Goal: Complete application form

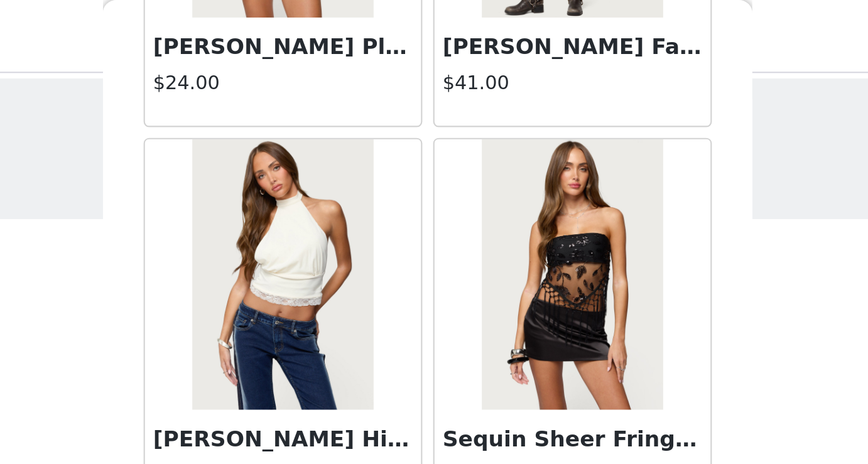
scroll to position [40996, 0]
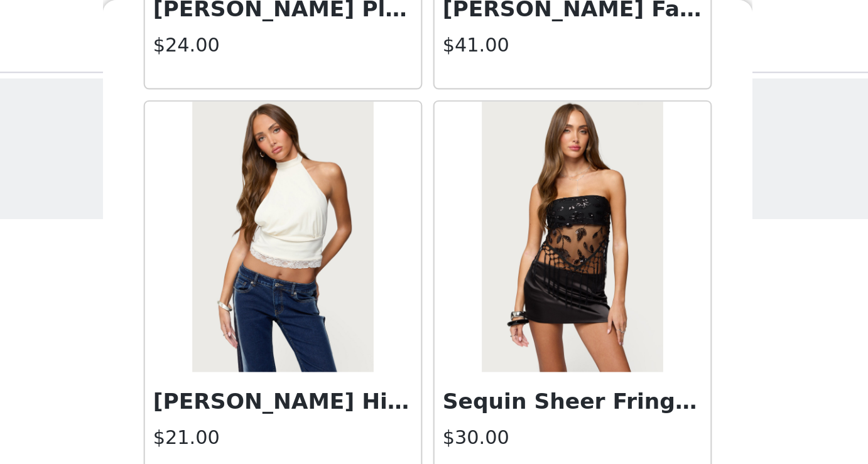
click at [388, 131] on img at bounding box center [367, 110] width 84 height 126
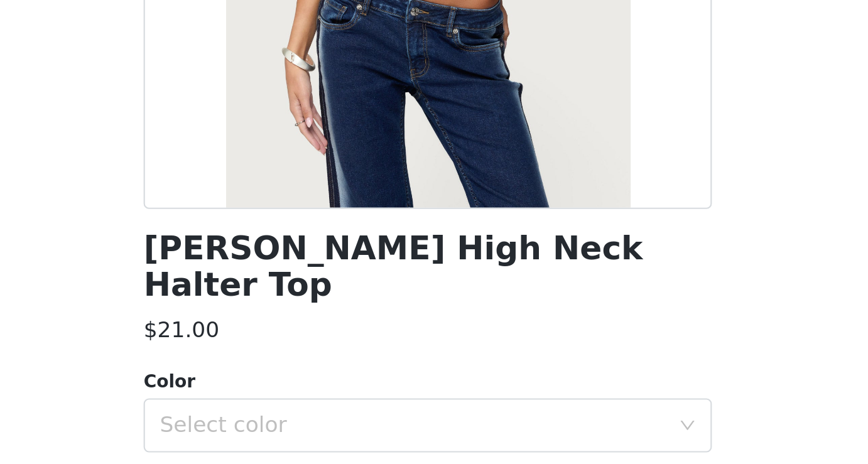
scroll to position [85, 0]
click at [374, 440] on div "Select color" at bounding box center [427, 446] width 235 height 13
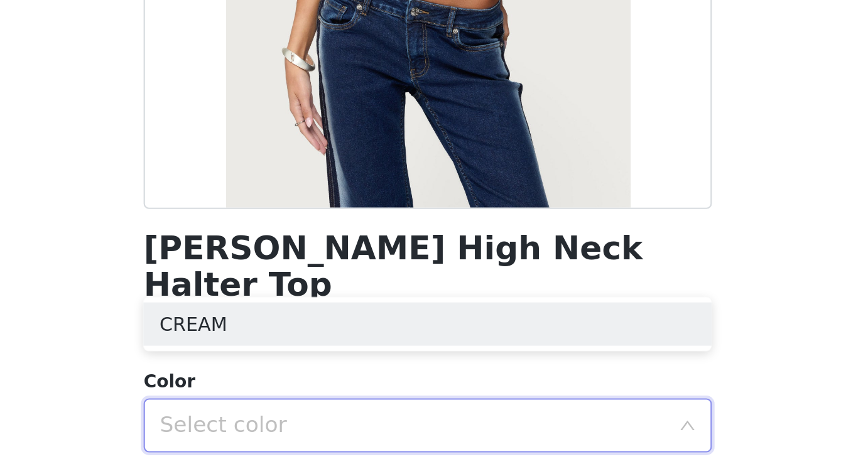
scroll to position [148, 0]
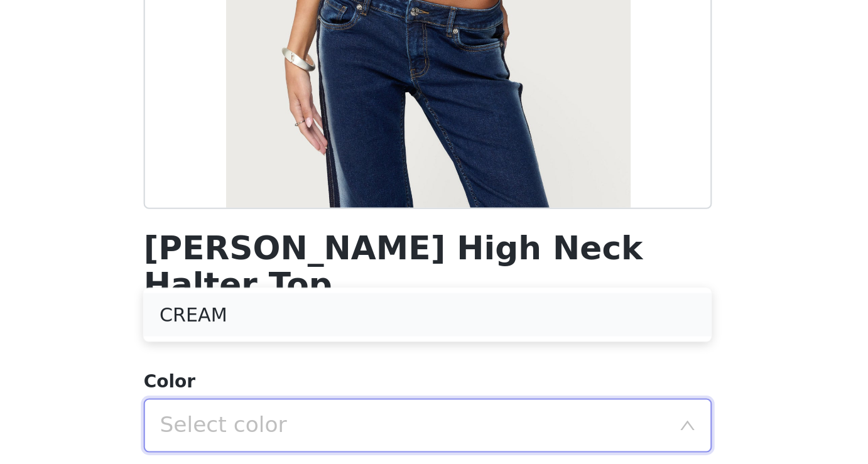
click at [382, 393] on li "CREAM" at bounding box center [434, 394] width 264 height 20
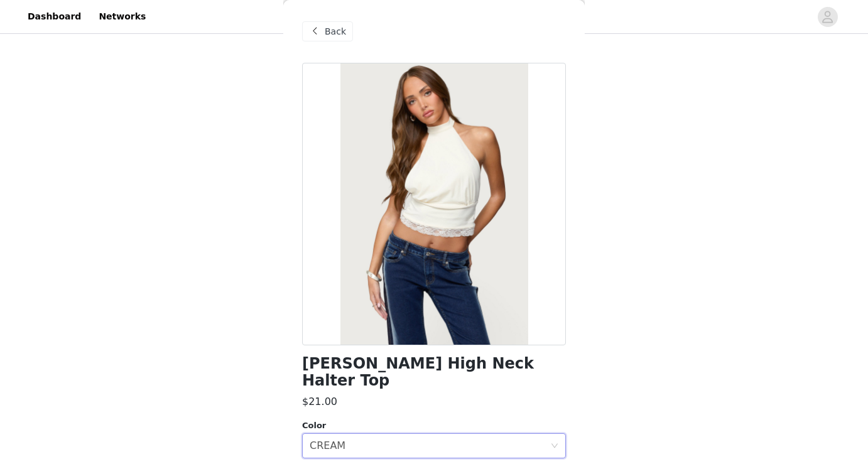
scroll to position [147, 0]
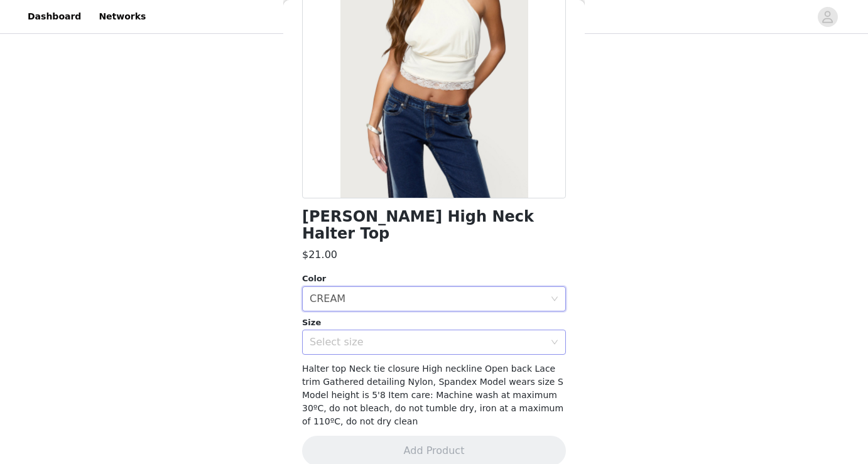
click at [455, 330] on div "Select size" at bounding box center [430, 342] width 241 height 24
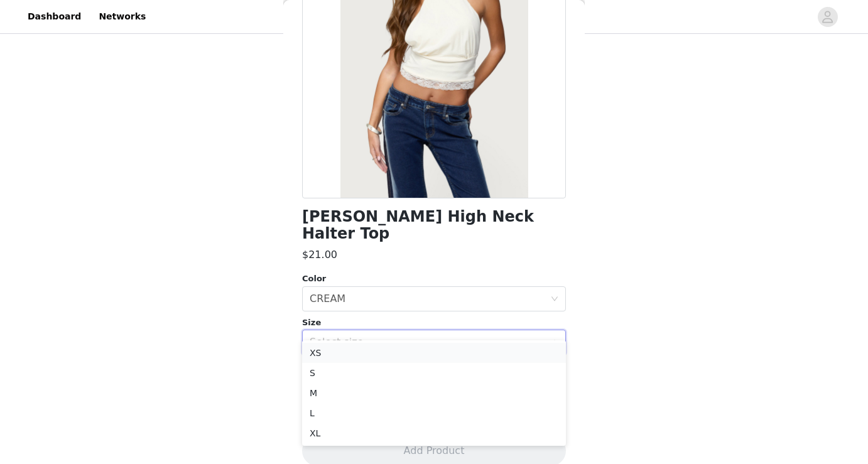
click at [351, 354] on li "XS" at bounding box center [434, 353] width 264 height 20
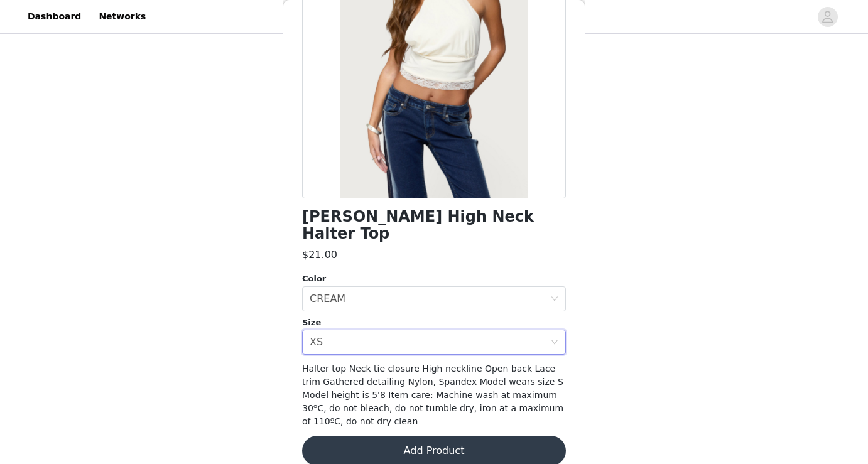
click at [496, 436] on button "Add Product" at bounding box center [434, 451] width 264 height 30
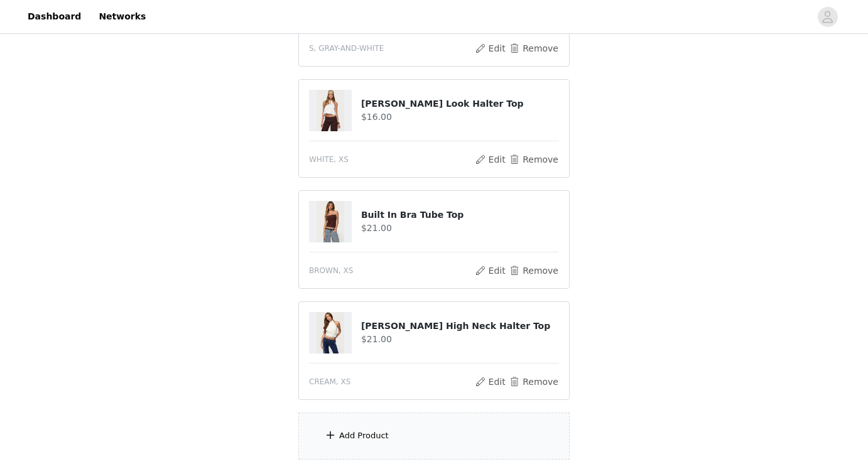
scroll to position [205, 0]
click at [457, 438] on div "Add Product" at bounding box center [433, 436] width 271 height 47
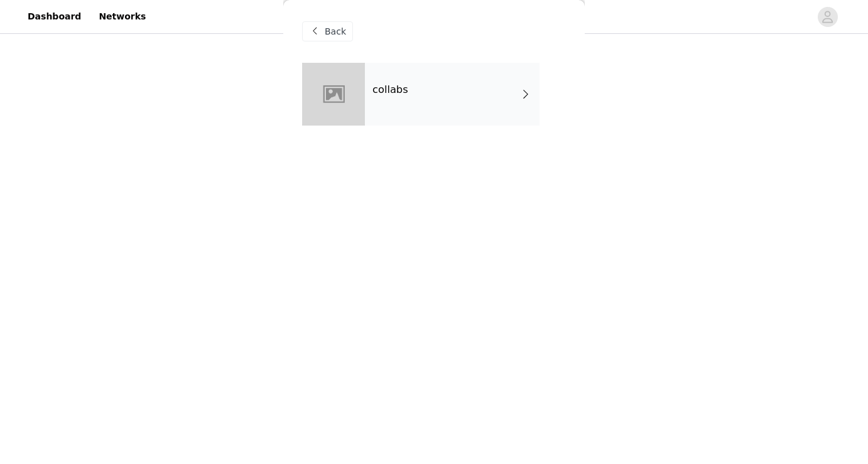
click at [517, 99] on div "collabs" at bounding box center [452, 94] width 175 height 63
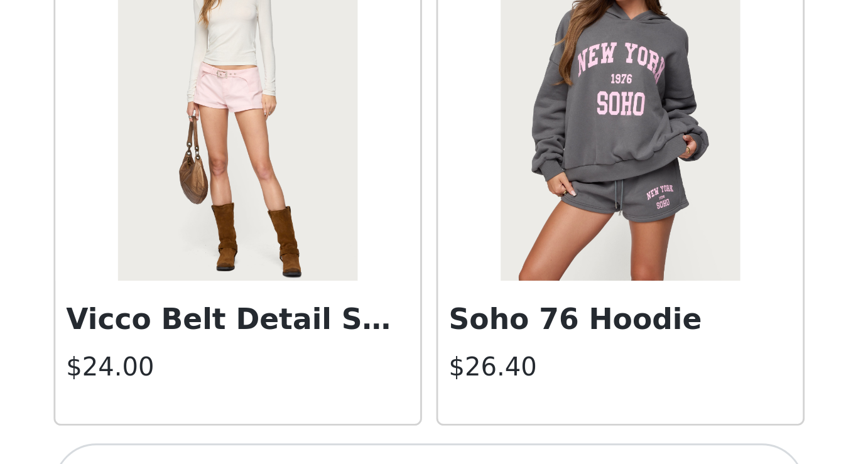
scroll to position [1458, 0]
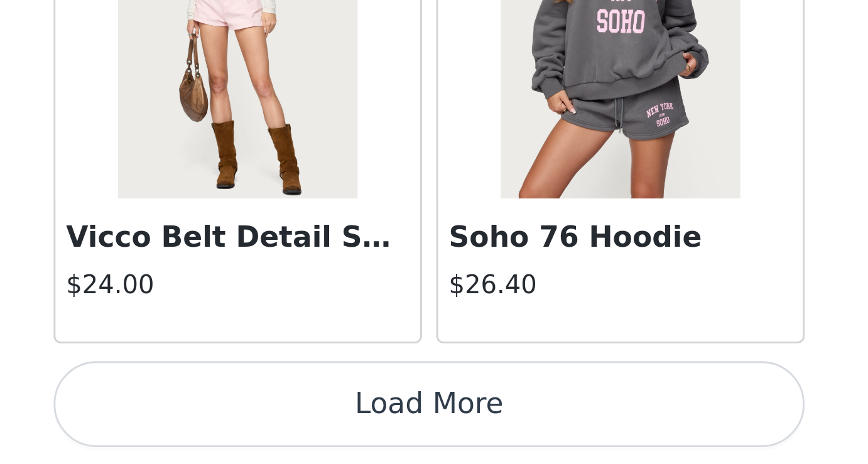
click at [518, 444] on button "Load More" at bounding box center [434, 443] width 264 height 30
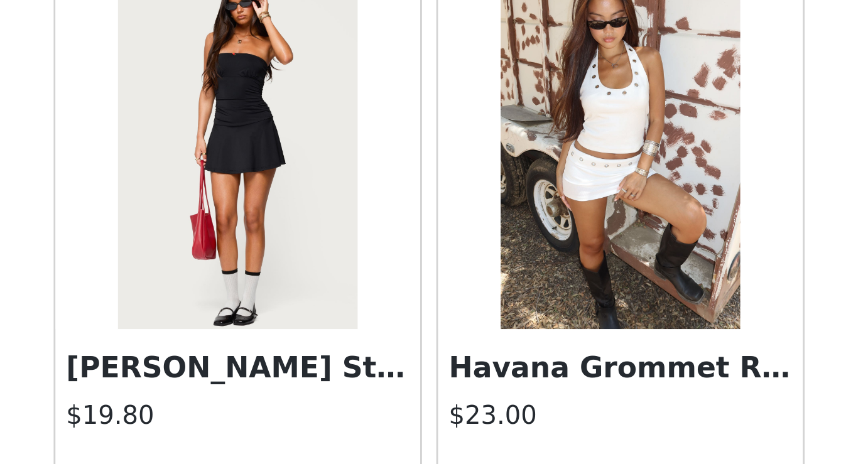
scroll to position [3279, 0]
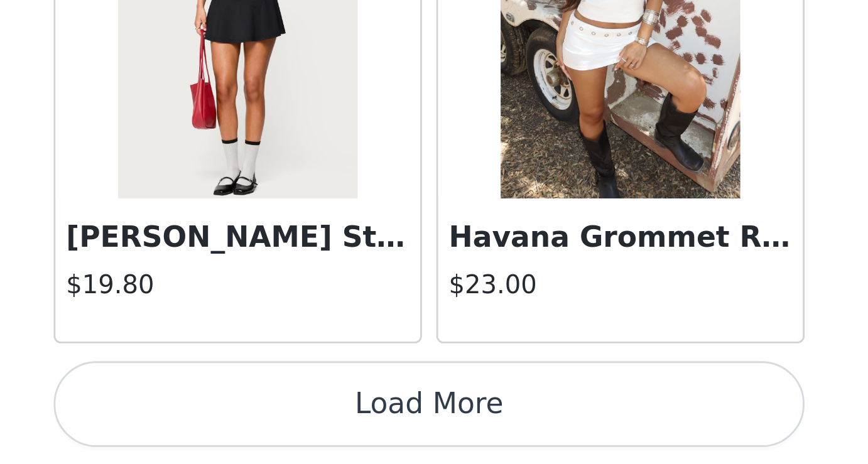
click at [524, 439] on button "Load More" at bounding box center [434, 443] width 264 height 30
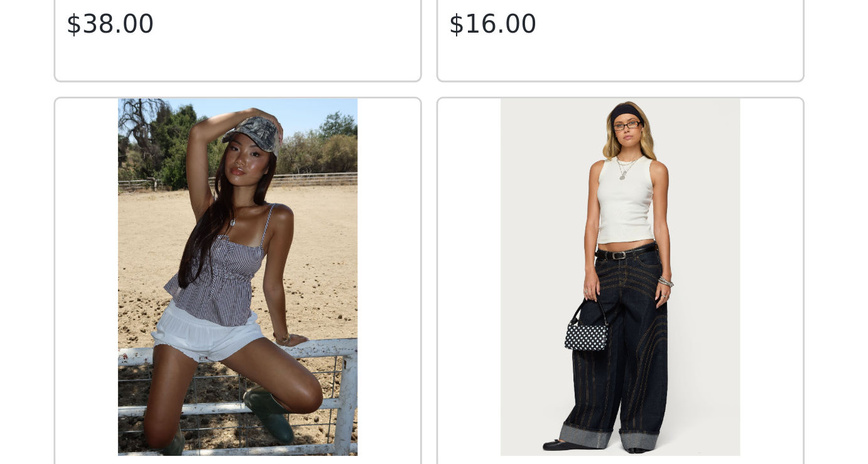
scroll to position [4101, 0]
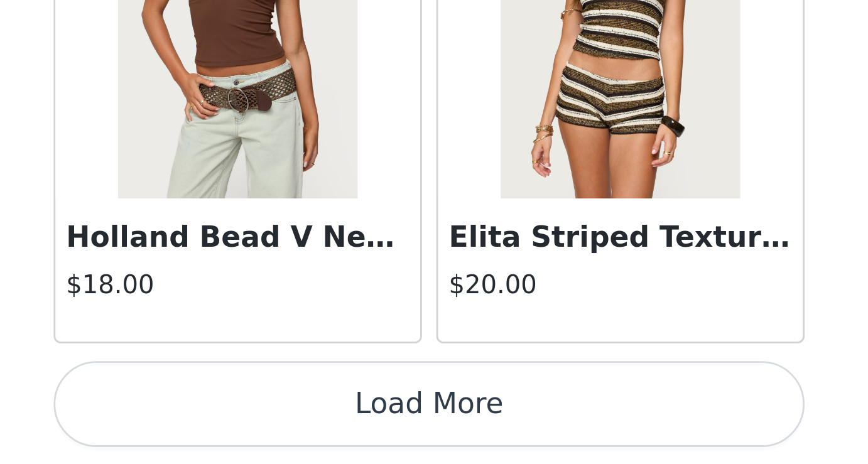
click at [477, 452] on button "Load More" at bounding box center [434, 443] width 264 height 30
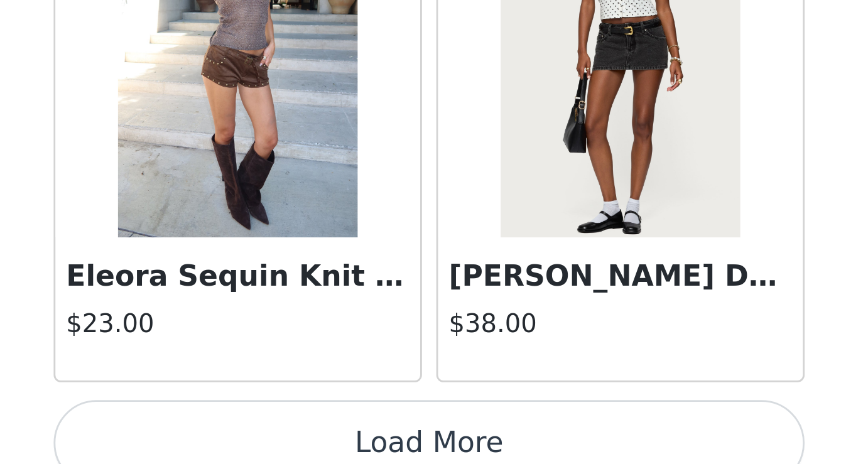
scroll to position [6916, 0]
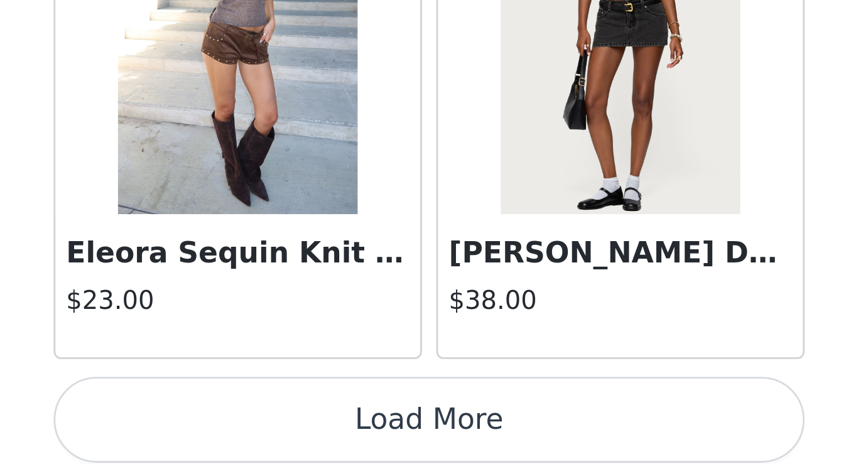
click at [509, 455] on button "Load More" at bounding box center [434, 448] width 264 height 30
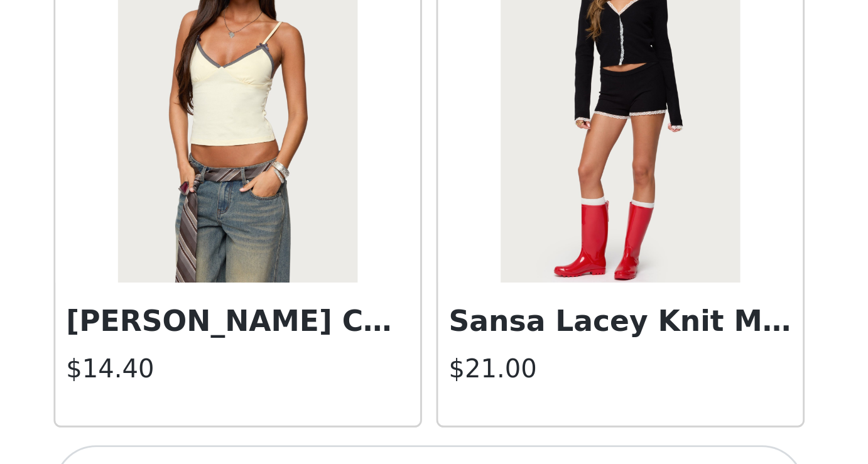
scroll to position [8743, 0]
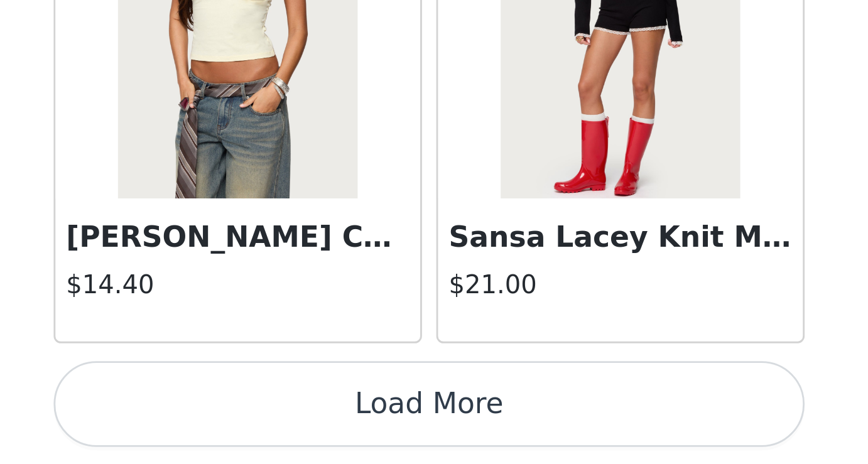
click at [485, 447] on button "Load More" at bounding box center [434, 443] width 264 height 30
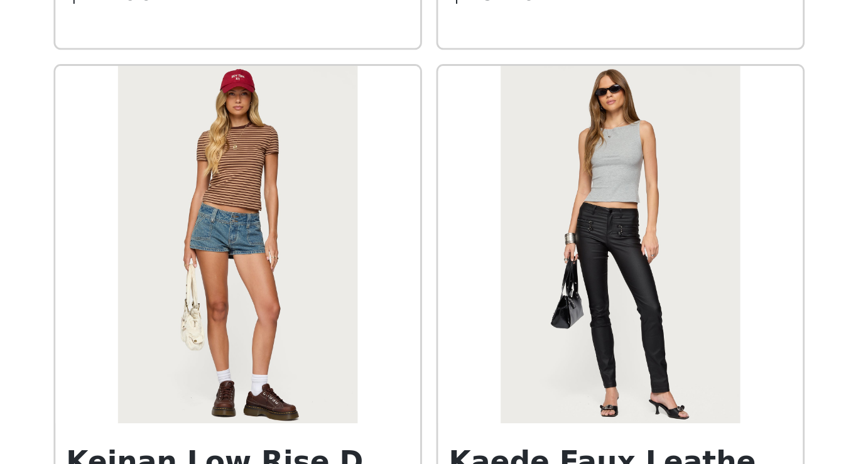
scroll to position [9987, 0]
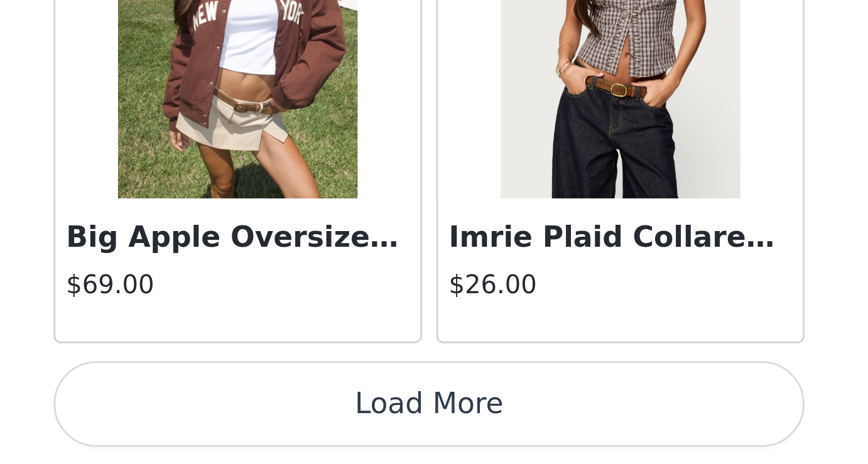
click at [529, 447] on button "Load More" at bounding box center [434, 443] width 264 height 30
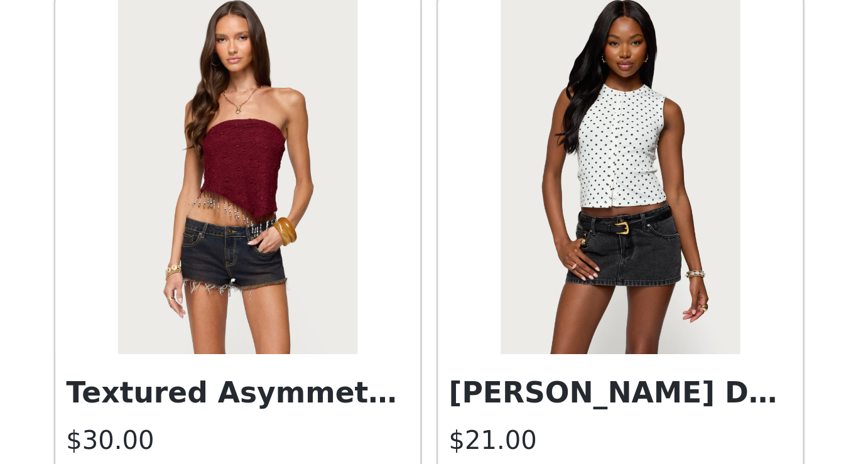
scroll to position [12386, 0]
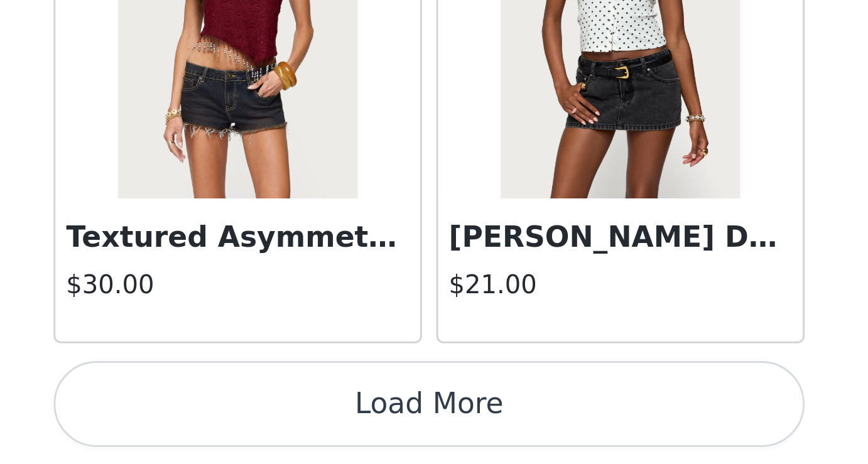
click at [542, 448] on button "Load More" at bounding box center [434, 443] width 264 height 30
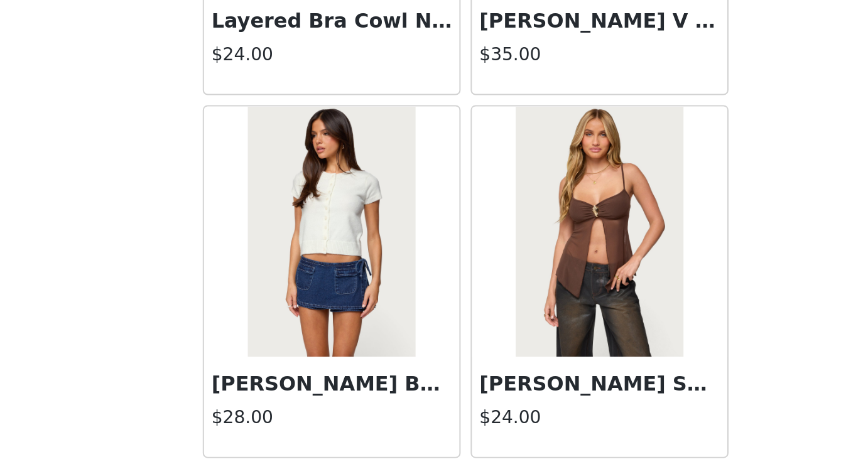
scroll to position [14207, 0]
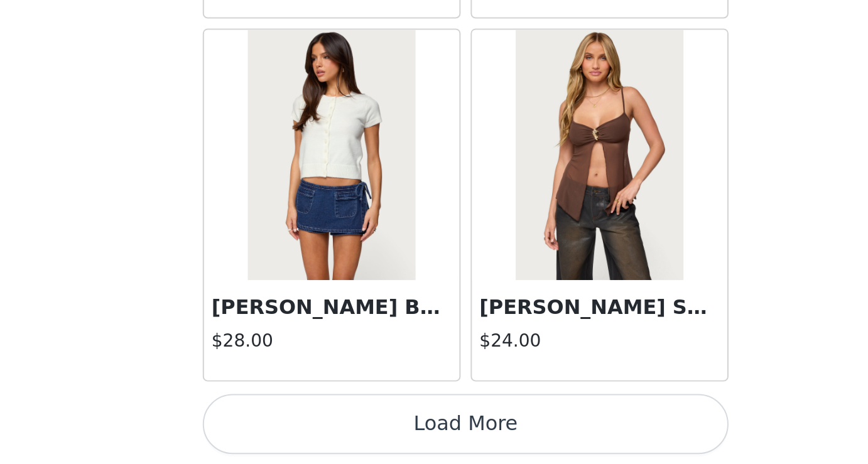
click at [499, 447] on button "Load More" at bounding box center [434, 443] width 264 height 30
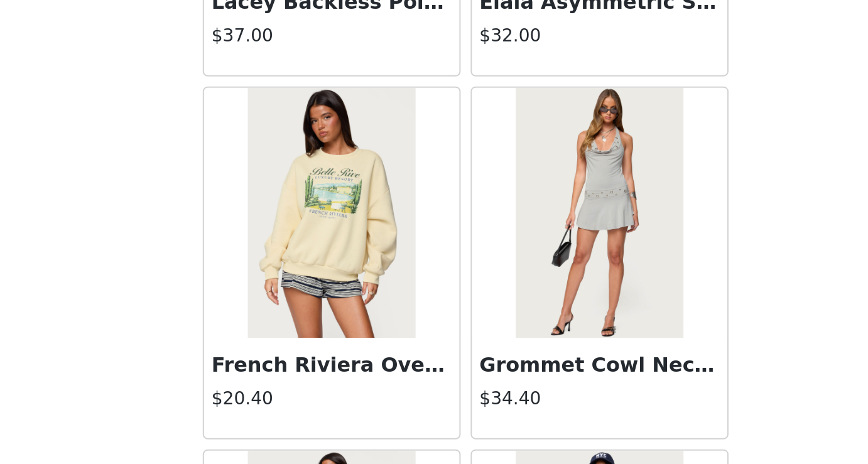
scroll to position [15454, 0]
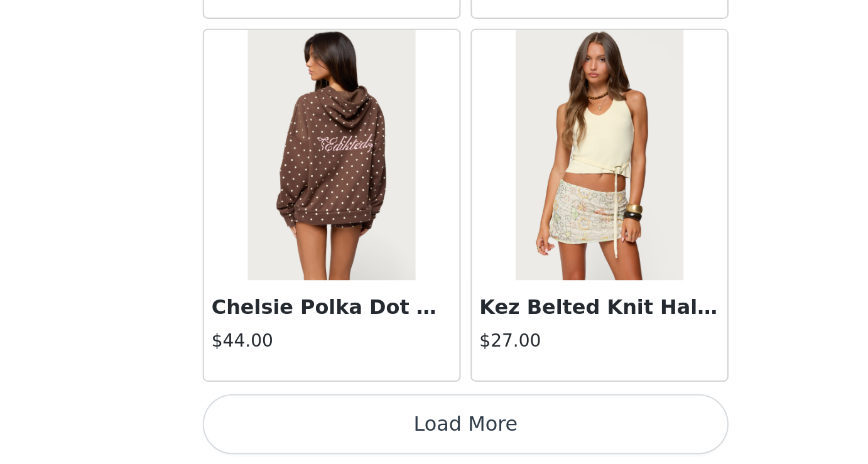
click at [494, 445] on button "Load More" at bounding box center [434, 443] width 264 height 30
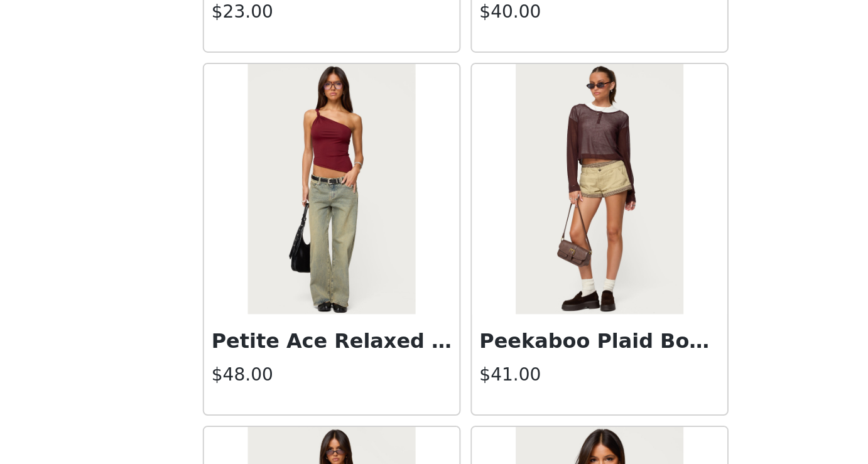
scroll to position [16558, 0]
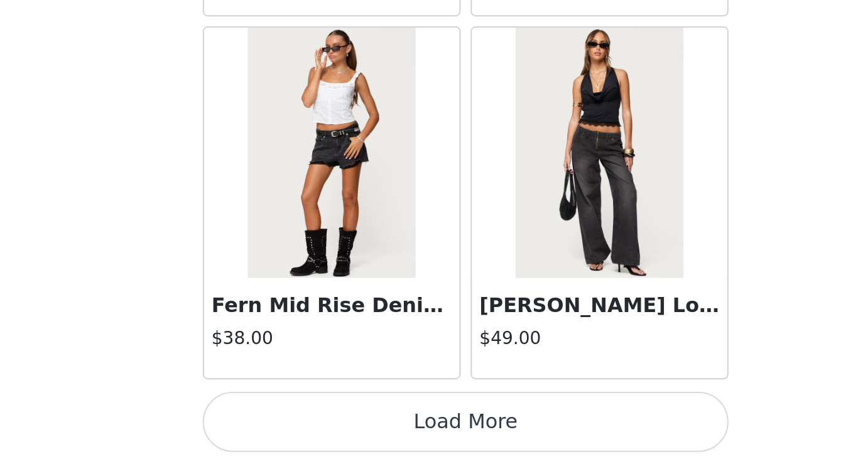
click at [532, 434] on button "Load More" at bounding box center [434, 443] width 264 height 30
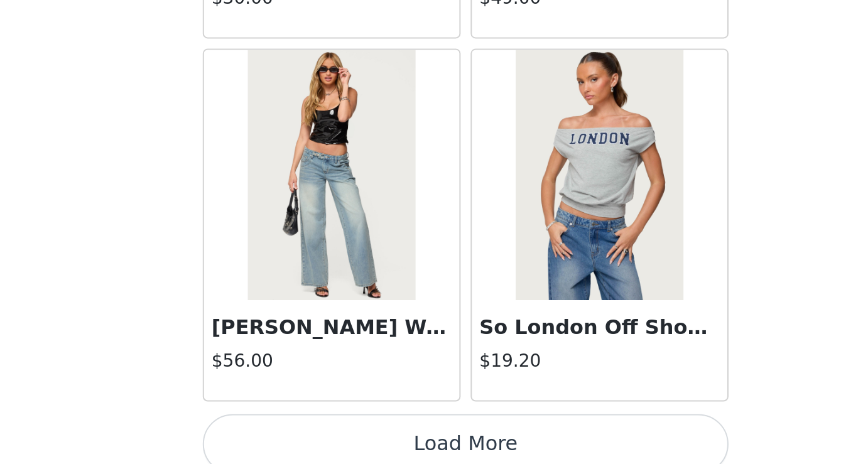
scroll to position [19660, 0]
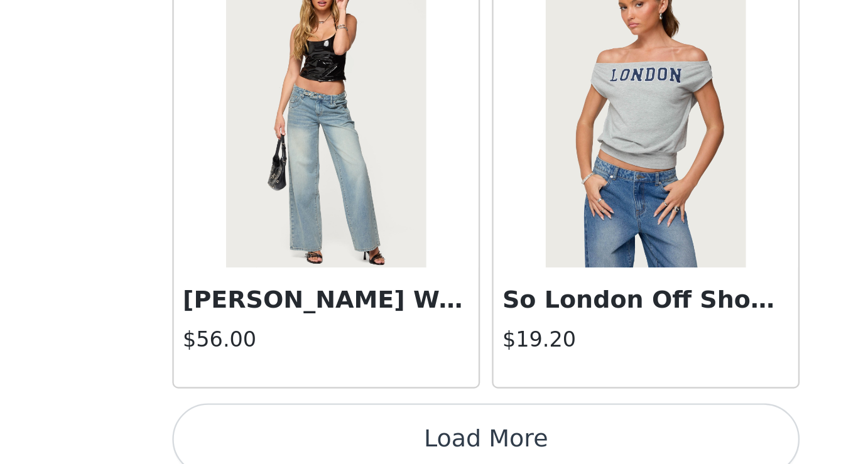
click at [406, 448] on button "Load More" at bounding box center [434, 453] width 264 height 30
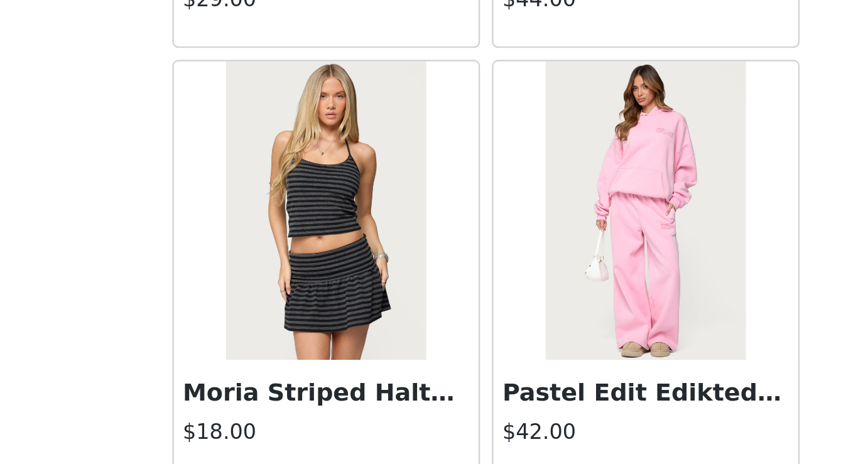
scroll to position [19986, 0]
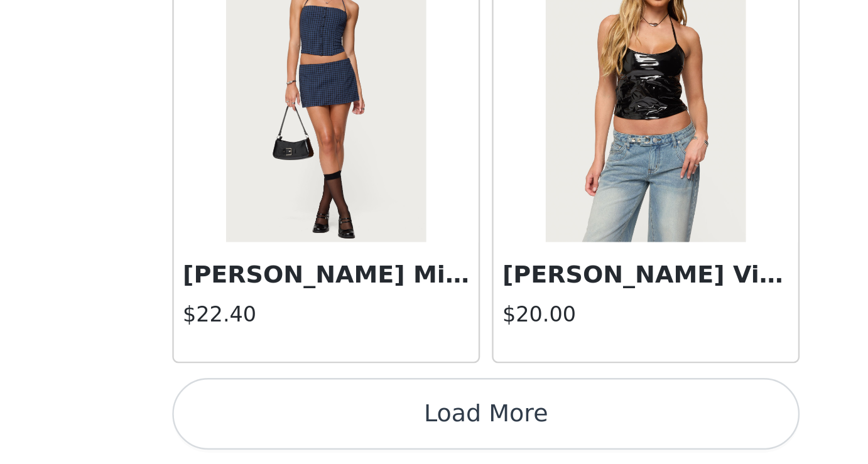
click at [449, 451] on button "Load More" at bounding box center [434, 443] width 264 height 30
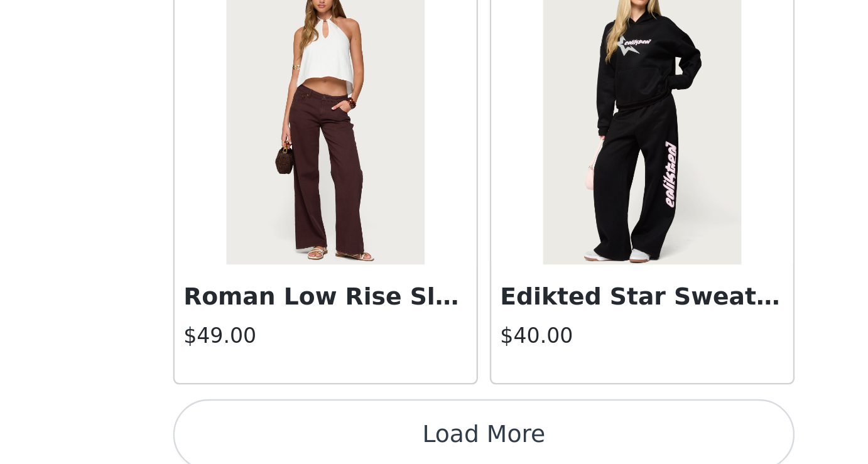
scroll to position [23305, 0]
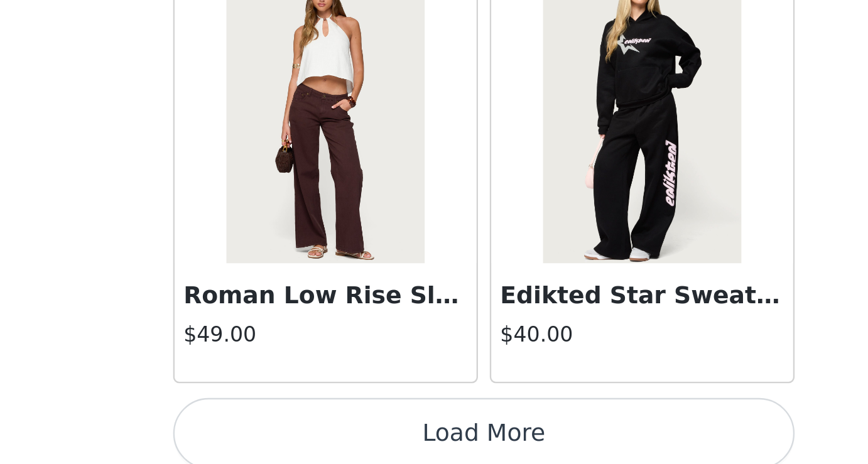
click at [462, 458] on button "Load More" at bounding box center [434, 451] width 264 height 30
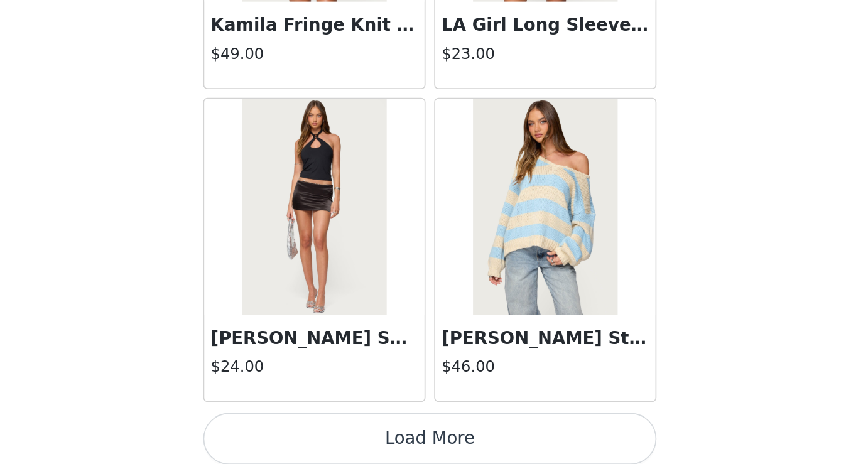
scroll to position [25135, 0]
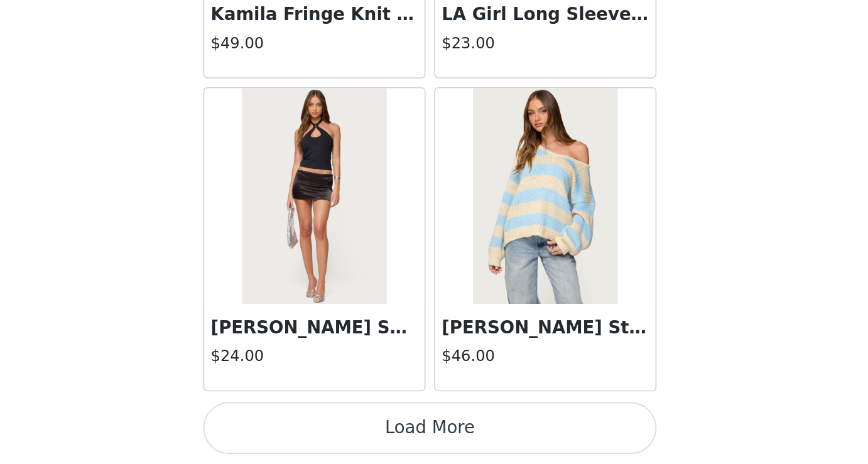
click at [484, 448] on button "Load More" at bounding box center [434, 443] width 264 height 30
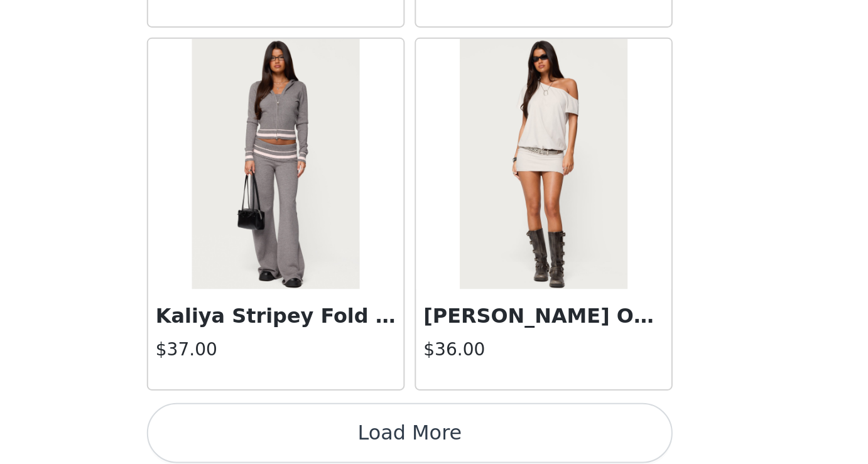
scroll to position [26956, 0]
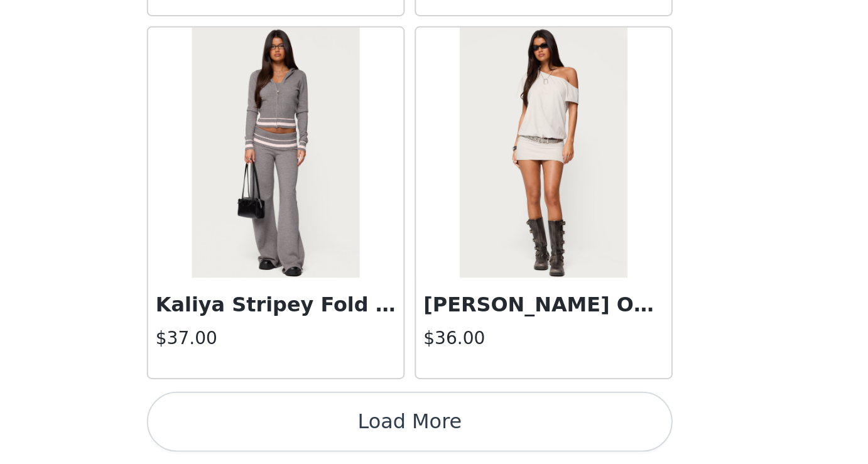
click at [517, 445] on button "Load More" at bounding box center [434, 443] width 264 height 30
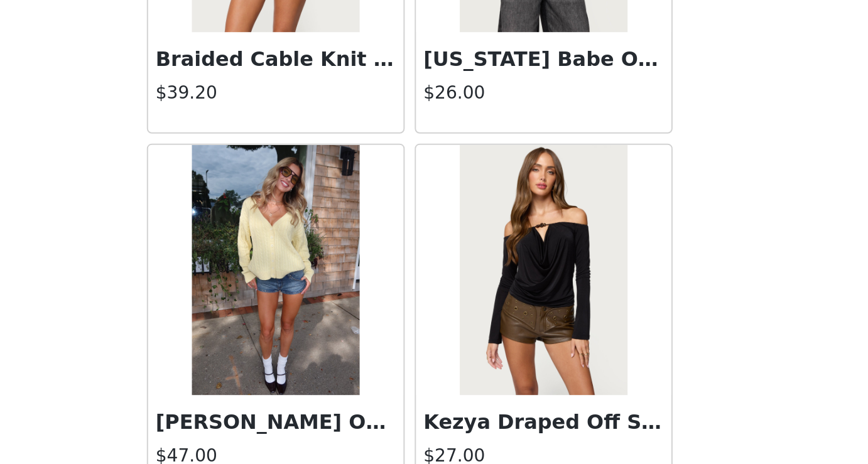
scroll to position [28355, 0]
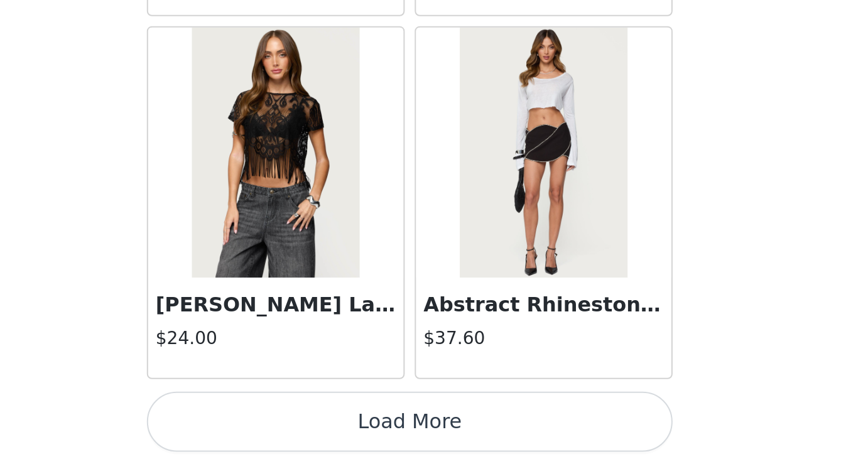
click at [495, 452] on button "Load More" at bounding box center [434, 443] width 264 height 30
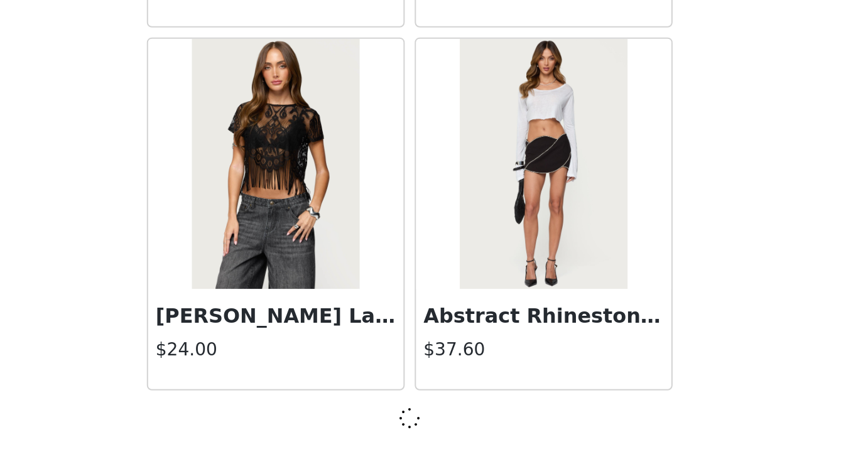
scroll to position [28778, 0]
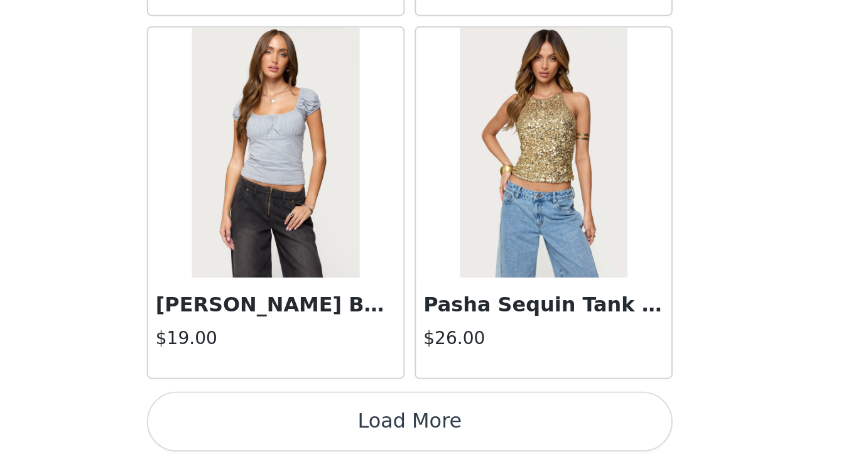
click at [529, 436] on button "Load More" at bounding box center [434, 443] width 264 height 30
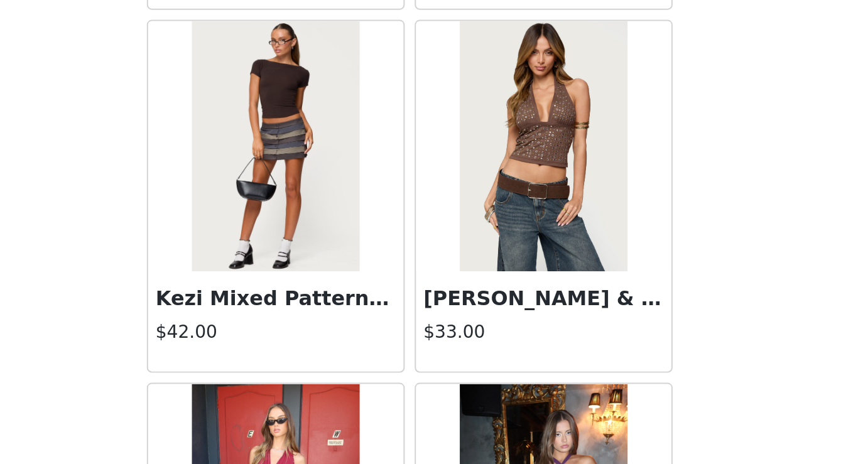
scroll to position [32061, 0]
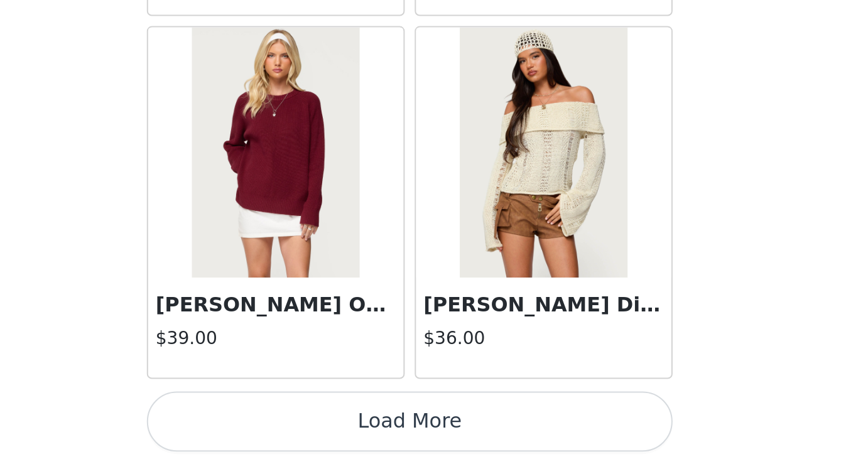
click at [523, 438] on button "Load More" at bounding box center [434, 443] width 264 height 30
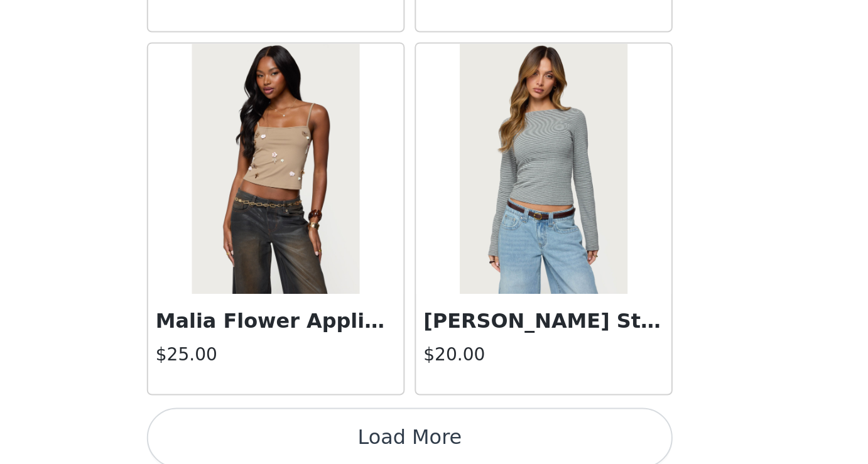
scroll to position [34242, 0]
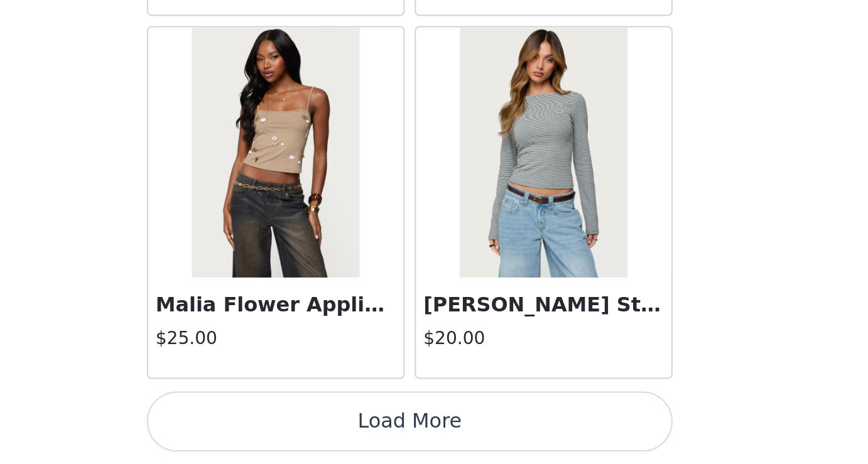
click at [524, 445] on button "Load More" at bounding box center [434, 443] width 264 height 30
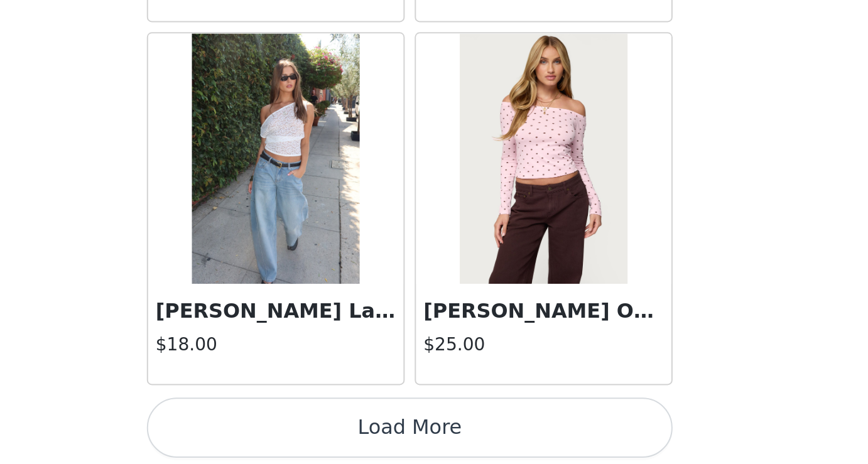
scroll to position [36063, 0]
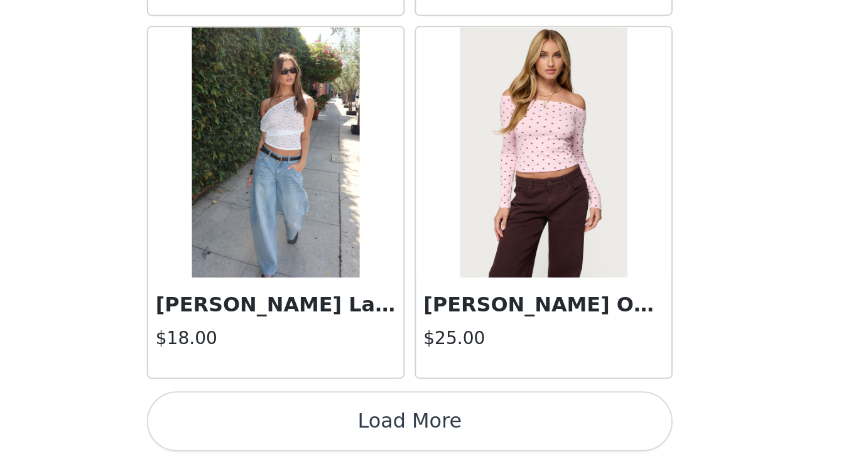
click at [401, 323] on img at bounding box center [367, 308] width 84 height 126
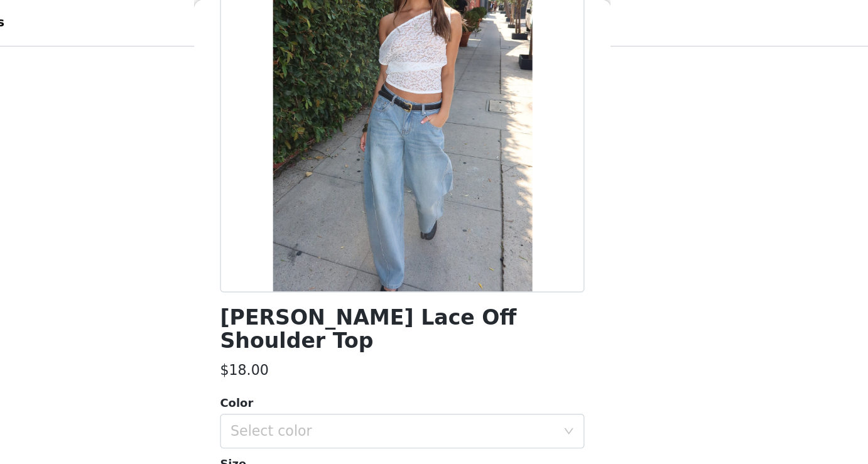
scroll to position [239, 0]
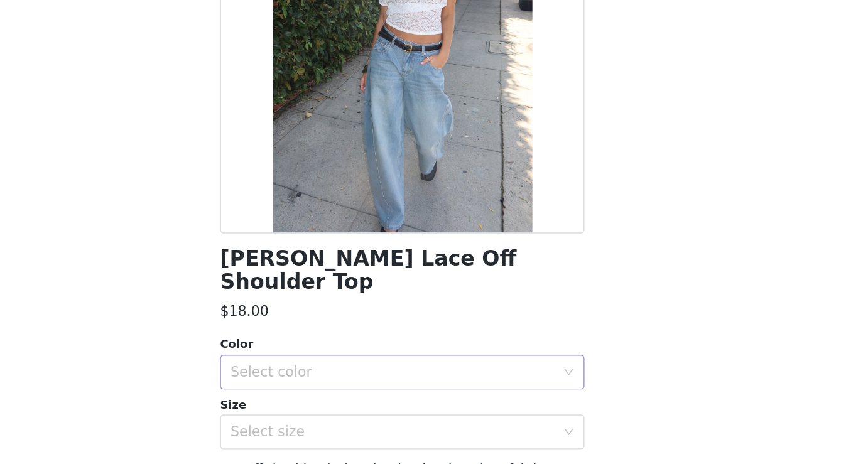
click at [460, 306] on div "Select color" at bounding box center [427, 312] width 235 height 13
click at [372, 326] on li "WHITE" at bounding box center [434, 323] width 264 height 20
click at [376, 349] on div "Select size" at bounding box center [427, 355] width 235 height 13
click at [377, 361] on li "XS" at bounding box center [434, 367] width 264 height 20
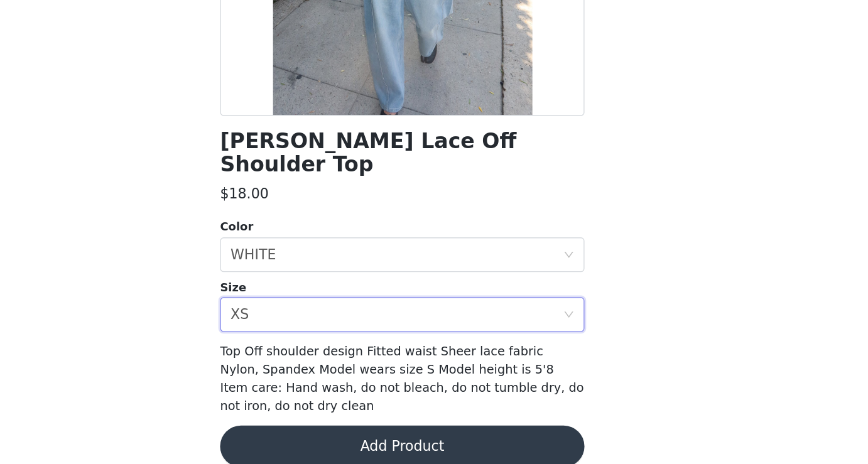
scroll to position [268, 0]
click at [394, 436] on button "Add Product" at bounding box center [434, 451] width 264 height 30
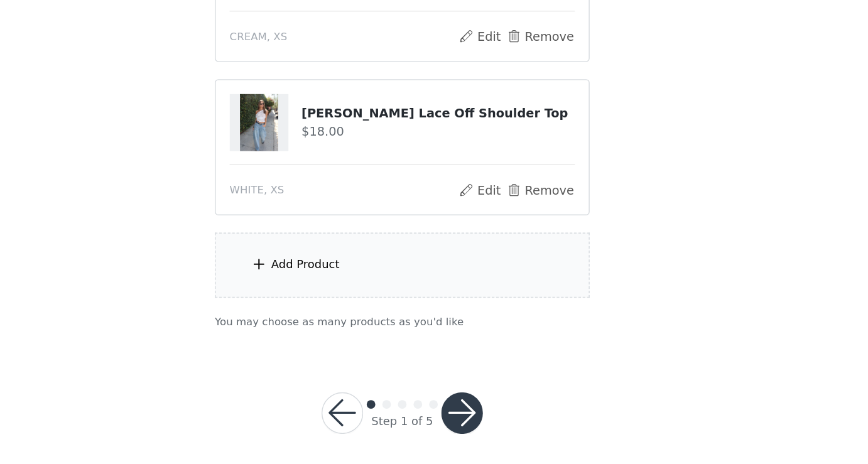
scroll to position [441, 0]
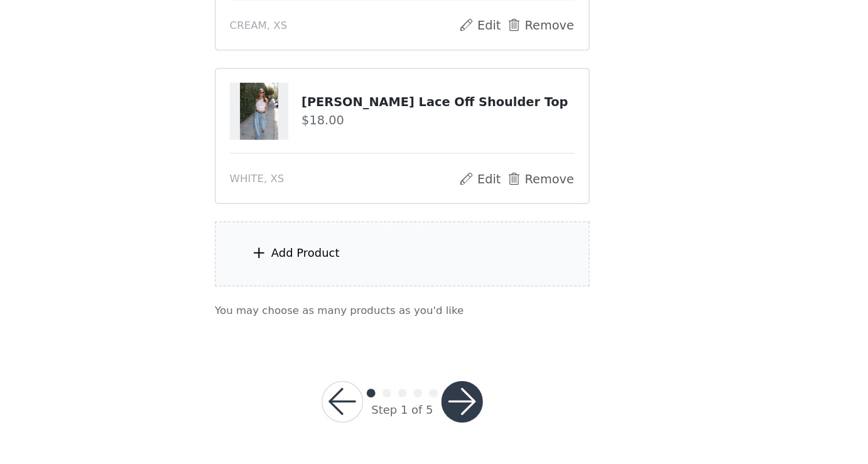
click at [362, 321] on div "Add Product" at bounding box center [433, 311] width 271 height 47
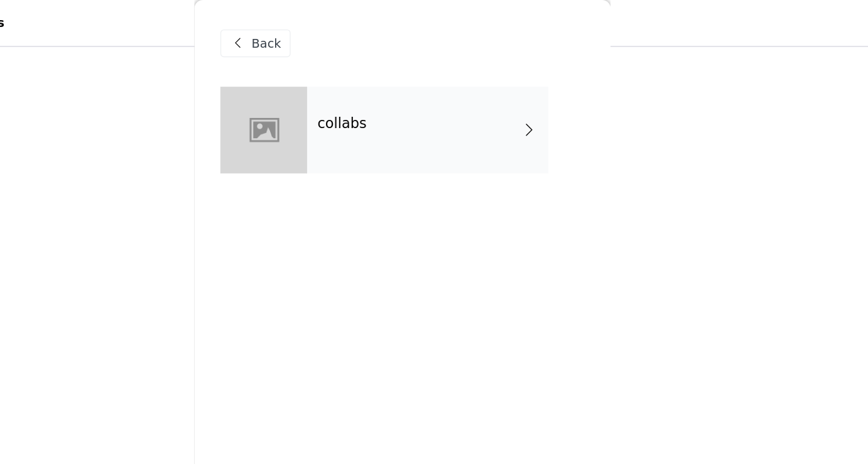
scroll to position [127, 0]
click at [323, 30] on div "Back" at bounding box center [327, 31] width 51 height 20
click at [418, 108] on div "collabs" at bounding box center [452, 94] width 175 height 63
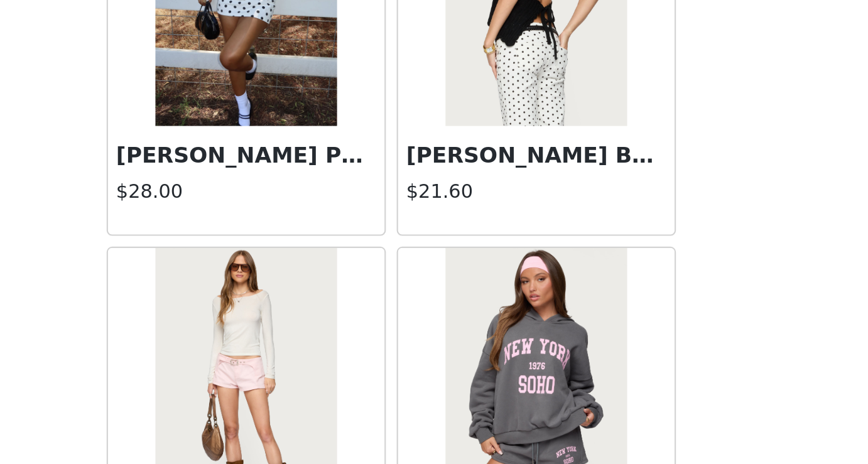
scroll to position [1458, 0]
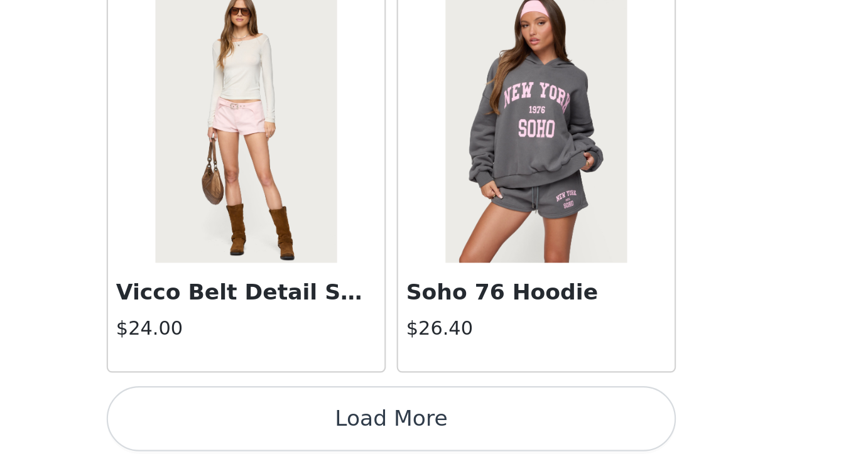
click at [516, 442] on button "Load More" at bounding box center [434, 443] width 264 height 30
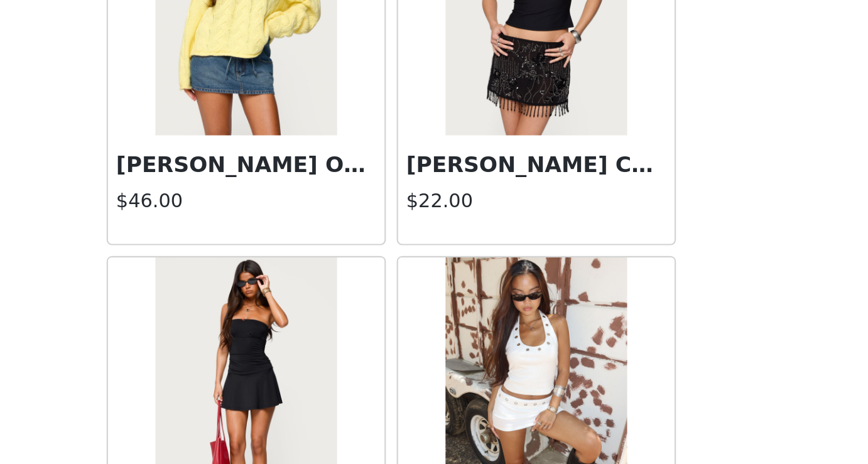
scroll to position [3279, 0]
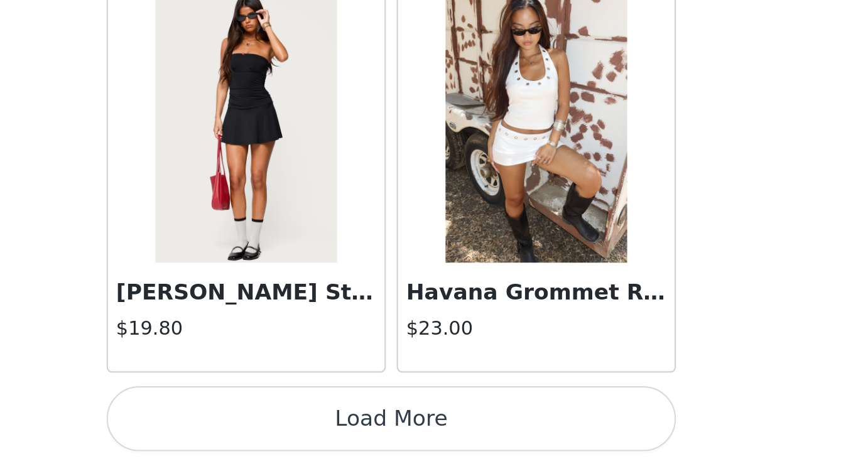
click at [520, 442] on button "Load More" at bounding box center [434, 443] width 264 height 30
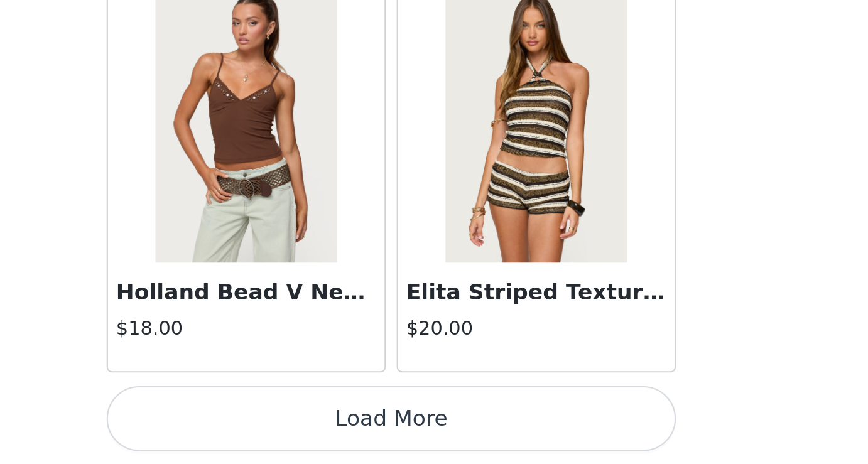
click at [537, 446] on button "Load More" at bounding box center [434, 443] width 264 height 30
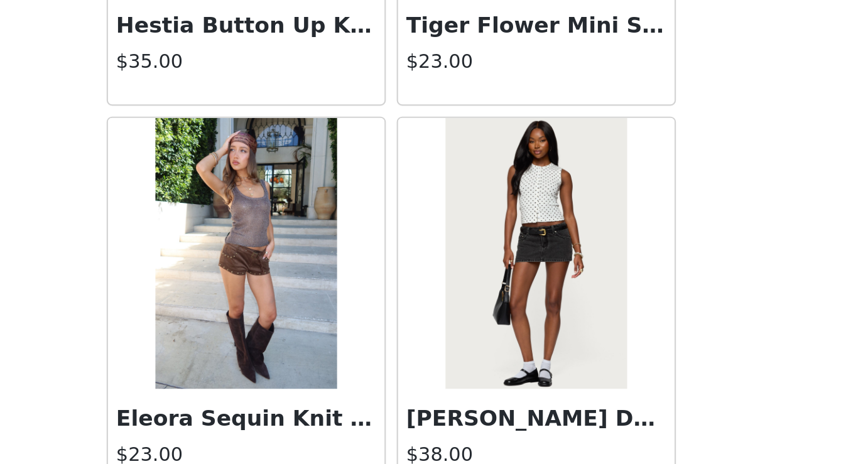
scroll to position [6922, 0]
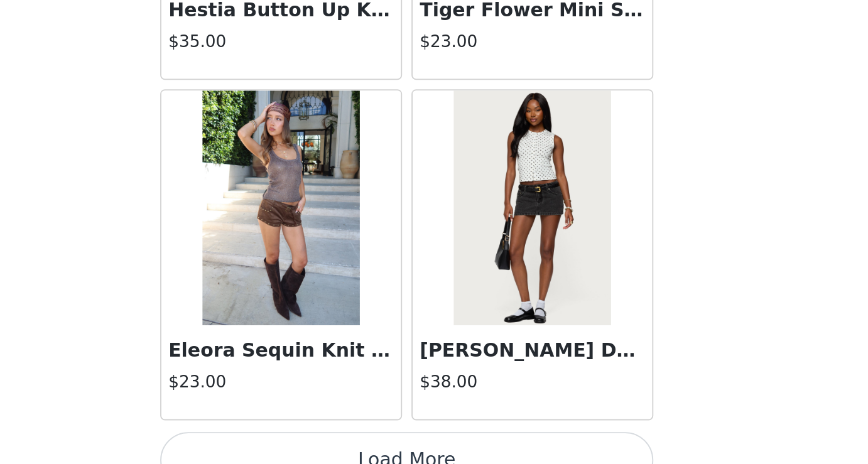
click at [497, 330] on img at bounding box center [501, 308] width 84 height 126
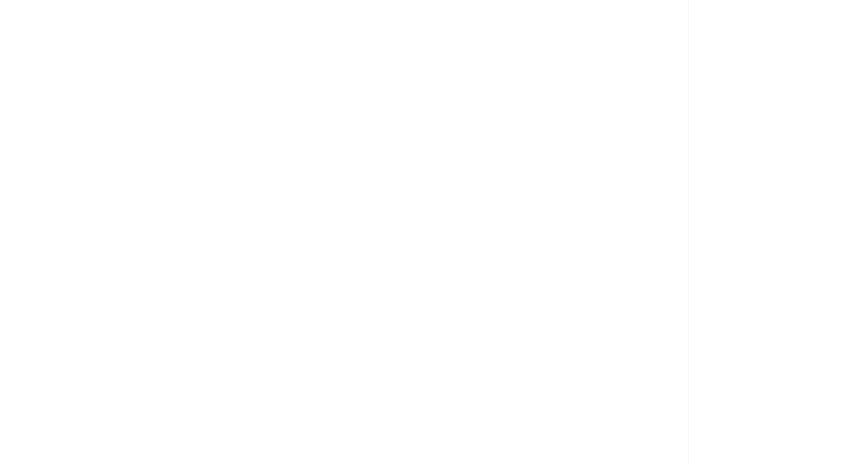
scroll to position [0, 0]
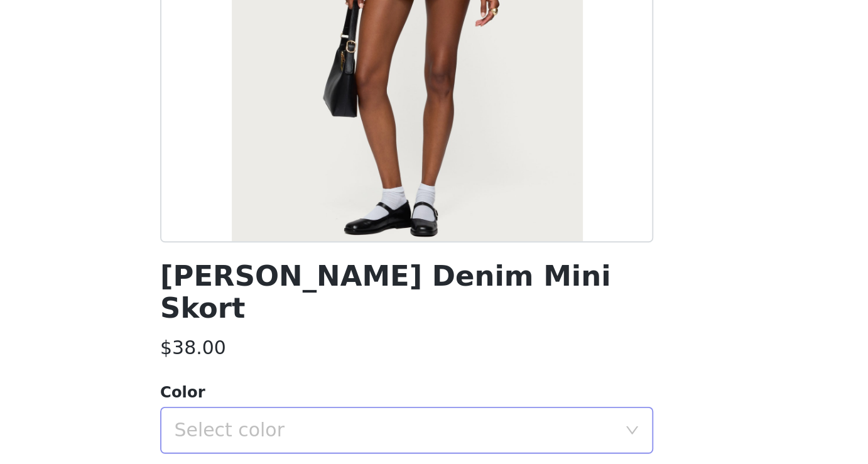
click at [412, 436] on div "Select color" at bounding box center [430, 446] width 241 height 24
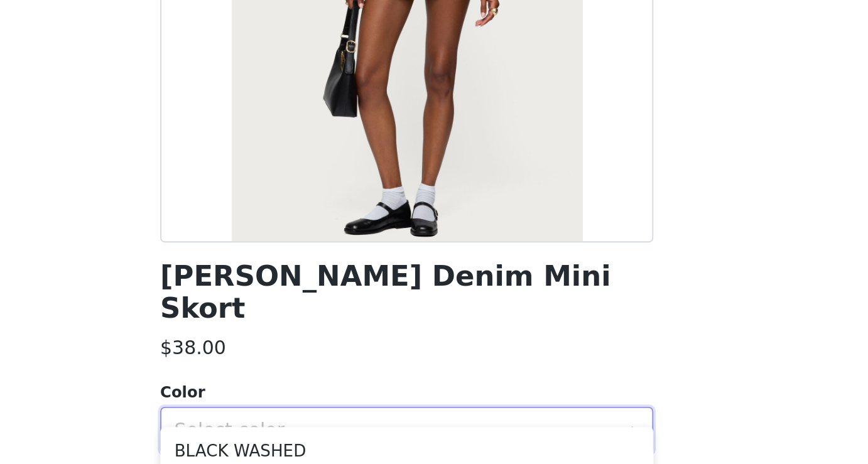
scroll to position [446, 0]
click at [374, 448] on li "BLACK WASHED" at bounding box center [434, 452] width 264 height 20
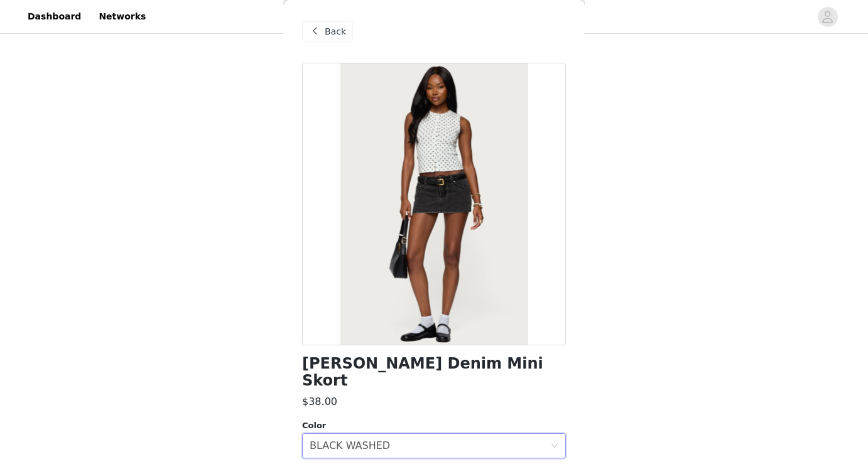
scroll to position [134, 0]
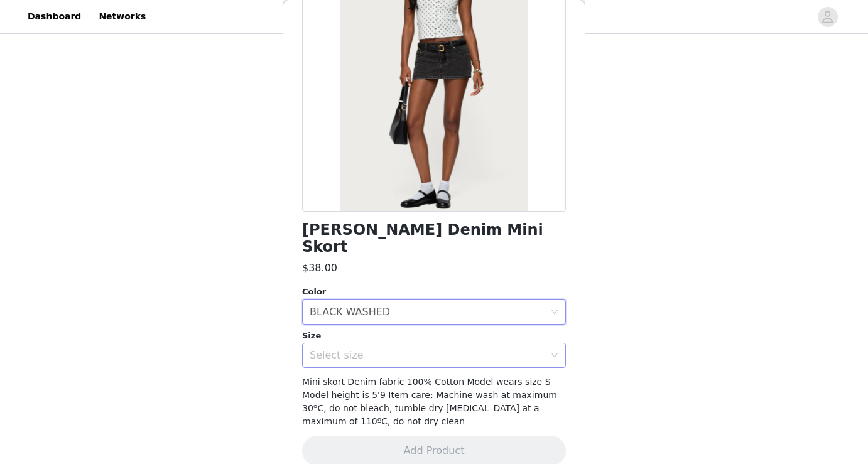
click at [481, 349] on div "Select size" at bounding box center [427, 355] width 235 height 13
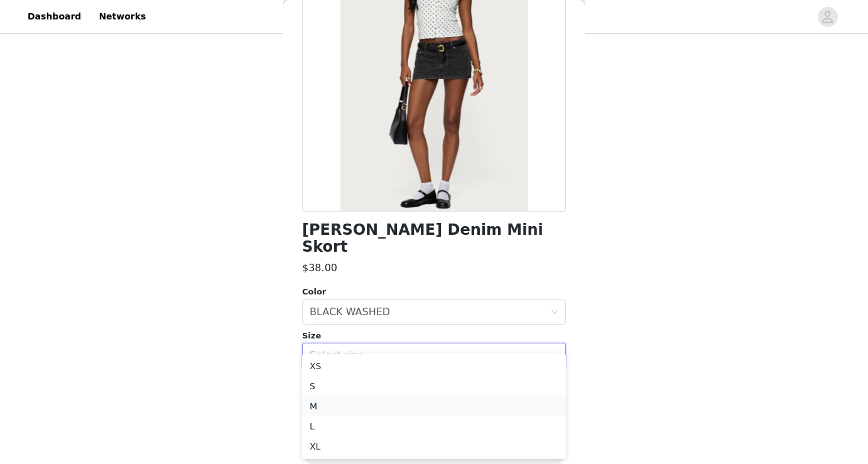
click at [351, 401] on li "M" at bounding box center [434, 406] width 264 height 20
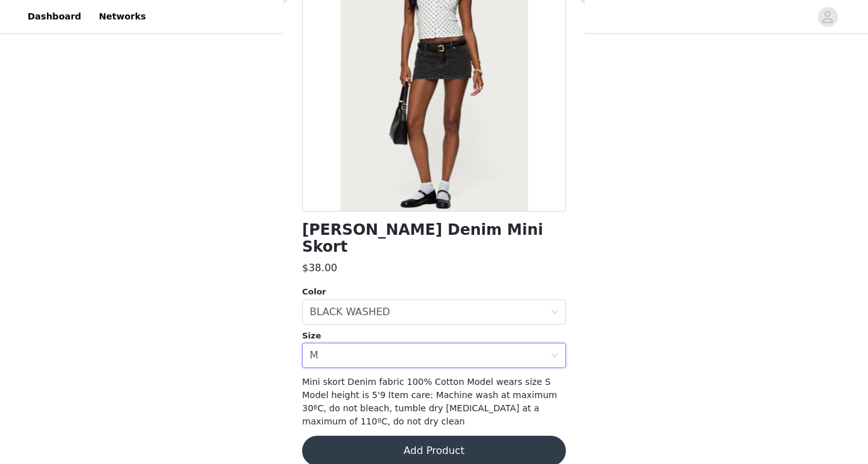
click at [455, 436] on button "Add Product" at bounding box center [434, 451] width 264 height 30
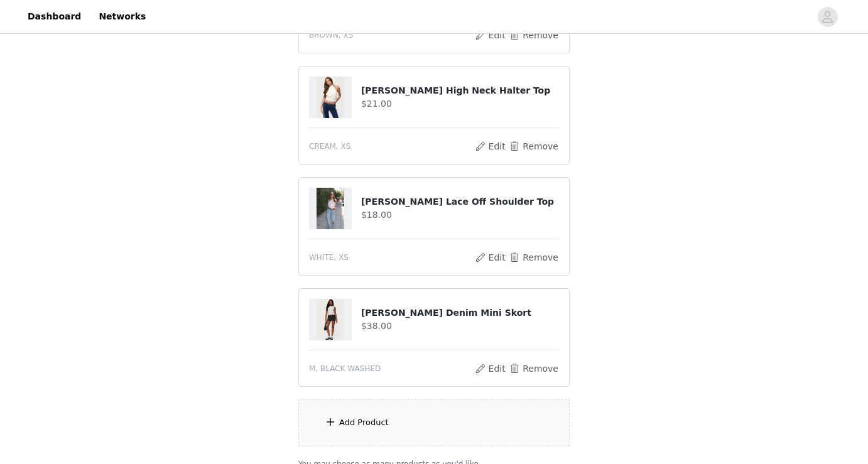
click at [455, 432] on div "Add Product" at bounding box center [433, 422] width 271 height 47
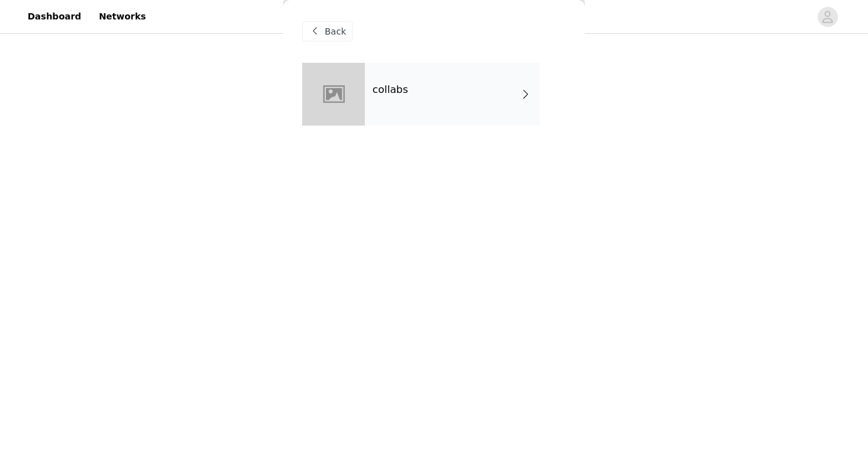
click at [438, 99] on div "collabs" at bounding box center [452, 94] width 175 height 63
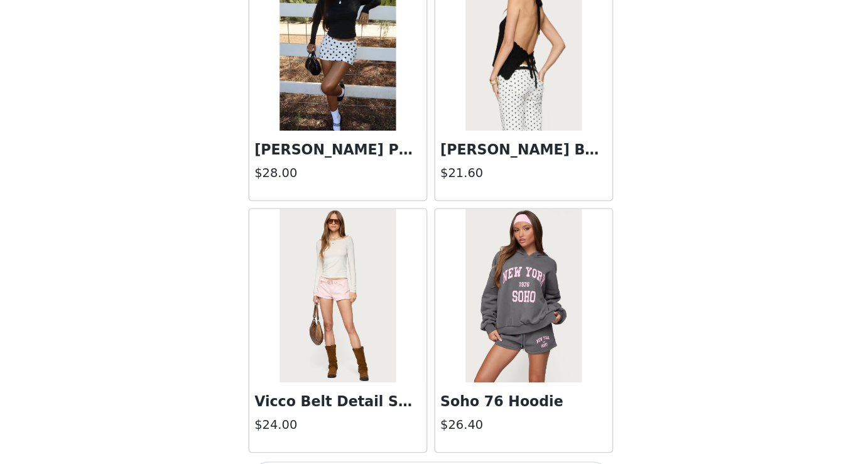
scroll to position [552, 0]
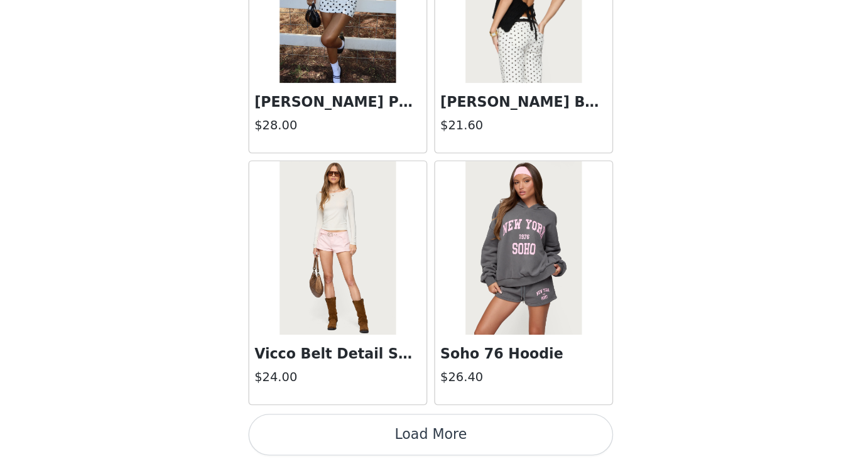
click at [454, 445] on button "Load More" at bounding box center [434, 443] width 264 height 30
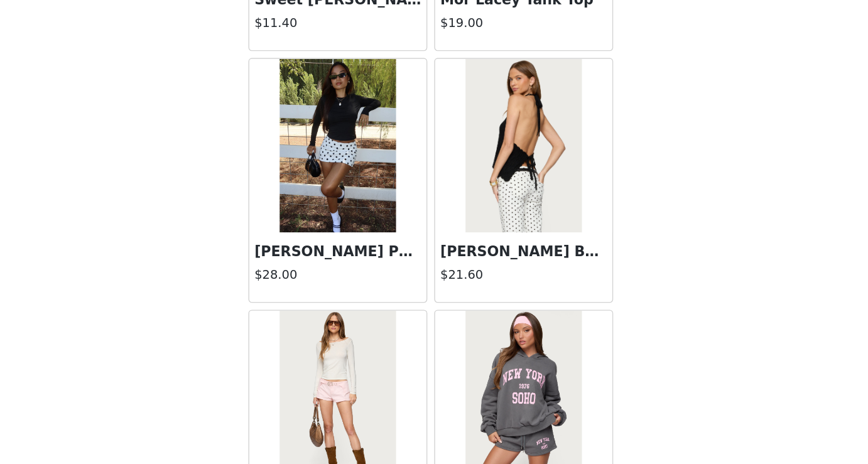
scroll to position [1349, 0]
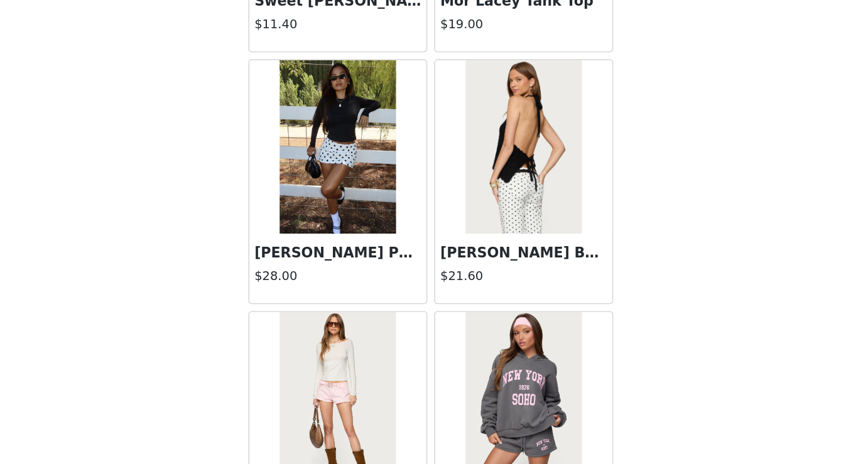
click at [376, 239] on img at bounding box center [367, 234] width 84 height 126
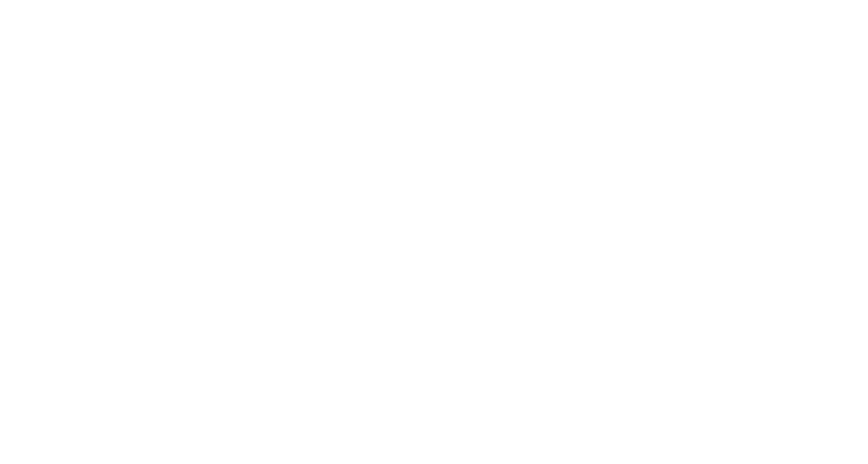
scroll to position [0, 0]
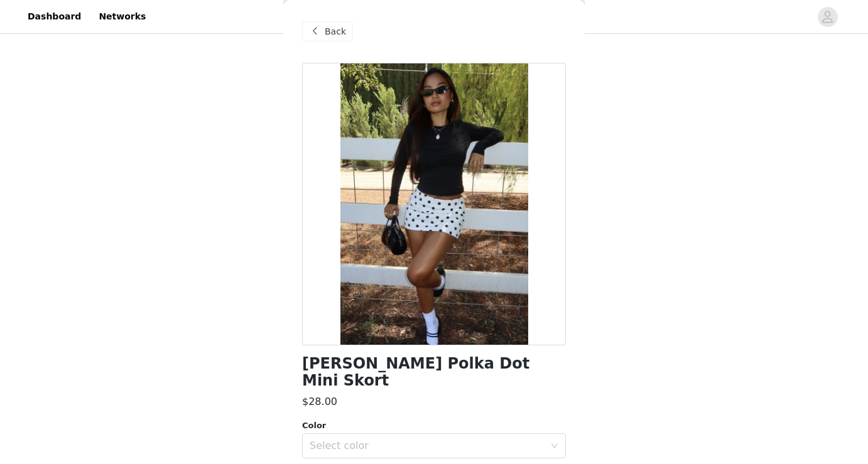
click at [331, 33] on span "Back" at bounding box center [335, 31] width 21 height 13
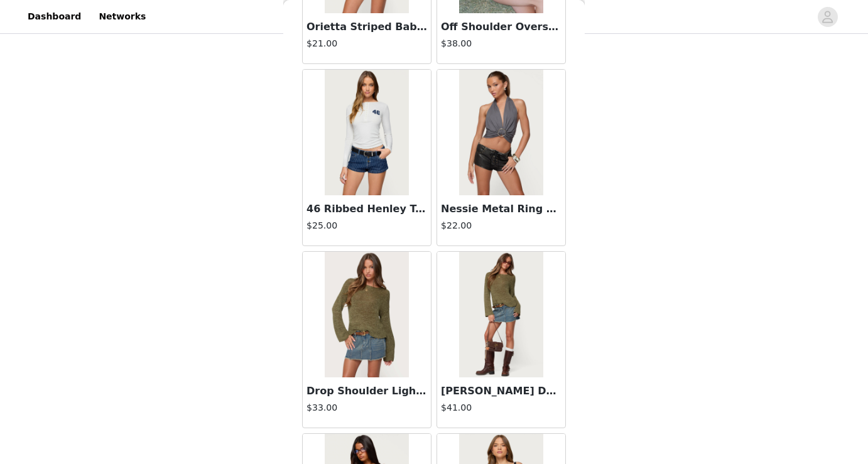
scroll to position [3279, 0]
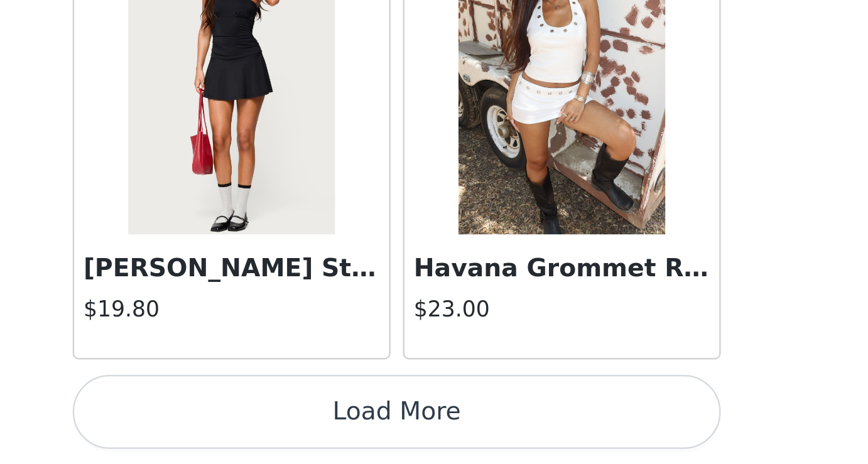
click at [462, 449] on button "Load More" at bounding box center [434, 443] width 264 height 30
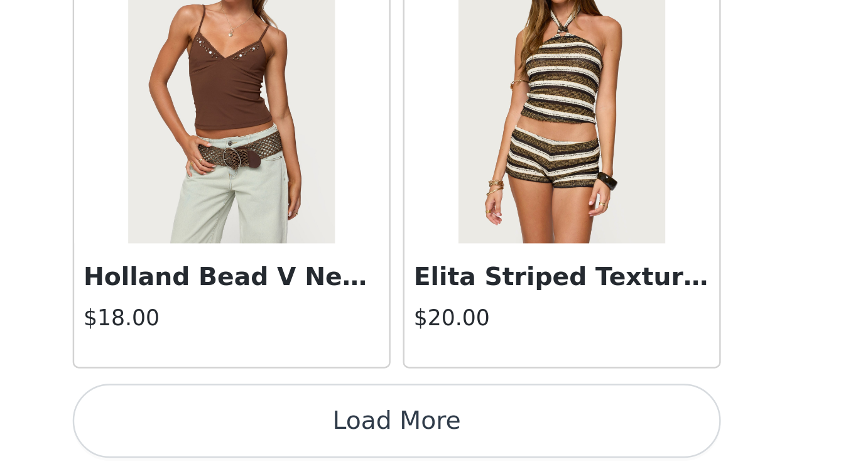
scroll to position [5100, 0]
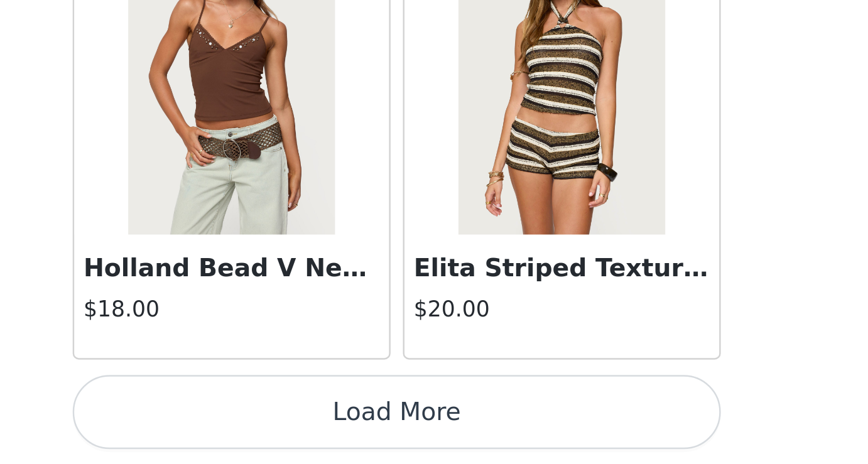
click at [472, 435] on button "Load More" at bounding box center [434, 443] width 264 height 30
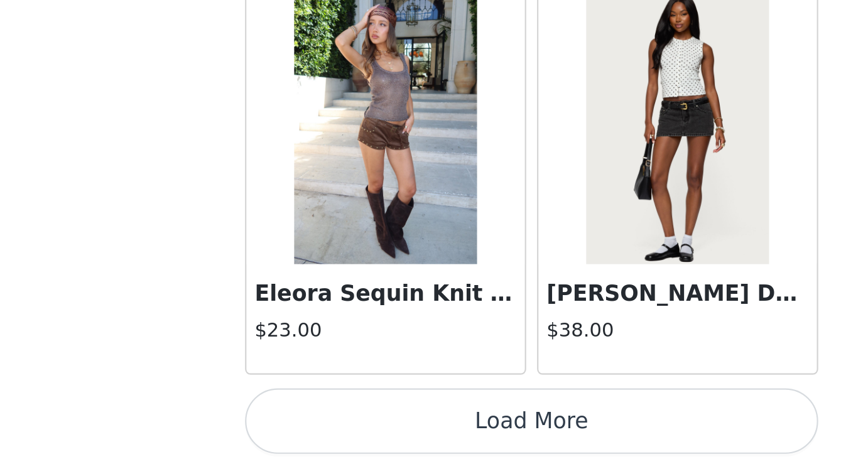
scroll to position [6922, 0]
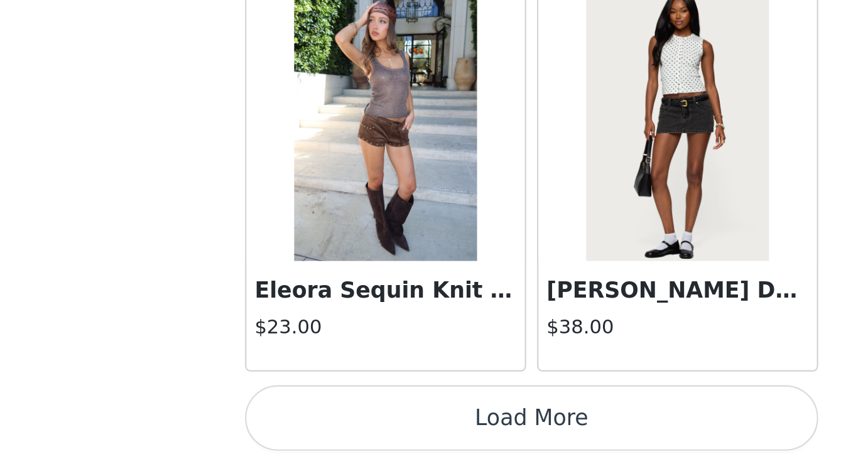
click at [466, 448] on button "Load More" at bounding box center [434, 443] width 264 height 30
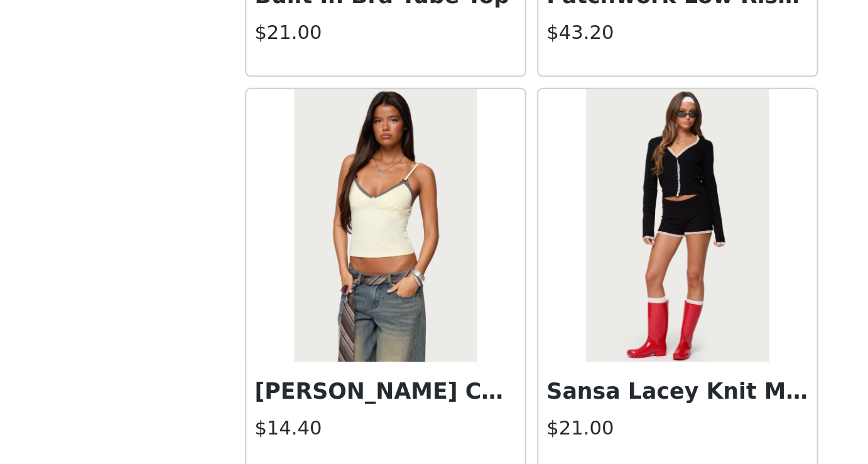
scroll to position [8743, 0]
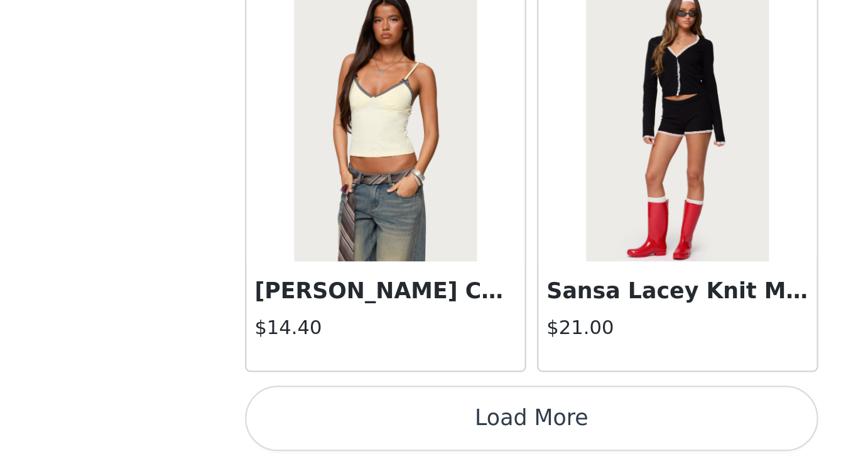
click at [445, 447] on button "Load More" at bounding box center [434, 443] width 264 height 30
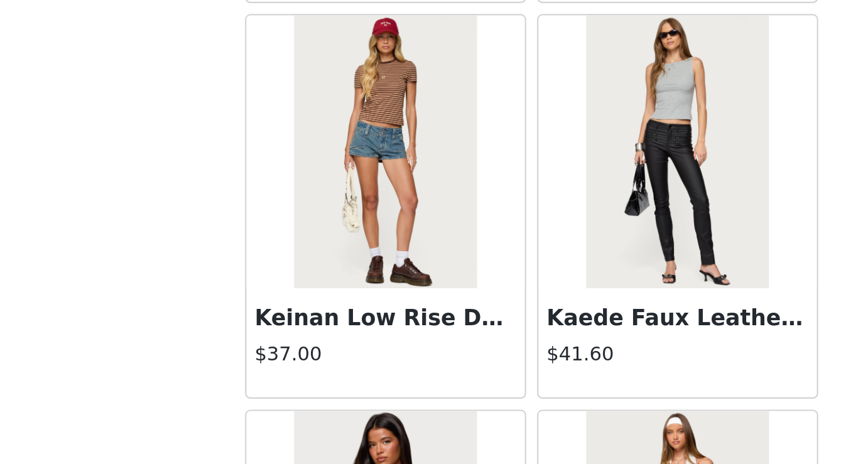
scroll to position [10003, 0]
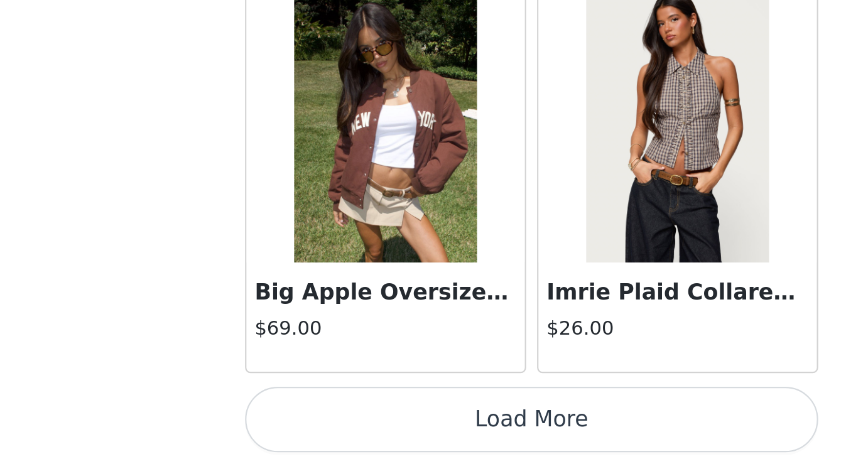
click at [506, 441] on button "Load More" at bounding box center [434, 443] width 264 height 30
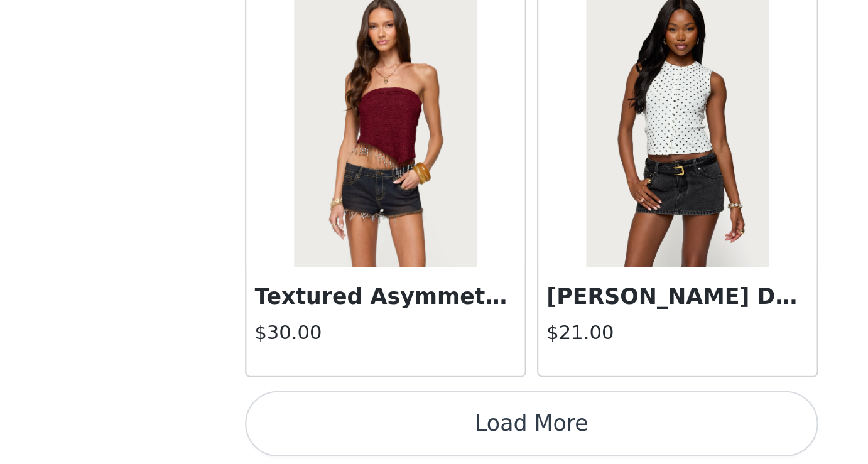
scroll to position [12386, 0]
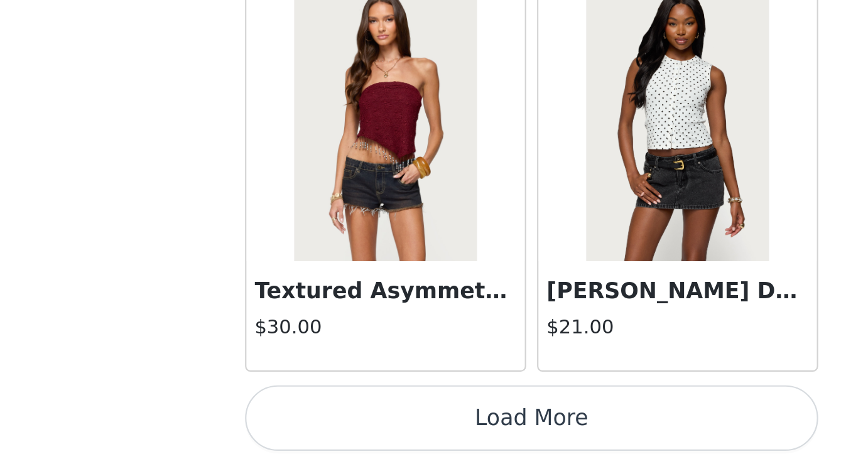
click at [509, 340] on img at bounding box center [501, 308] width 84 height 126
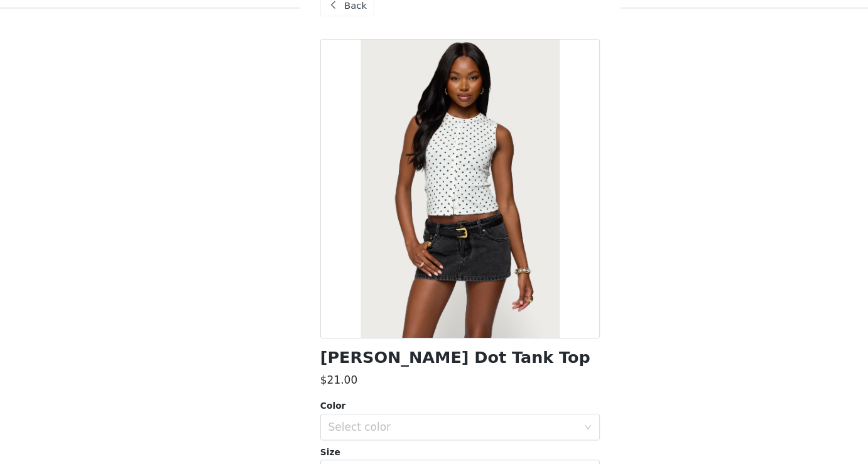
scroll to position [134, 0]
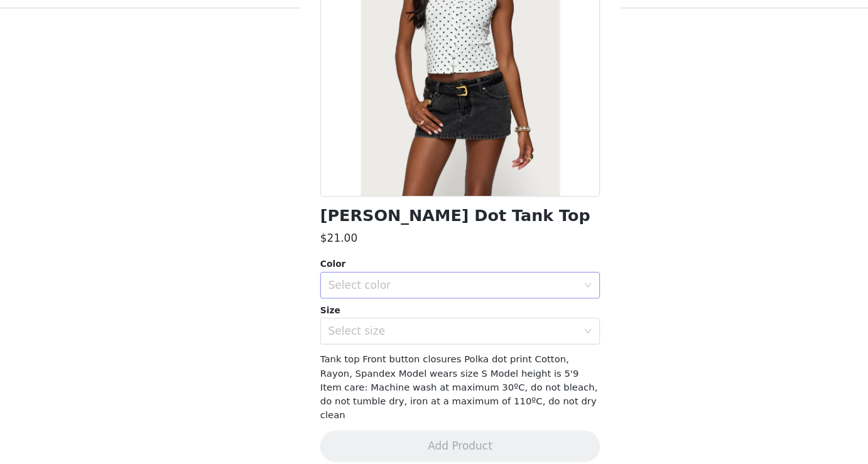
click at [427, 293] on div "Select color" at bounding box center [427, 295] width 235 height 13
click at [409, 319] on li "WHITE" at bounding box center [434, 323] width 264 height 20
click at [409, 335] on div "Select size" at bounding box center [427, 338] width 235 height 13
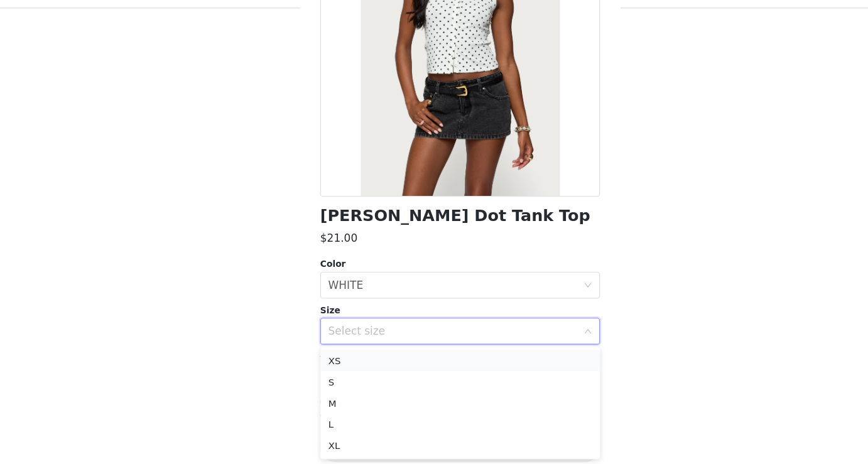
click at [399, 367] on li "XS" at bounding box center [434, 366] width 264 height 20
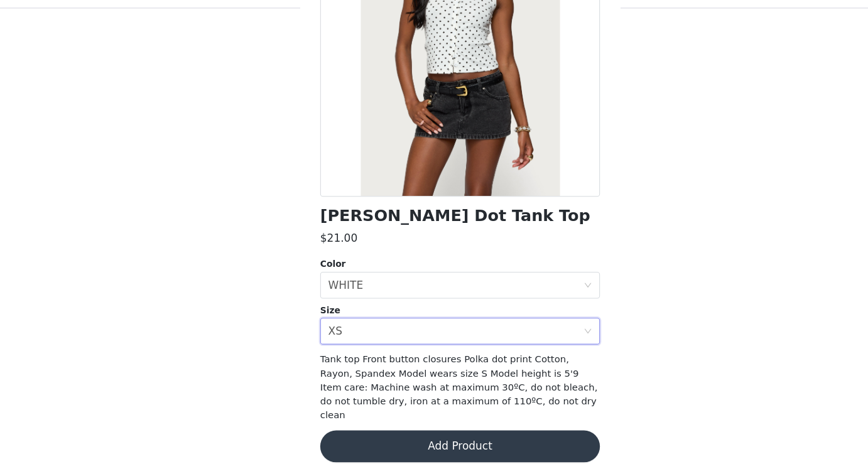
click at [428, 432] on button "Add Product" at bounding box center [434, 447] width 264 height 30
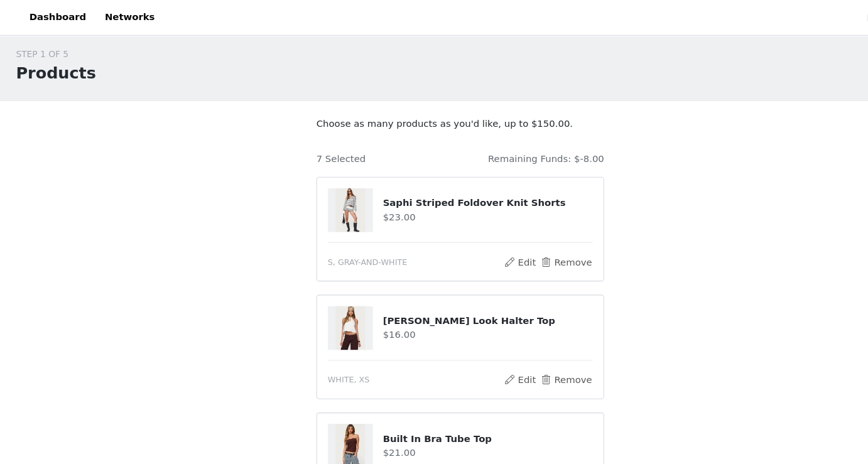
scroll to position [0, 0]
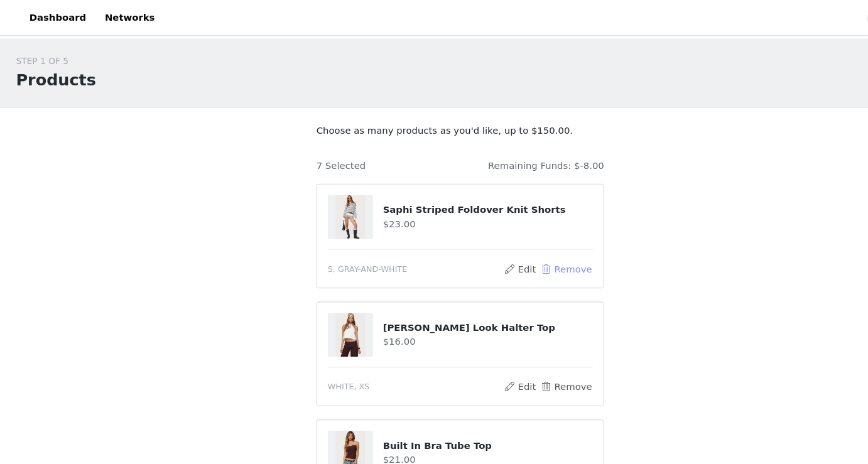
click at [533, 255] on button "Remove" at bounding box center [534, 253] width 50 height 15
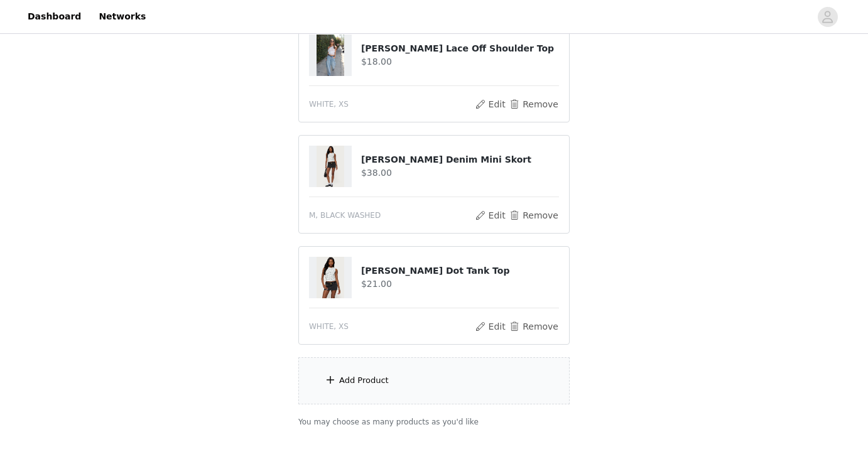
scroll to position [485, 0]
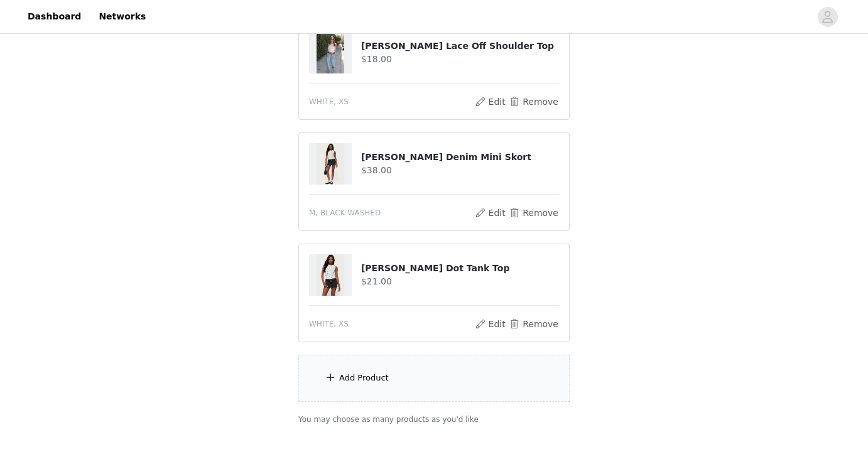
click at [362, 376] on div "Add Product" at bounding box center [364, 378] width 50 height 13
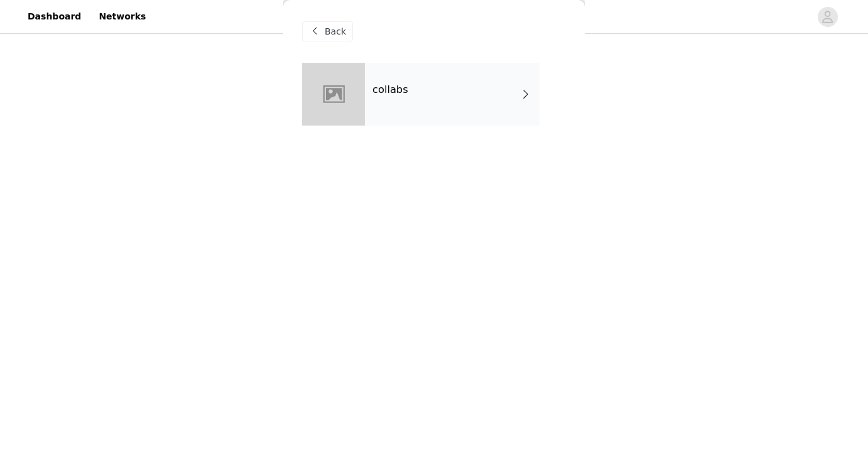
click at [453, 102] on div "collabs" at bounding box center [452, 94] width 175 height 63
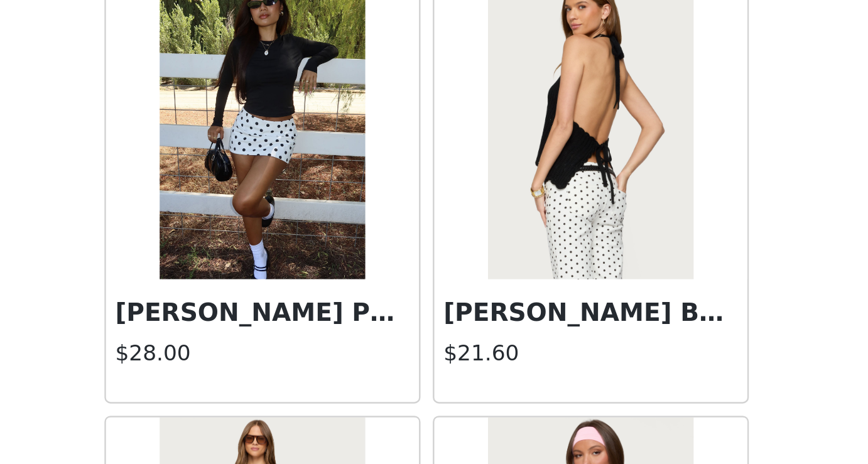
scroll to position [1262, 0]
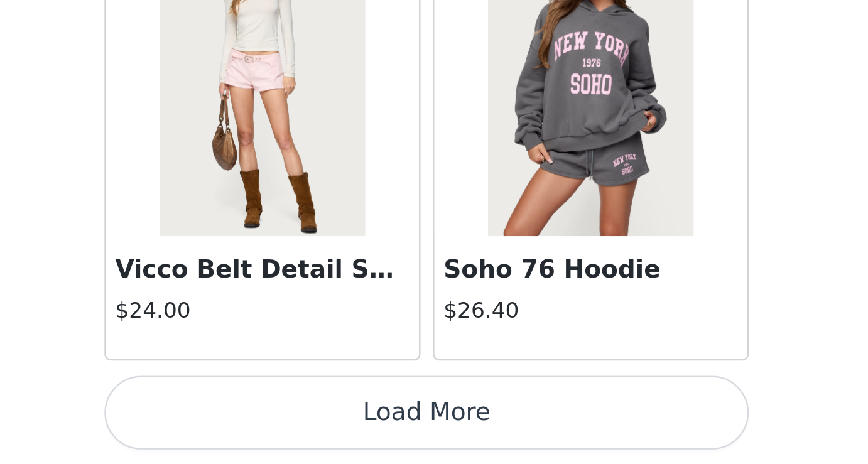
click at [491, 435] on button "Load More" at bounding box center [434, 443] width 264 height 30
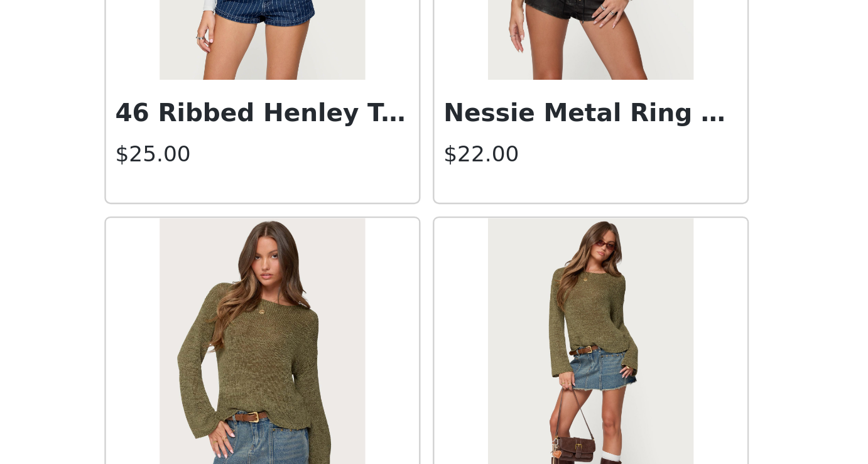
scroll to position [2797, 0]
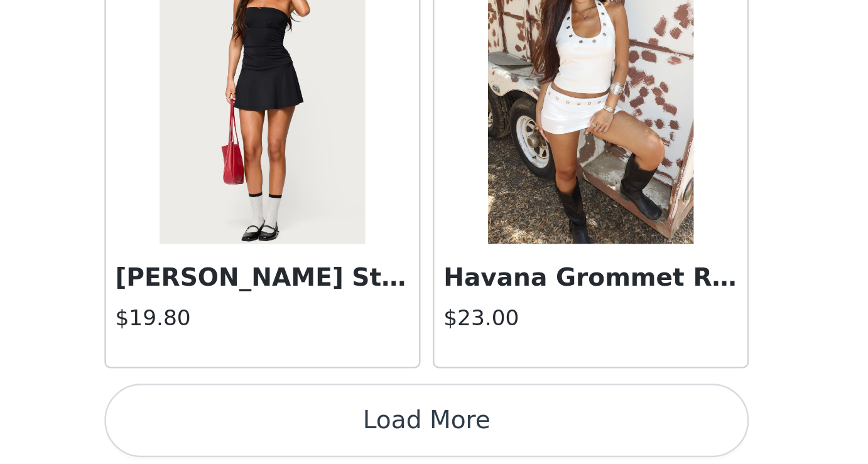
click at [512, 443] on button "Load More" at bounding box center [434, 446] width 264 height 30
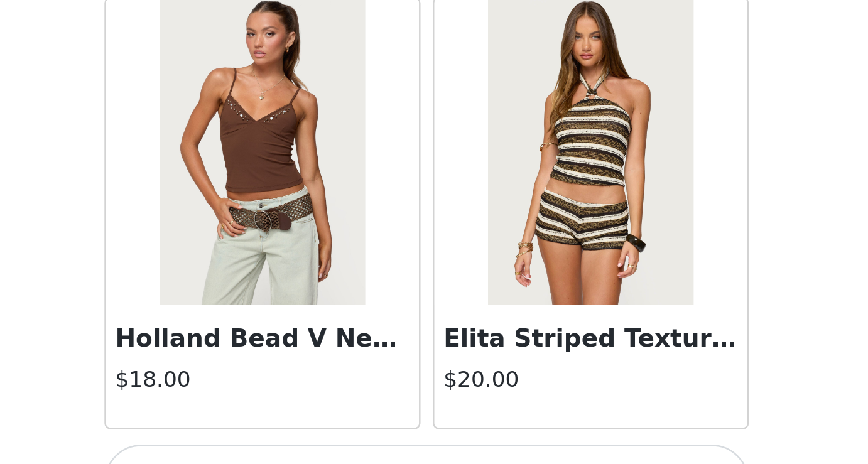
scroll to position [5100, 0]
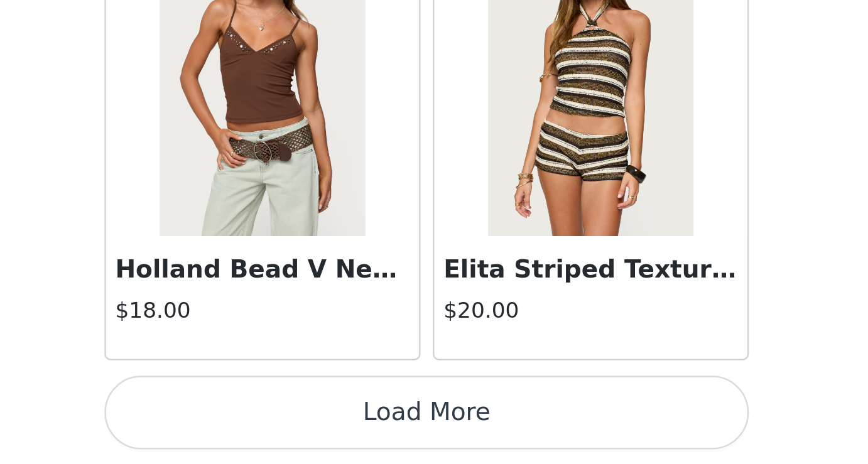
click at [489, 441] on button "Load More" at bounding box center [434, 443] width 264 height 30
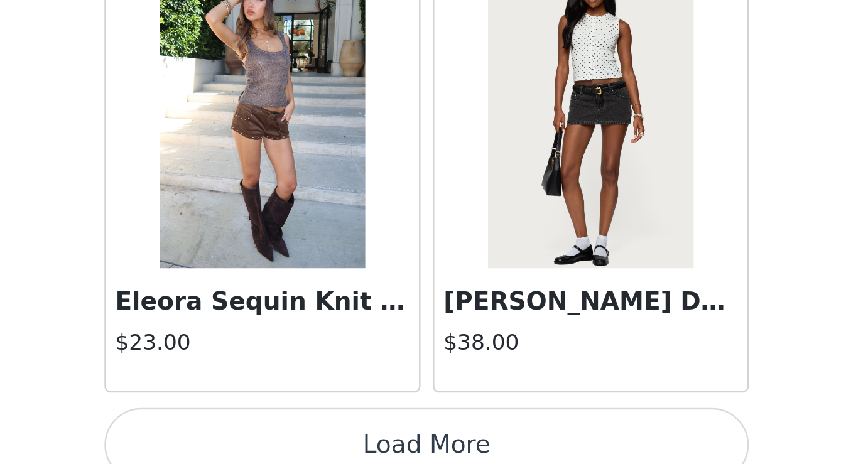
scroll to position [6922, 0]
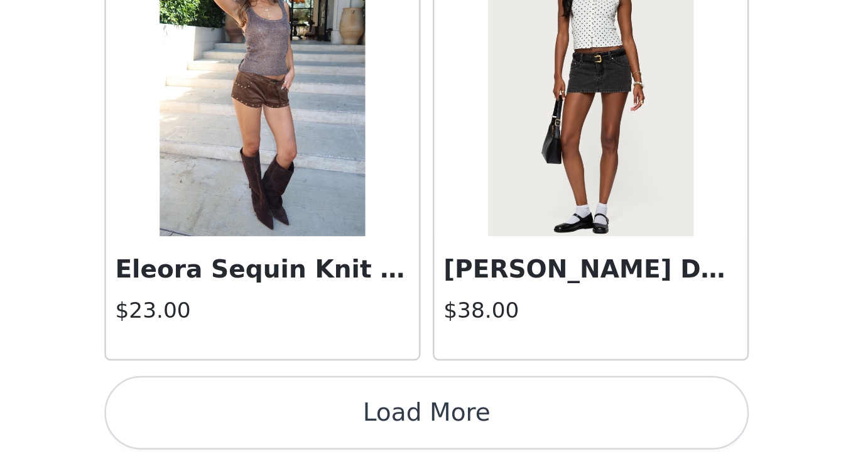
click at [515, 438] on button "Load More" at bounding box center [434, 443] width 264 height 30
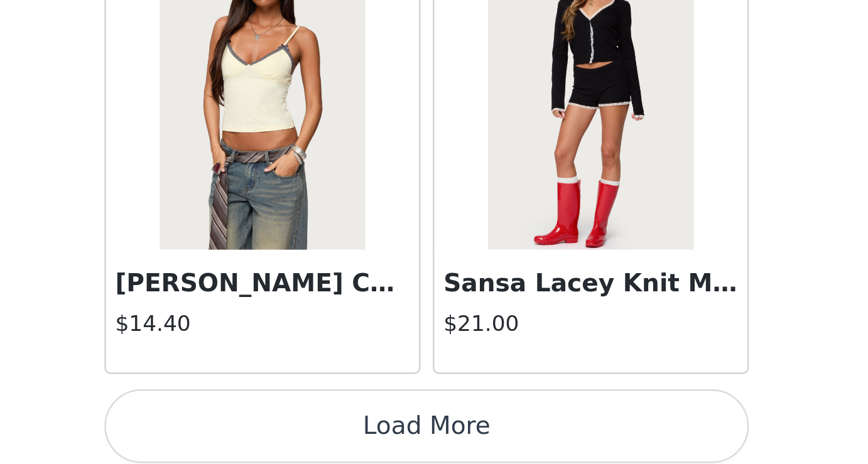
scroll to position [8743, 0]
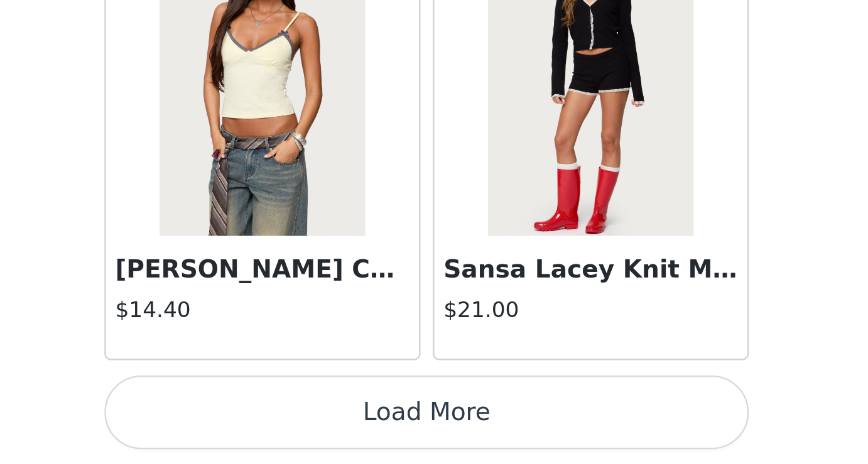
click at [462, 448] on button "Load More" at bounding box center [434, 443] width 264 height 30
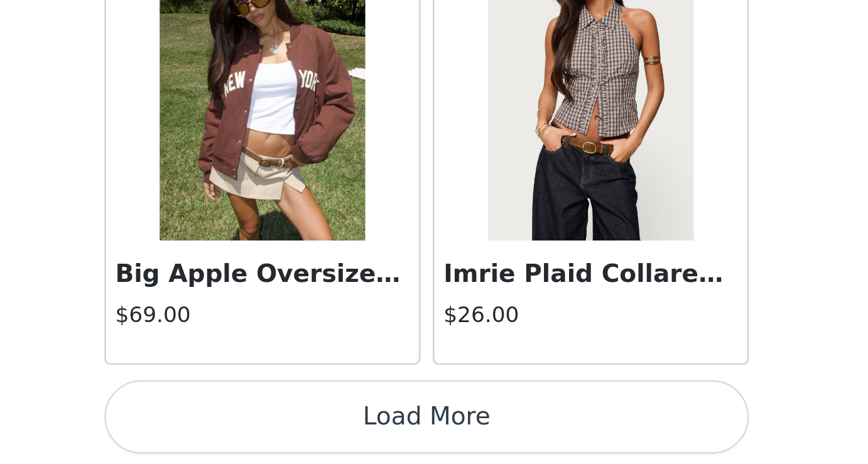
scroll to position [10563, 0]
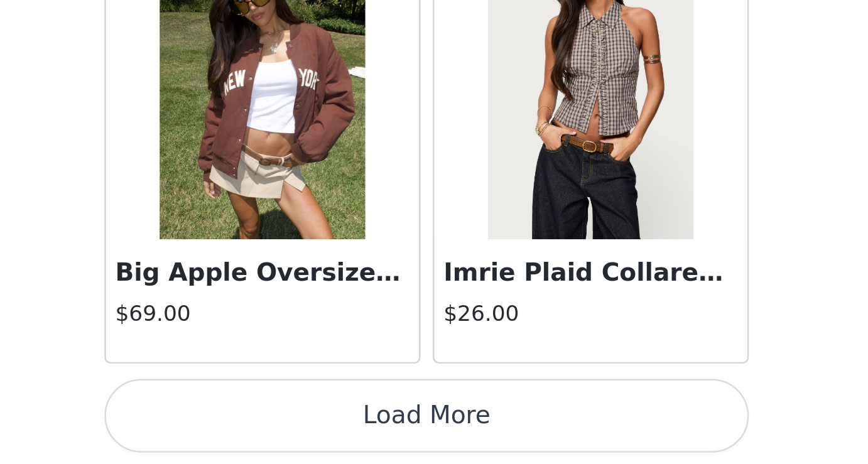
click at [509, 442] on button "Load More" at bounding box center [434, 444] width 264 height 30
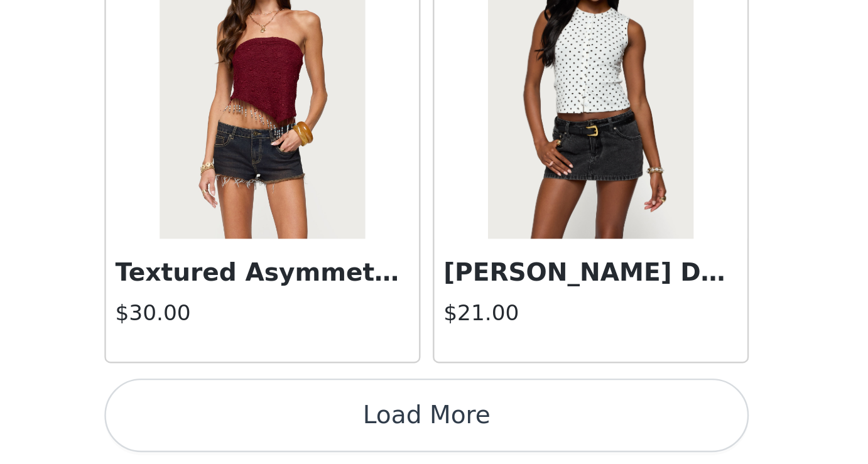
scroll to position [12386, 0]
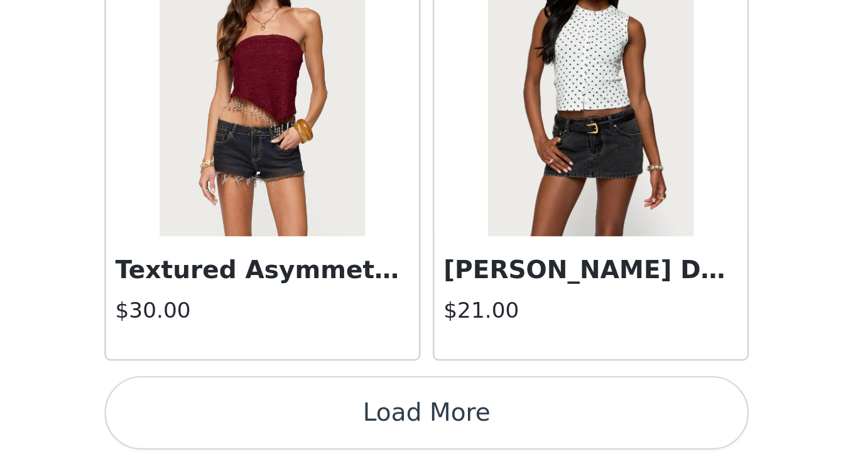
click at [488, 433] on button "Load More" at bounding box center [434, 443] width 264 height 30
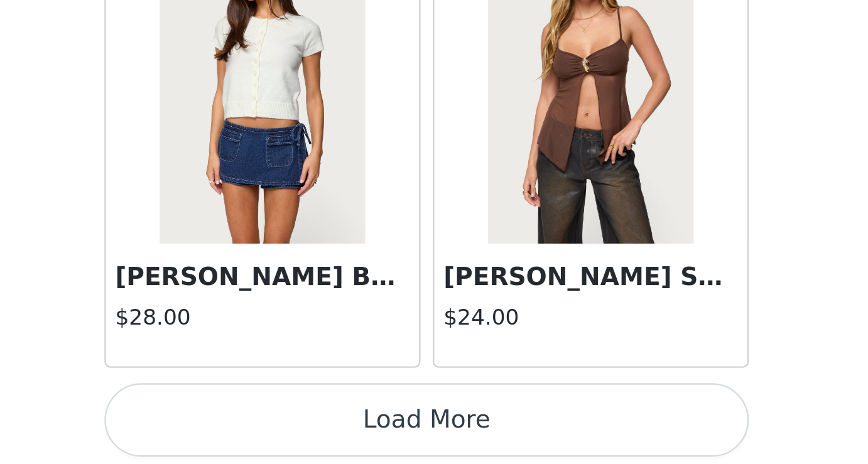
scroll to position [14207, 0]
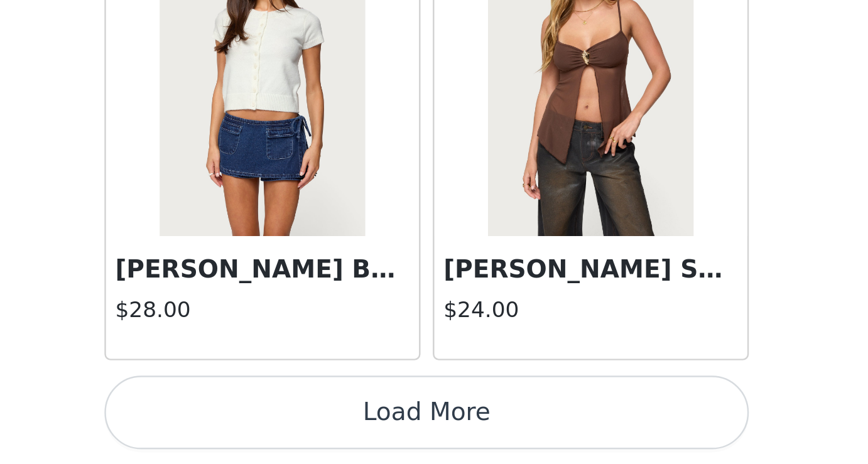
click at [502, 440] on button "Load More" at bounding box center [434, 443] width 264 height 30
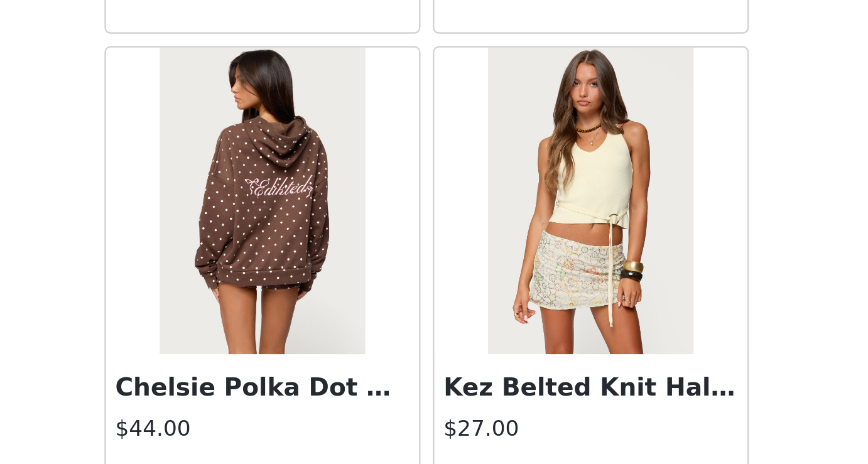
scroll to position [16028, 0]
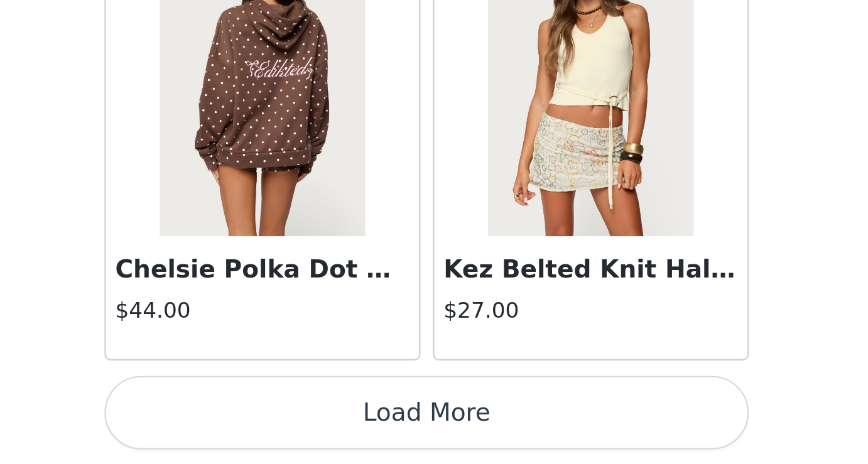
click at [491, 439] on button "Load More" at bounding box center [434, 443] width 264 height 30
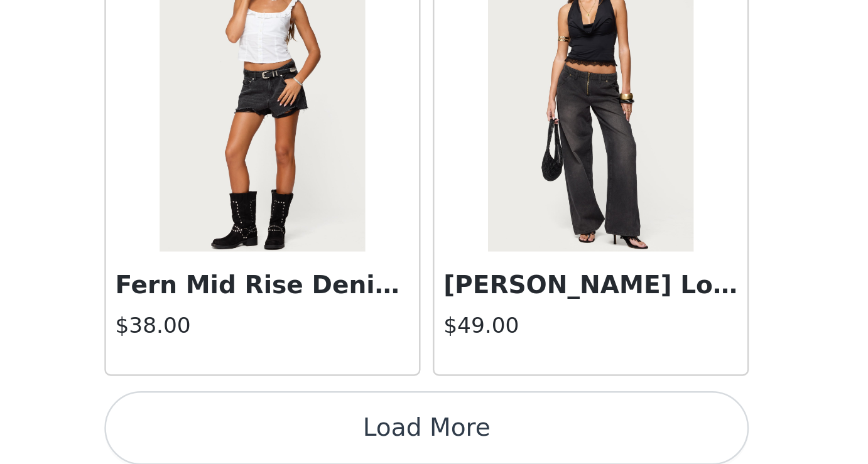
scroll to position [17850, 0]
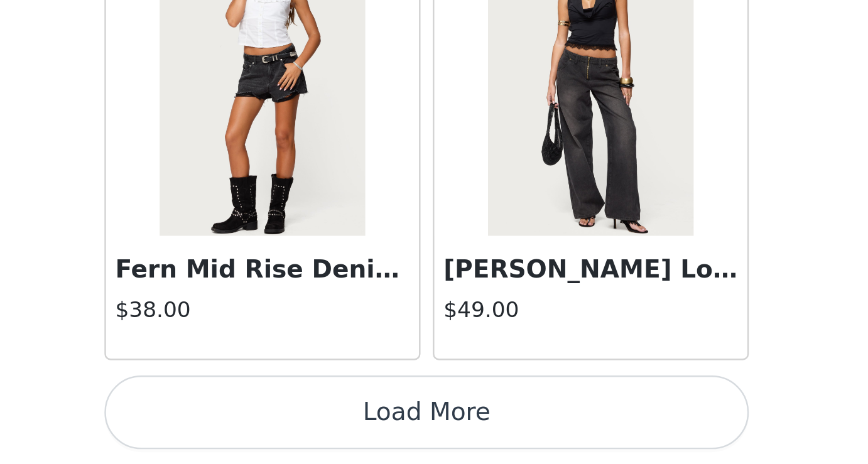
click at [526, 439] on button "Load More" at bounding box center [434, 443] width 264 height 30
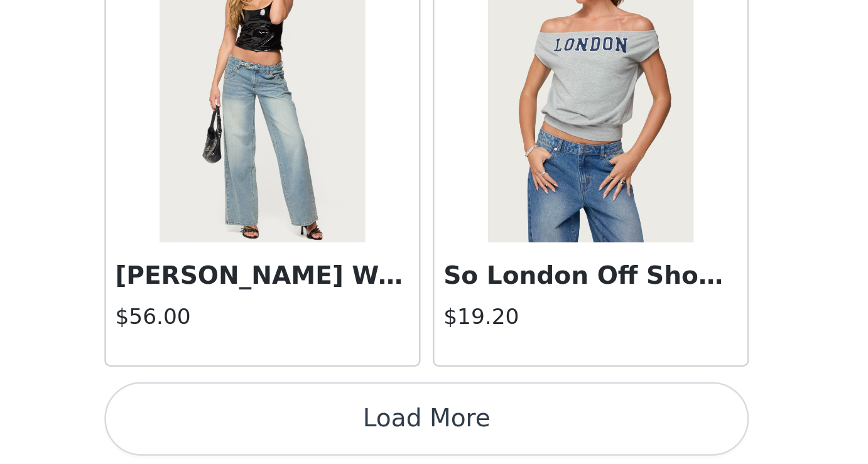
scroll to position [19671, 0]
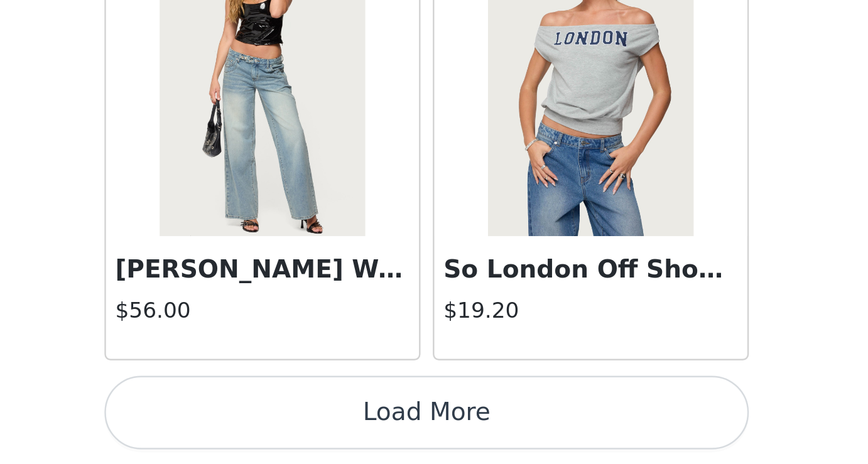
click at [511, 445] on button "Load More" at bounding box center [434, 443] width 264 height 30
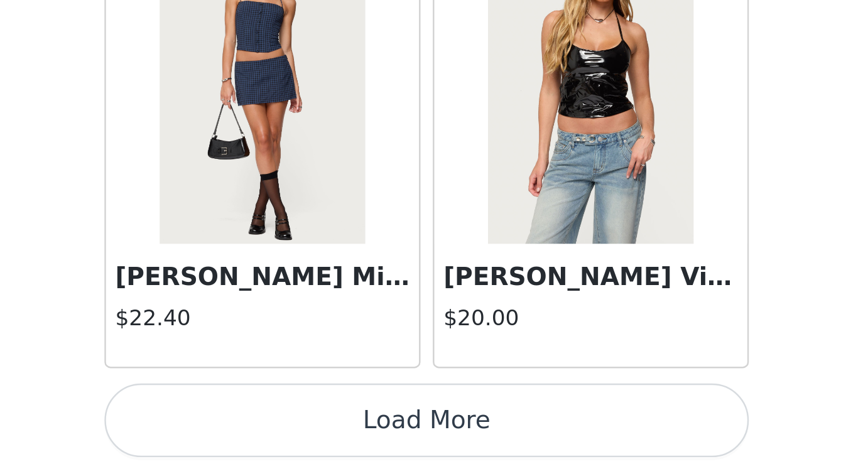
scroll to position [21492, 0]
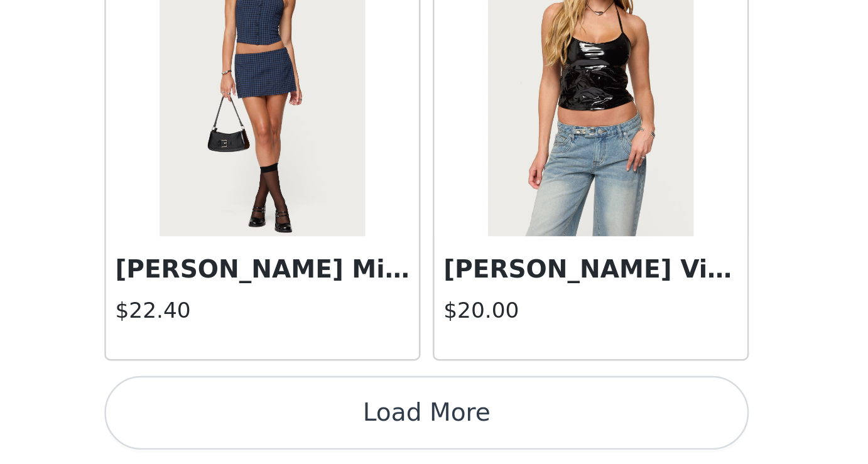
click at [511, 448] on button "Load More" at bounding box center [434, 443] width 264 height 30
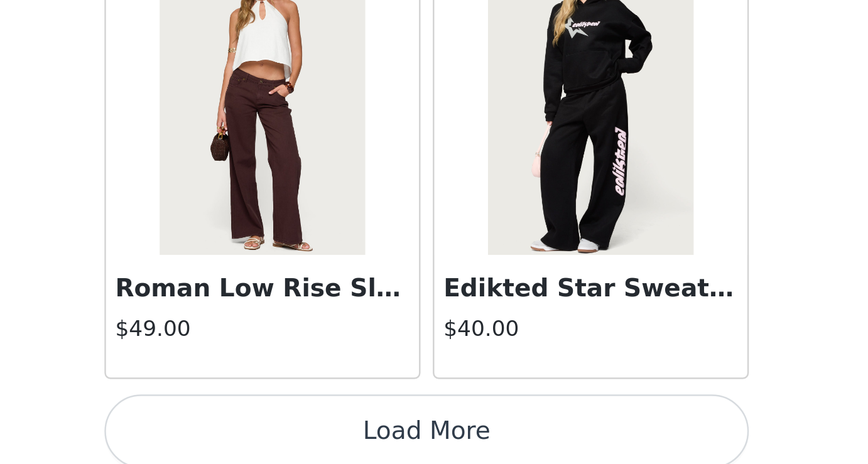
scroll to position [23314, 0]
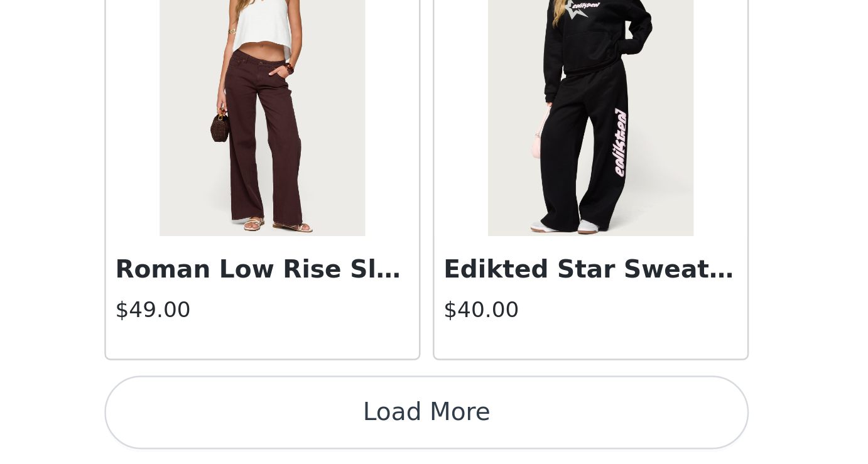
click at [509, 432] on button "Load More" at bounding box center [434, 443] width 264 height 30
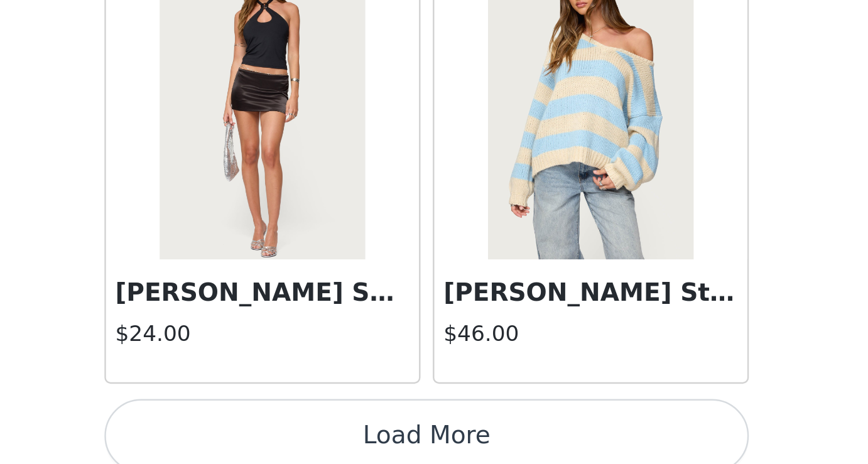
scroll to position [25135, 0]
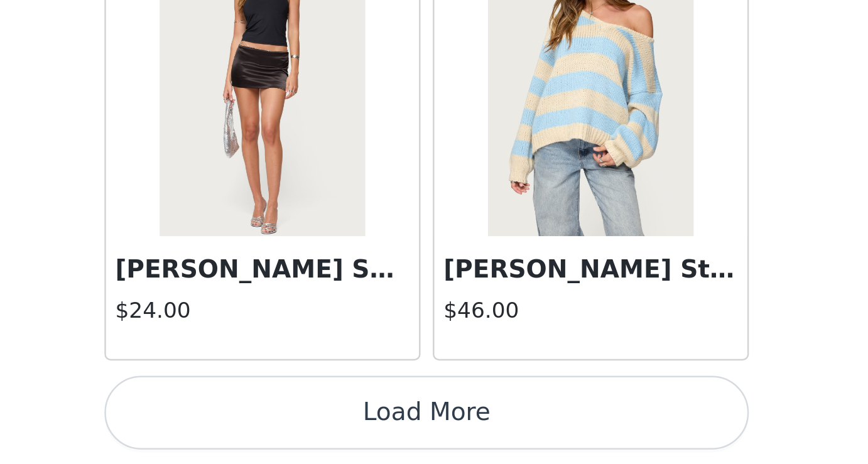
click at [490, 445] on button "Load More" at bounding box center [434, 443] width 264 height 30
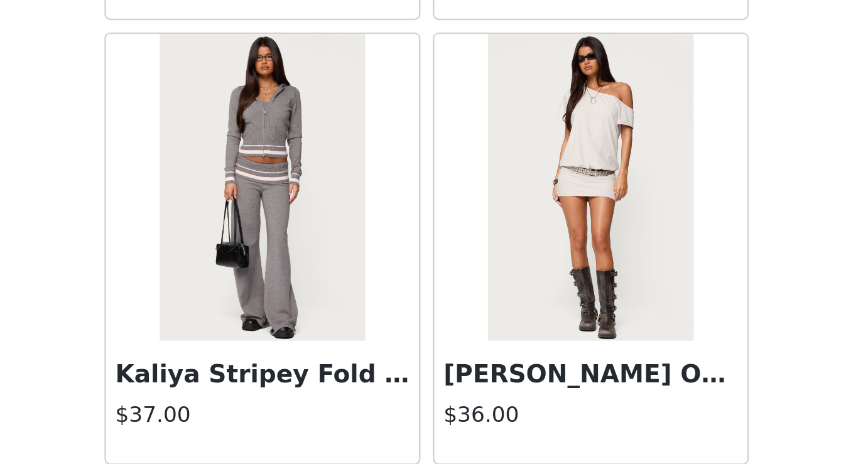
scroll to position [26956, 0]
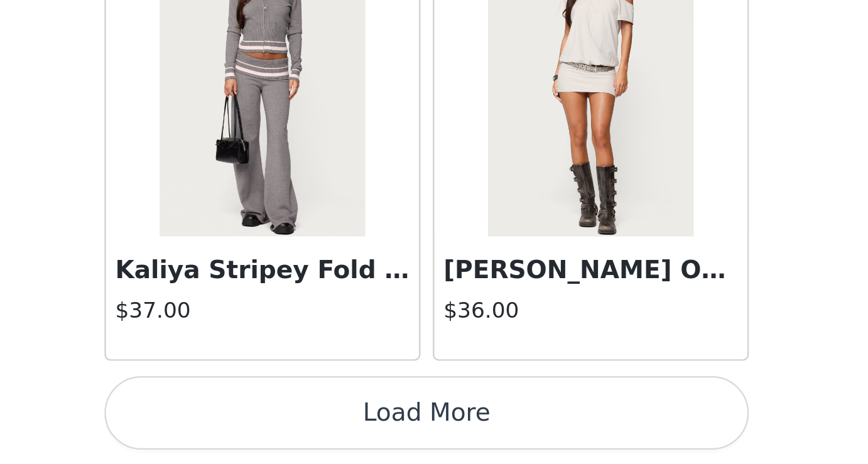
click at [533, 438] on button "Load More" at bounding box center [434, 443] width 264 height 30
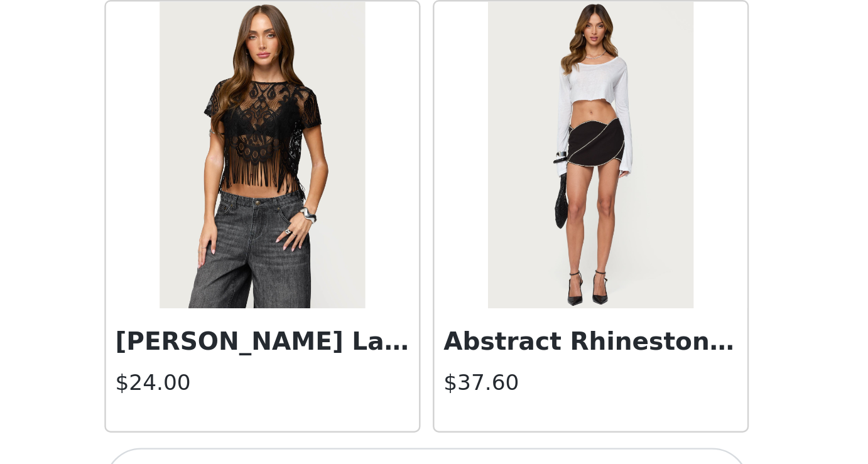
scroll to position [28778, 0]
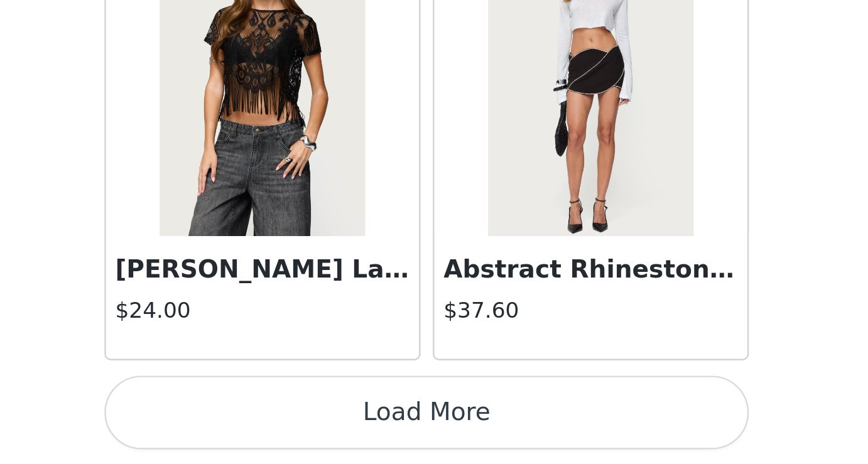
click at [511, 439] on button "Load More" at bounding box center [434, 443] width 264 height 30
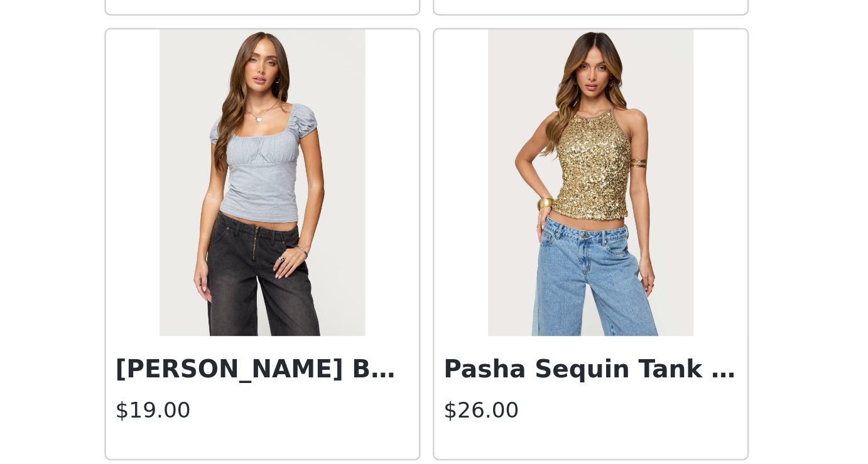
scroll to position [30599, 0]
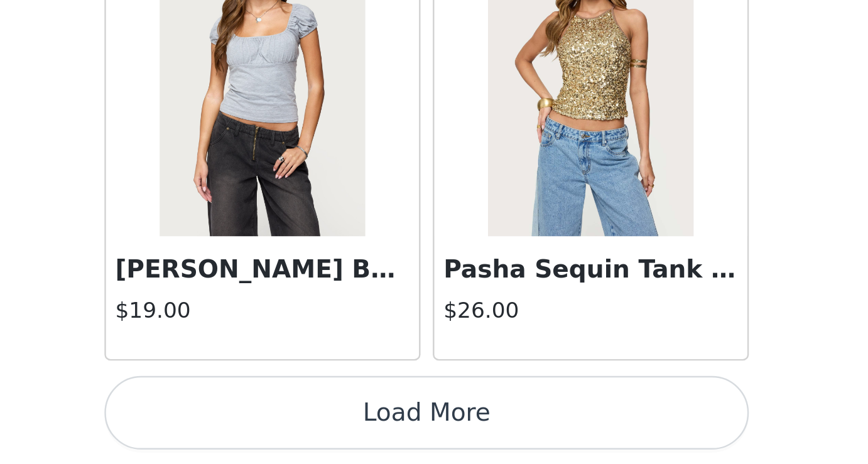
click at [534, 440] on button "Load More" at bounding box center [434, 443] width 264 height 30
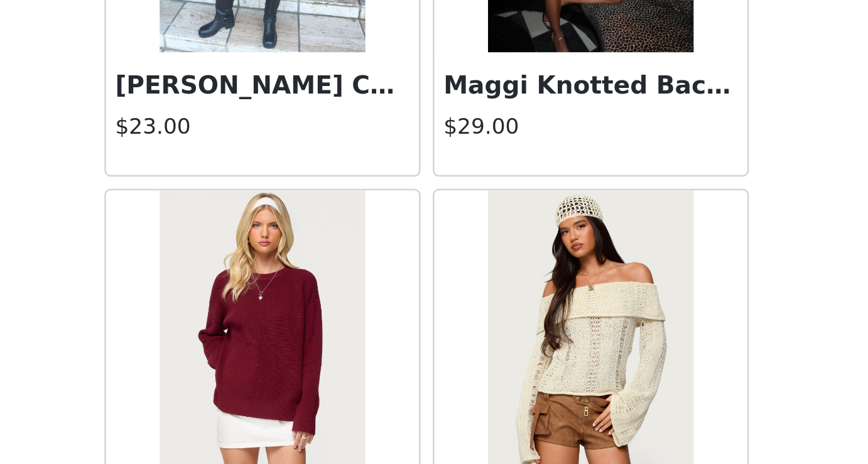
scroll to position [32420, 0]
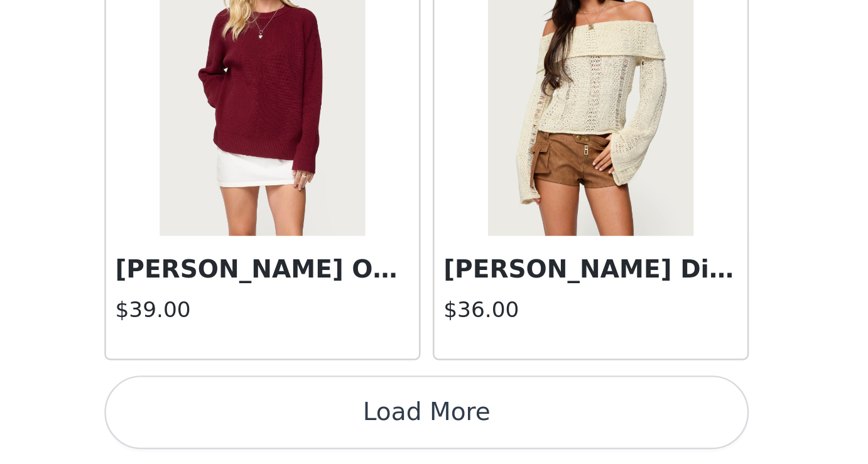
click at [531, 447] on button "Load More" at bounding box center [434, 443] width 264 height 30
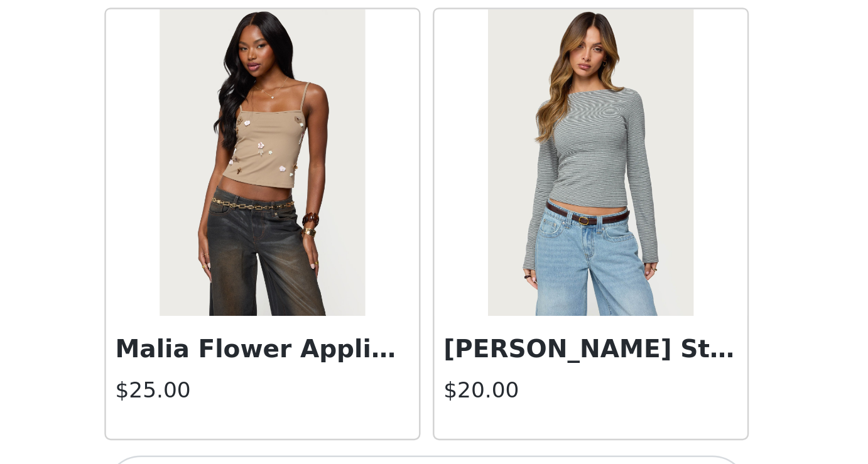
scroll to position [34242, 0]
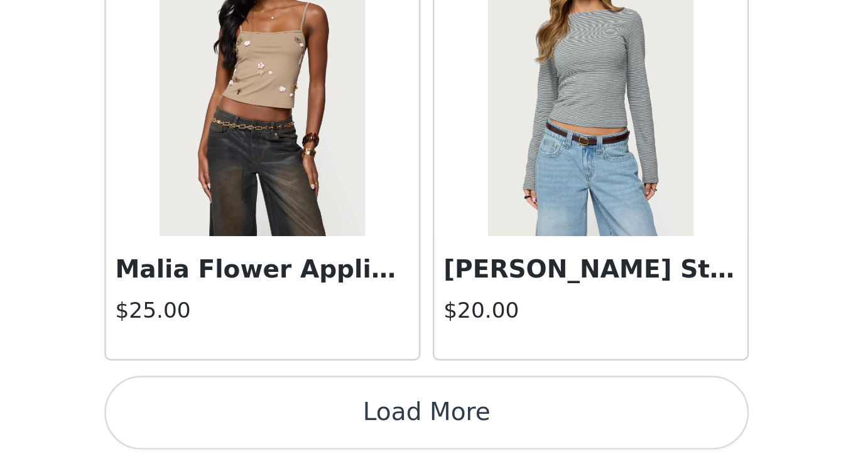
click at [519, 440] on button "Load More" at bounding box center [434, 443] width 264 height 30
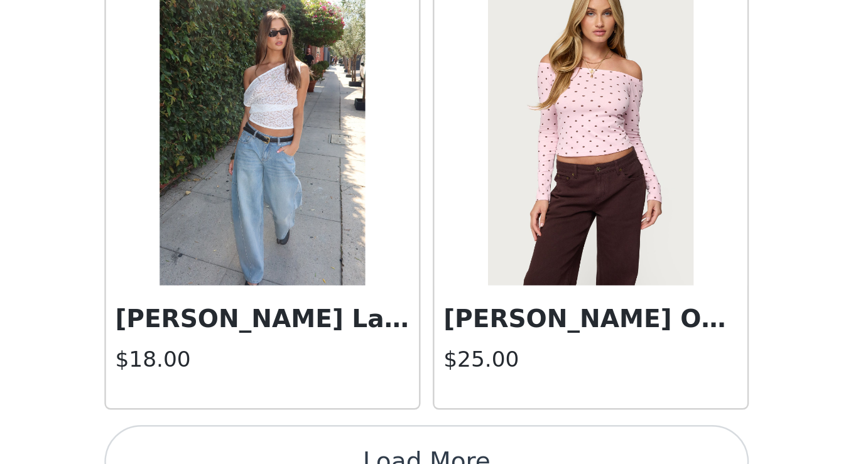
scroll to position [36063, 0]
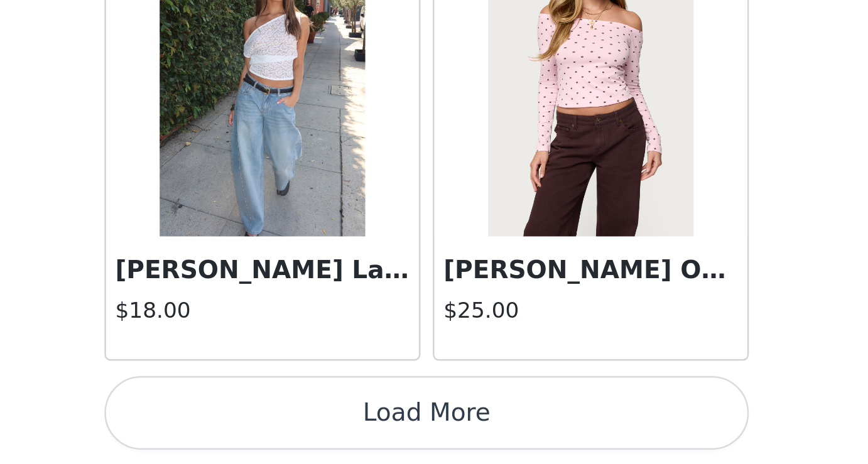
click at [531, 450] on button "Load More" at bounding box center [434, 443] width 264 height 30
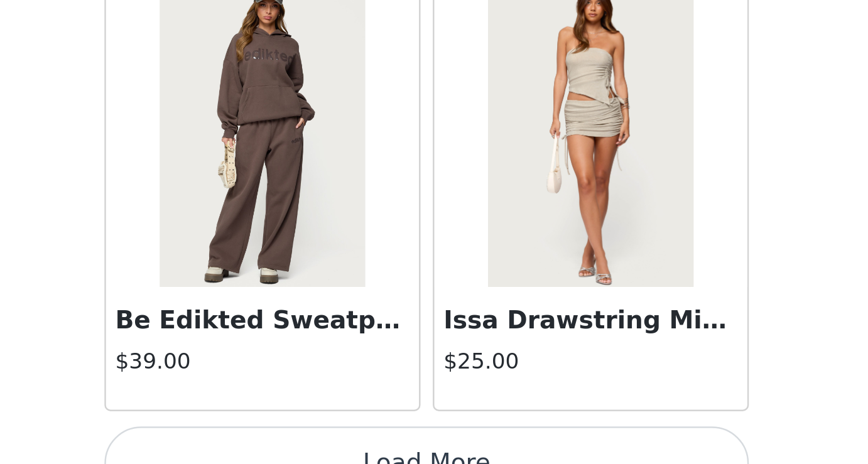
scroll to position [37884, 0]
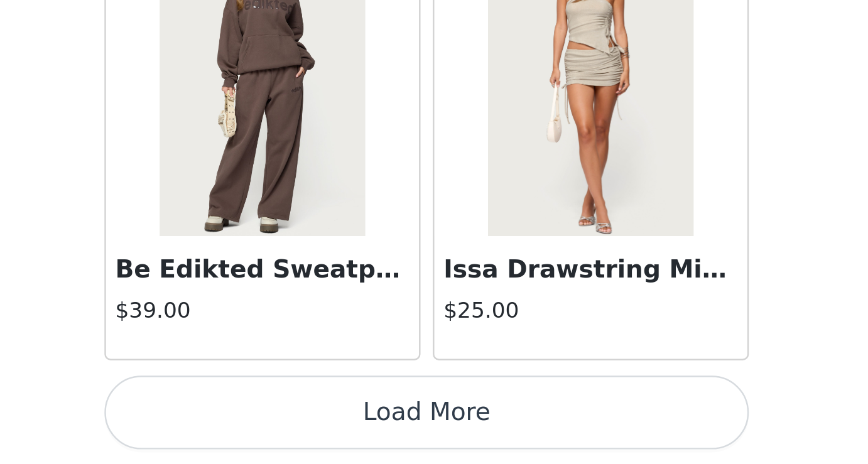
click at [524, 435] on button "Load More" at bounding box center [434, 443] width 264 height 30
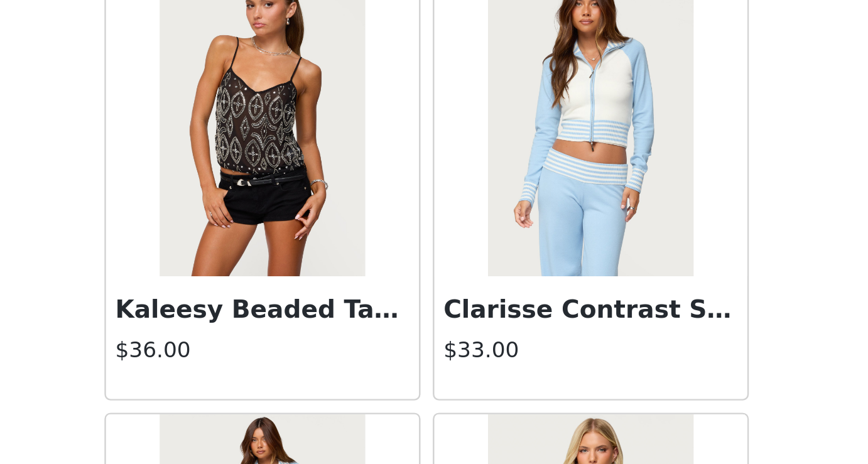
scroll to position [39512, 0]
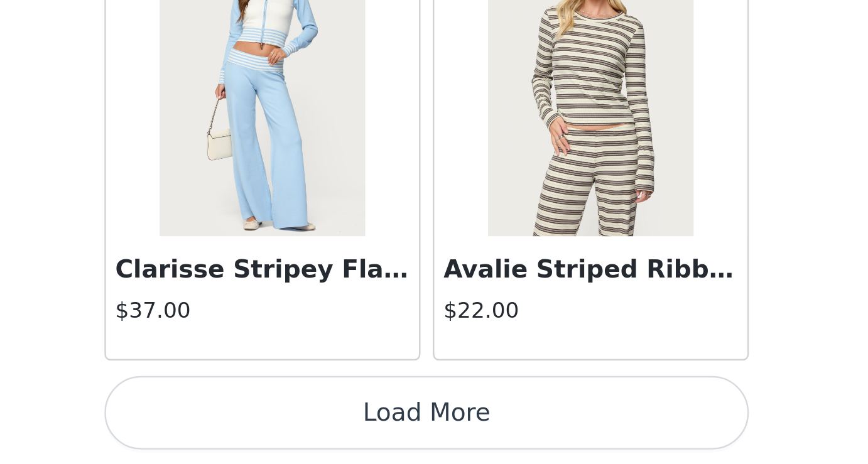
click at [541, 433] on button "Load More" at bounding box center [434, 443] width 264 height 30
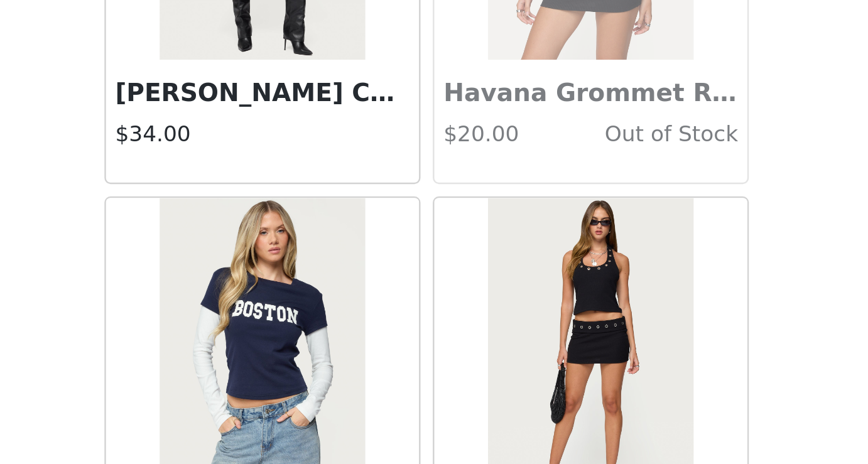
scroll to position [41527, 0]
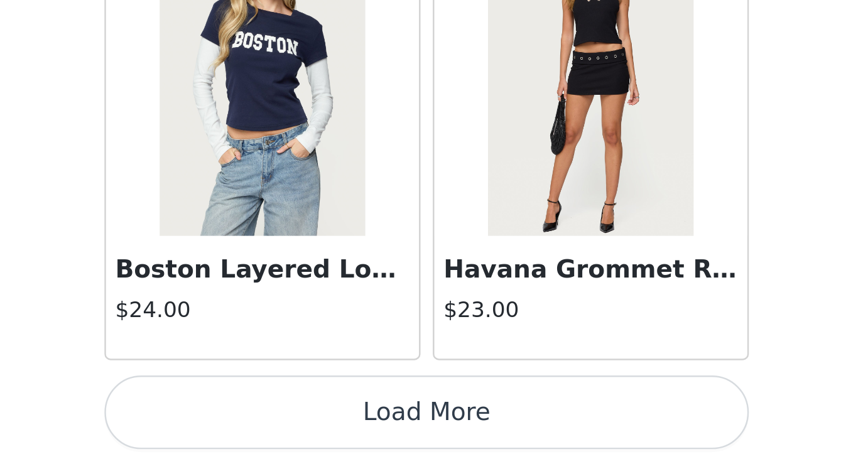
click at [523, 429] on button "Load More" at bounding box center [434, 443] width 264 height 30
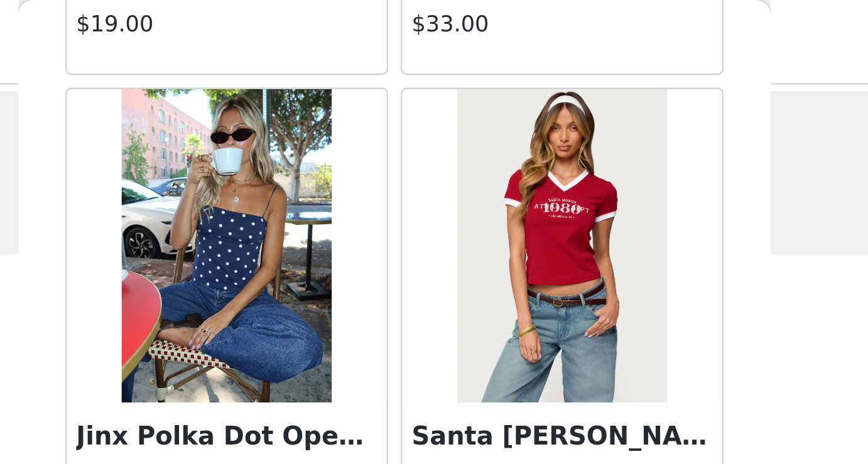
scroll to position [8223, 0]
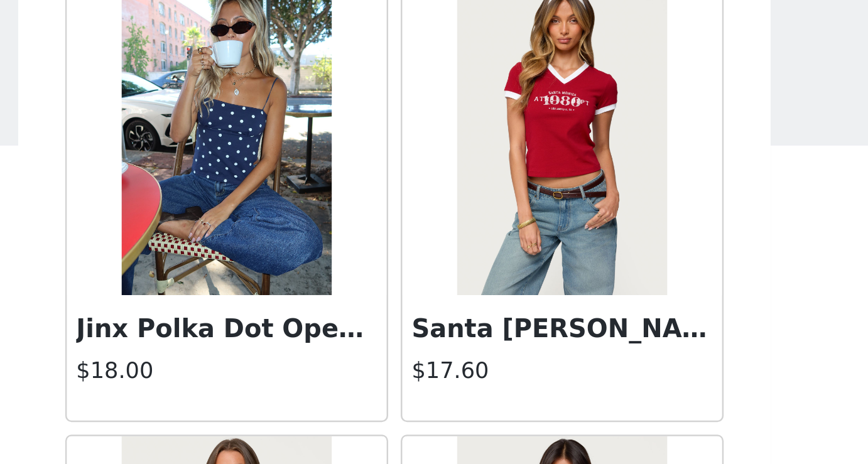
click at [376, 151] on img at bounding box center [367, 99] width 84 height 126
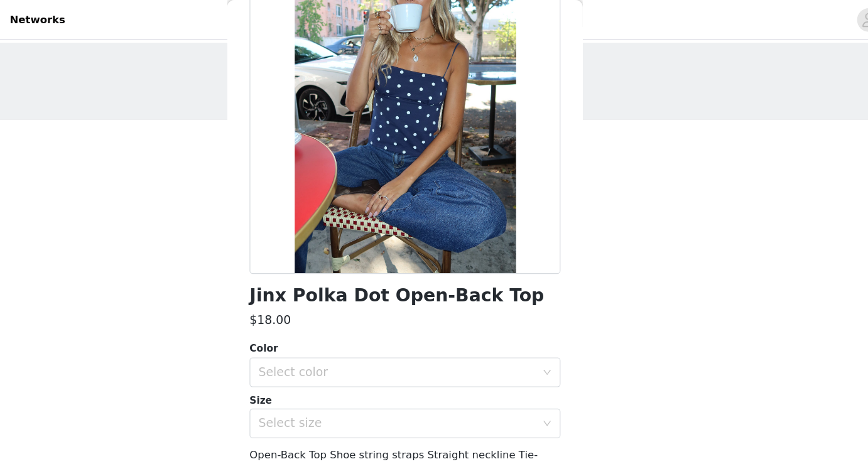
scroll to position [147, 0]
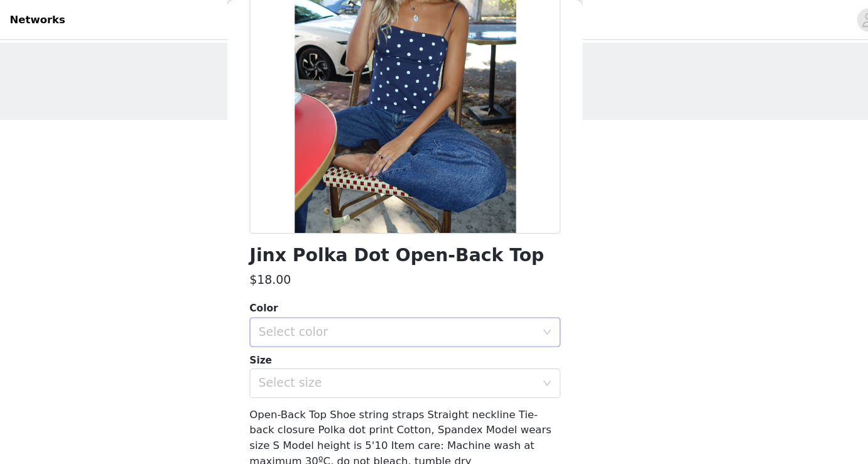
click at [422, 278] on div "Select color" at bounding box center [427, 282] width 235 height 13
click at [347, 321] on ul "NAVY AND WHITE" at bounding box center [434, 309] width 264 height 25
click at [347, 312] on li "NAVY AND WHITE" at bounding box center [434, 310] width 264 height 20
click at [348, 320] on div "Select size" at bounding box center [427, 325] width 235 height 13
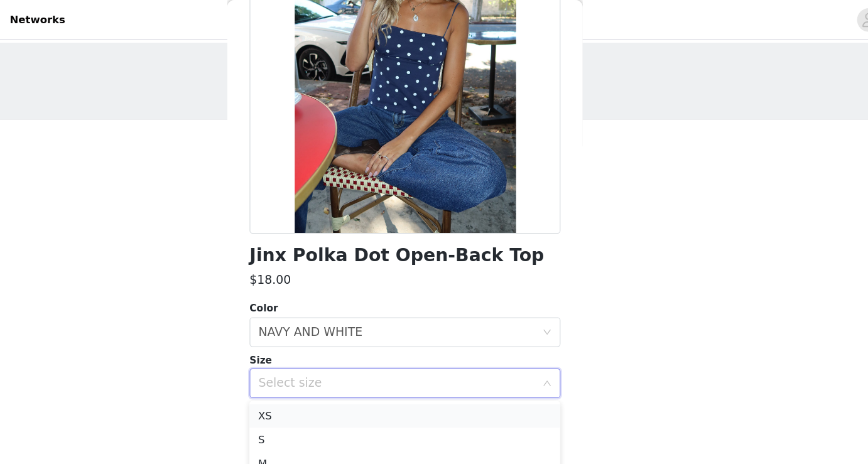
click at [332, 354] on li "XS" at bounding box center [434, 353] width 264 height 20
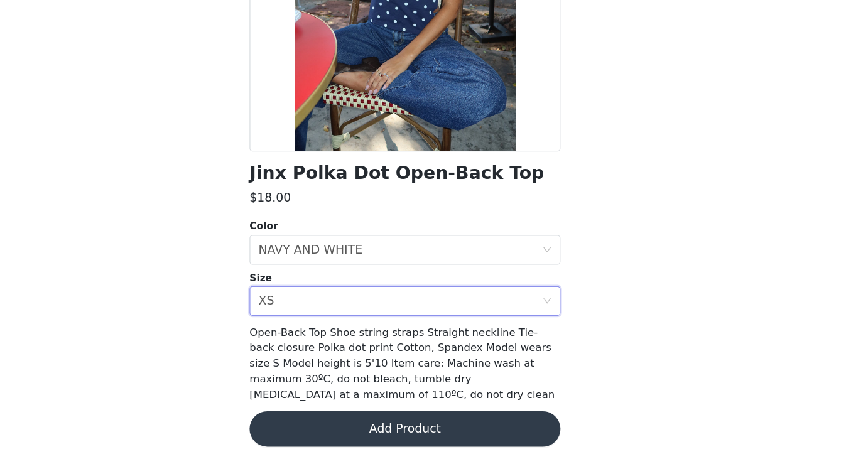
scroll to position [65, 0]
click at [367, 423] on button "Add Product" at bounding box center [434, 434] width 264 height 30
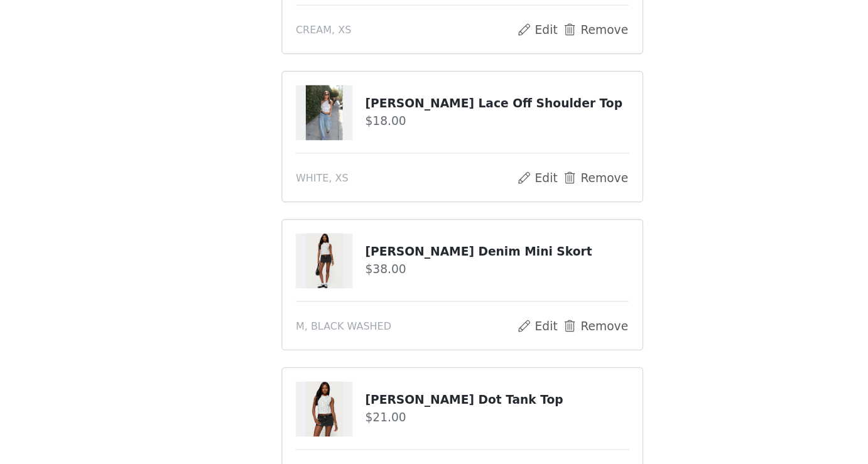
scroll to position [385, 0]
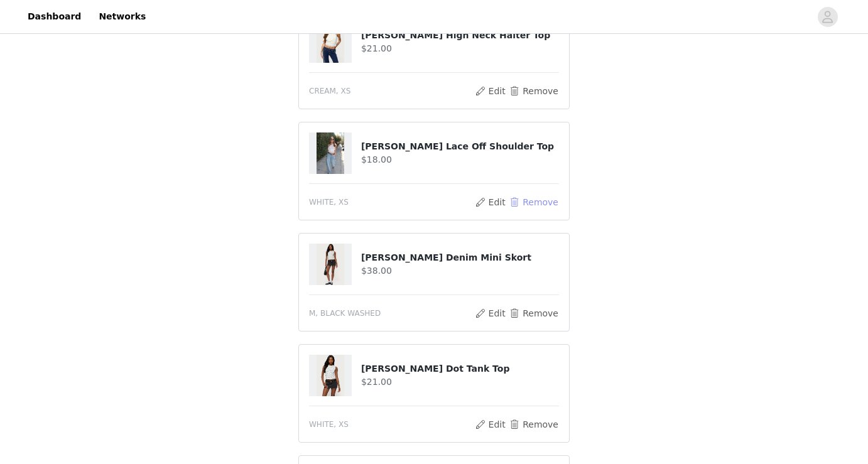
click at [540, 200] on button "Remove" at bounding box center [534, 202] width 50 height 15
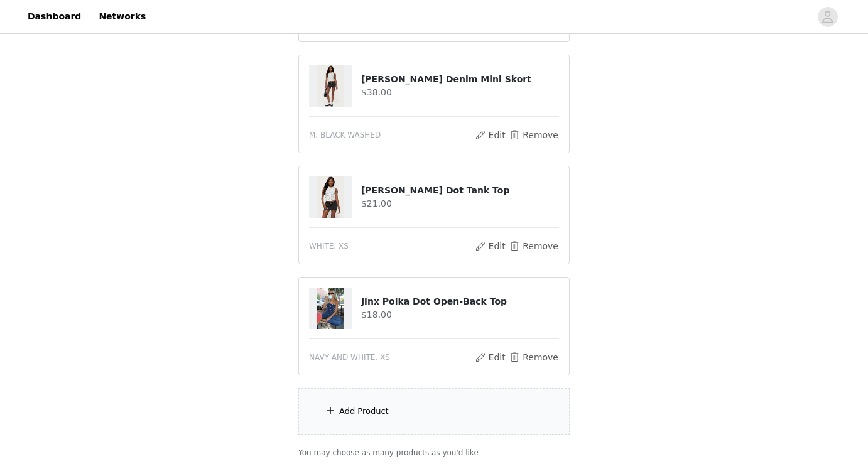
scroll to position [525, 0]
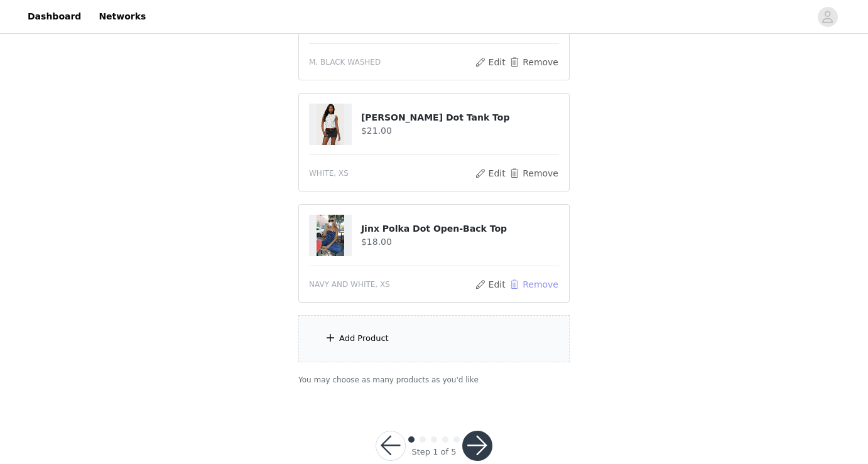
click at [530, 283] on button "Remove" at bounding box center [534, 284] width 50 height 15
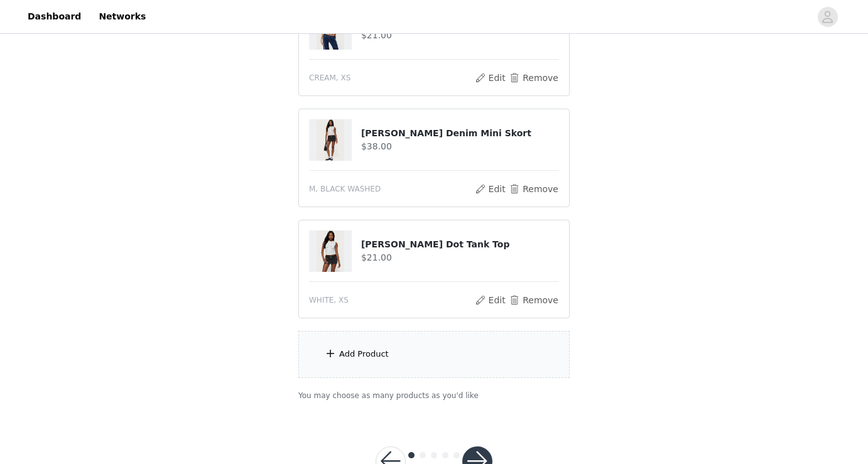
scroll to position [441, 0]
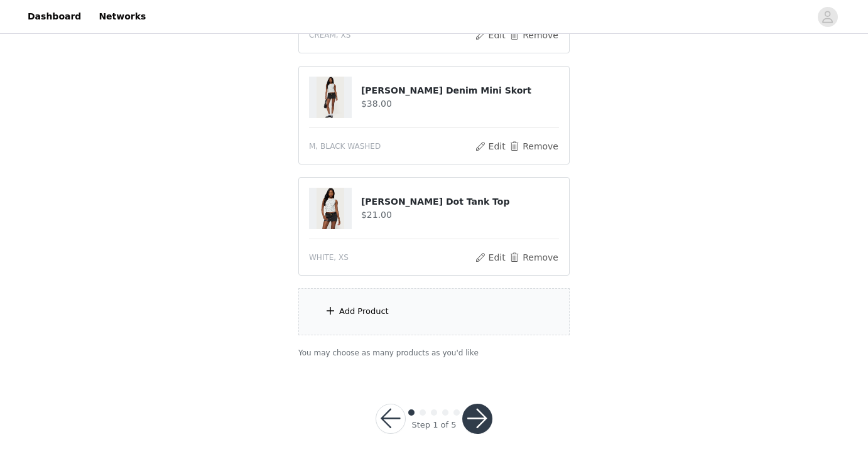
click at [391, 306] on div "Add Product" at bounding box center [433, 311] width 271 height 47
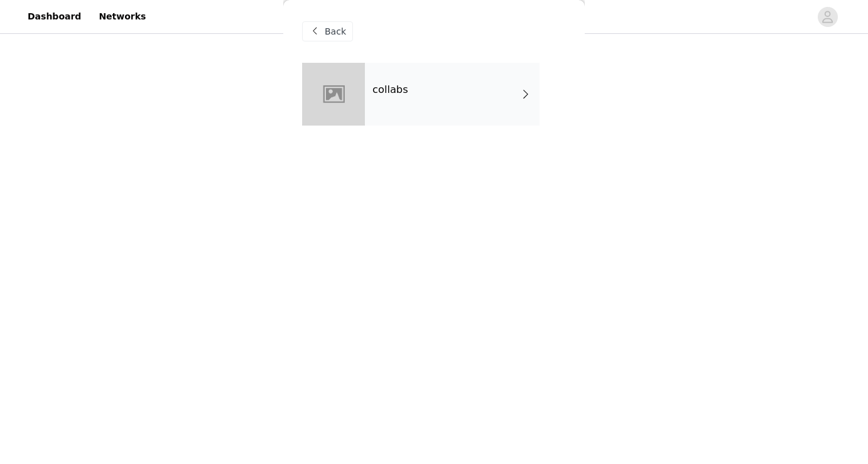
click at [445, 121] on div "collabs" at bounding box center [452, 94] width 175 height 63
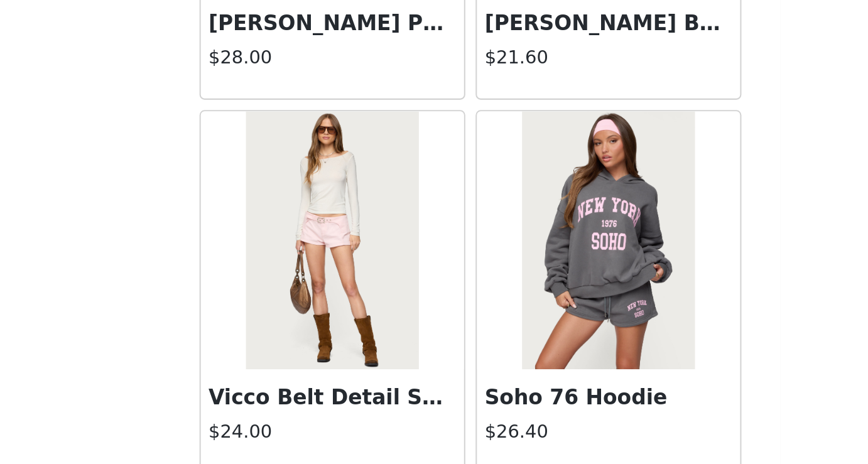
scroll to position [1458, 0]
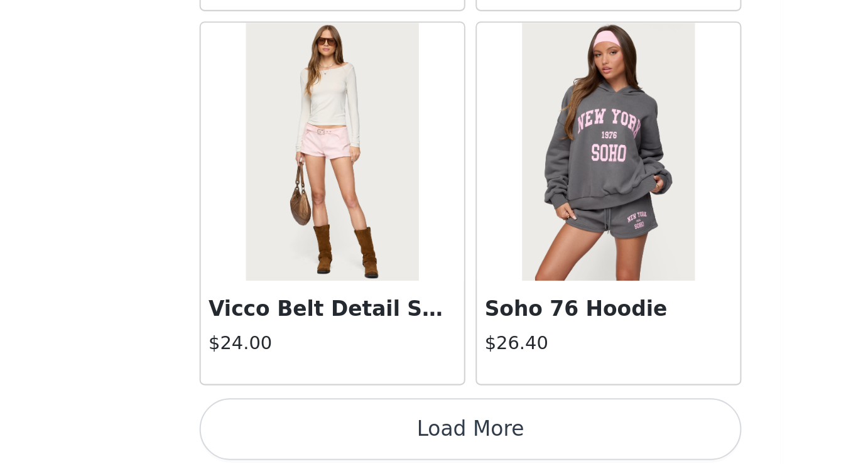
click at [485, 440] on button "Load More" at bounding box center [434, 443] width 264 height 30
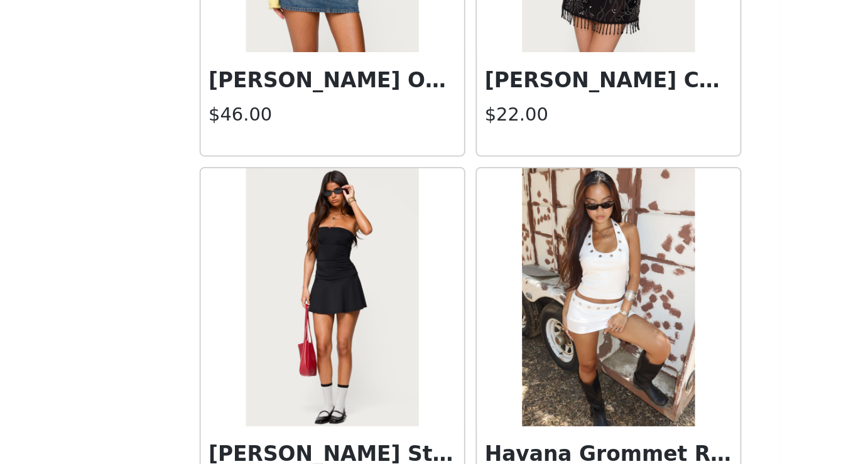
scroll to position [3279, 0]
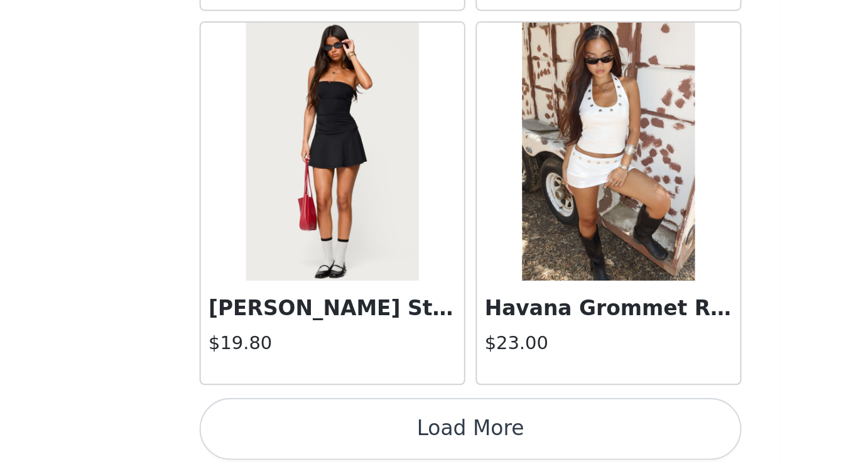
click at [531, 443] on button "Load More" at bounding box center [434, 443] width 264 height 30
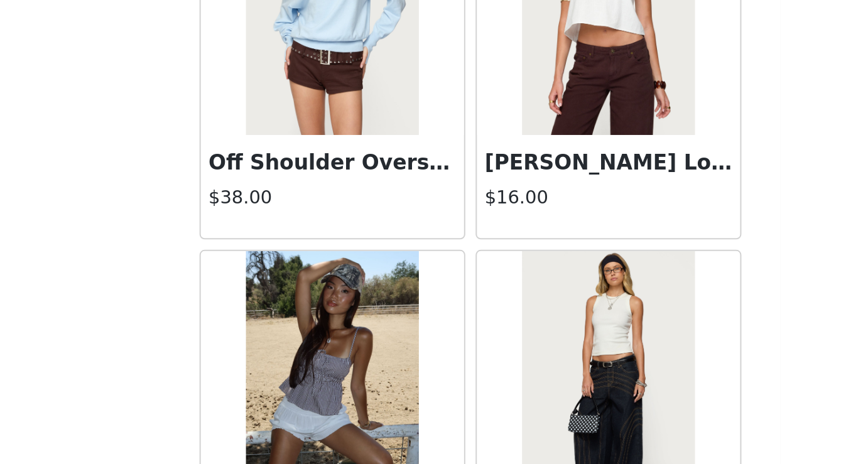
scroll to position [4137, 0]
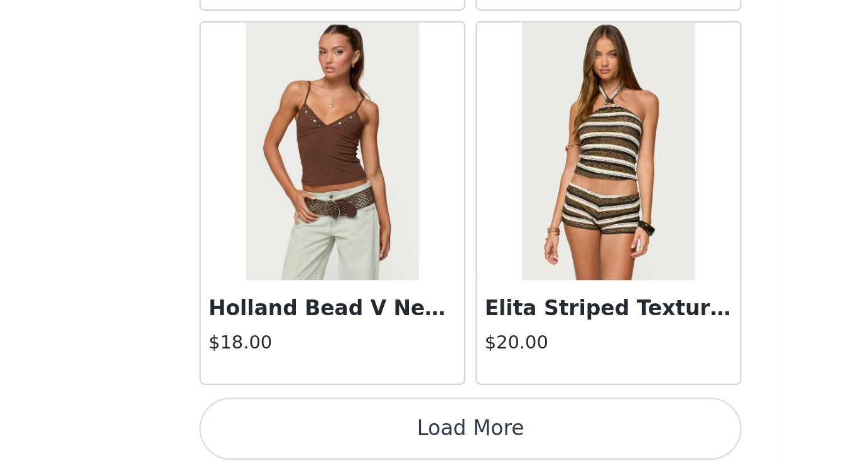
click at [520, 454] on button "Load More" at bounding box center [434, 443] width 264 height 30
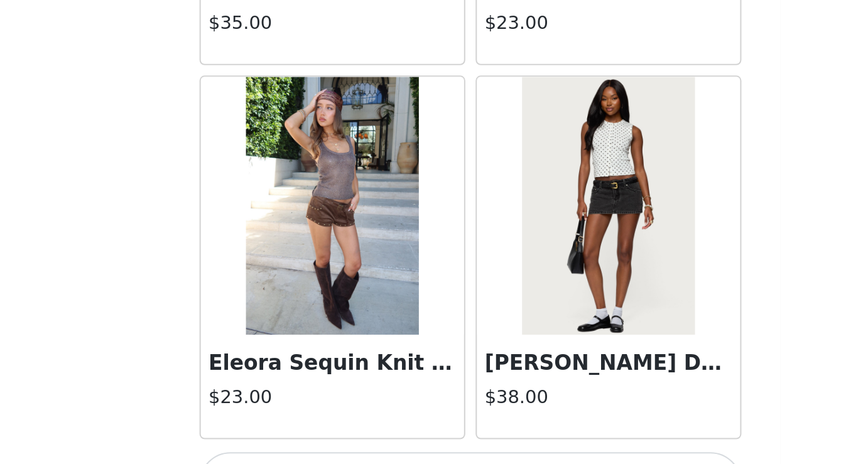
scroll to position [6922, 0]
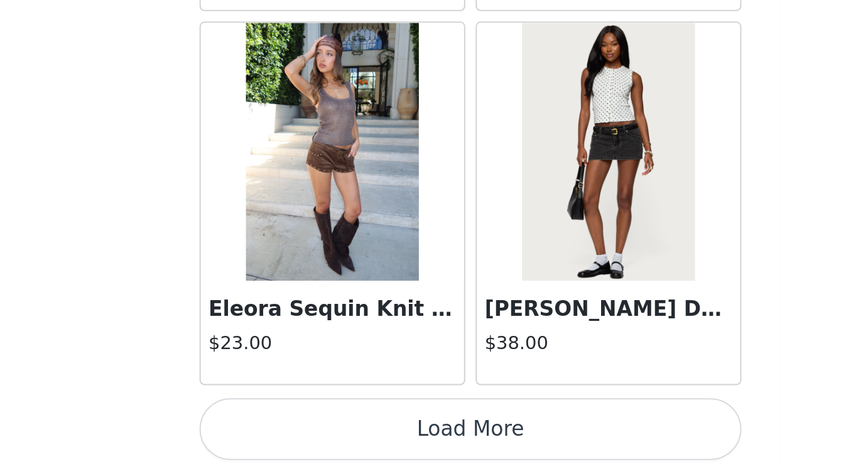
click at [516, 449] on button "Load More" at bounding box center [434, 443] width 264 height 30
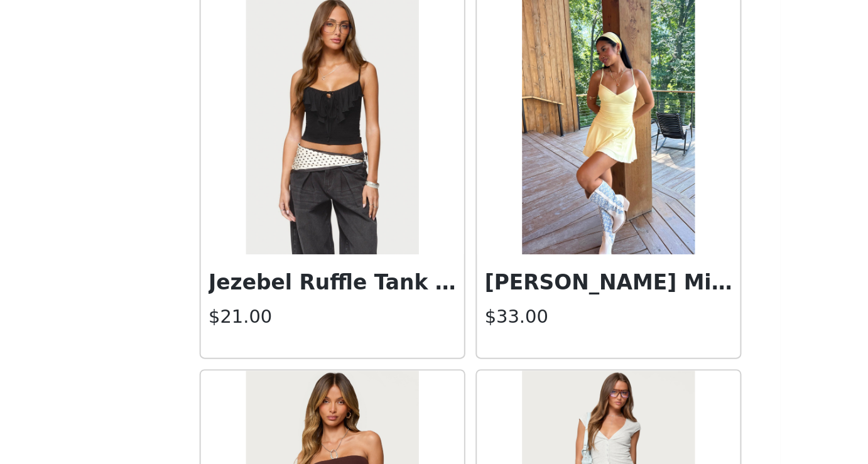
scroll to position [8428, 0]
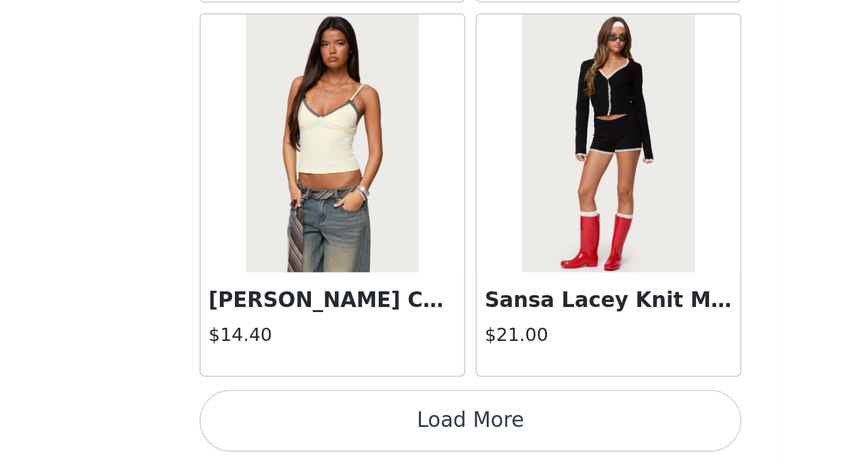
click at [550, 442] on button "Load More" at bounding box center [434, 443] width 264 height 30
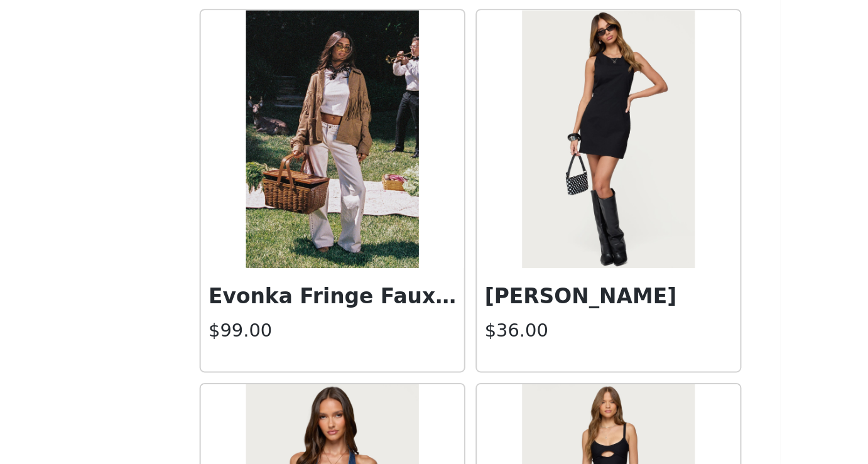
scroll to position [9297, 0]
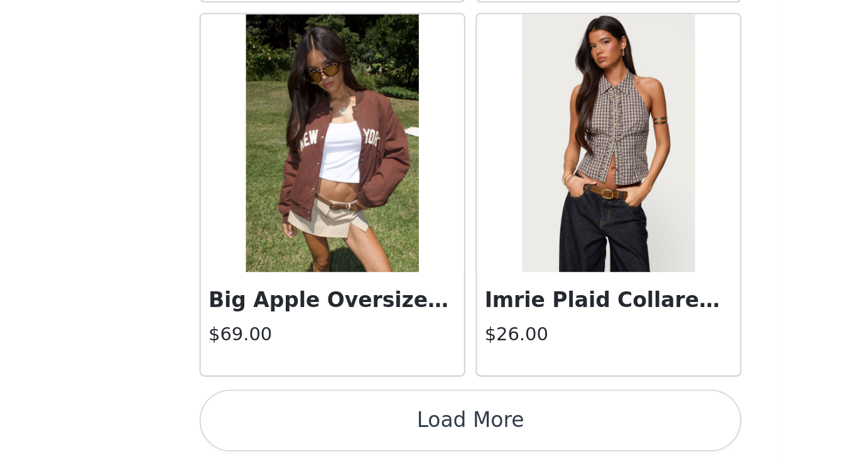
click at [546, 441] on button "Load More" at bounding box center [434, 443] width 264 height 30
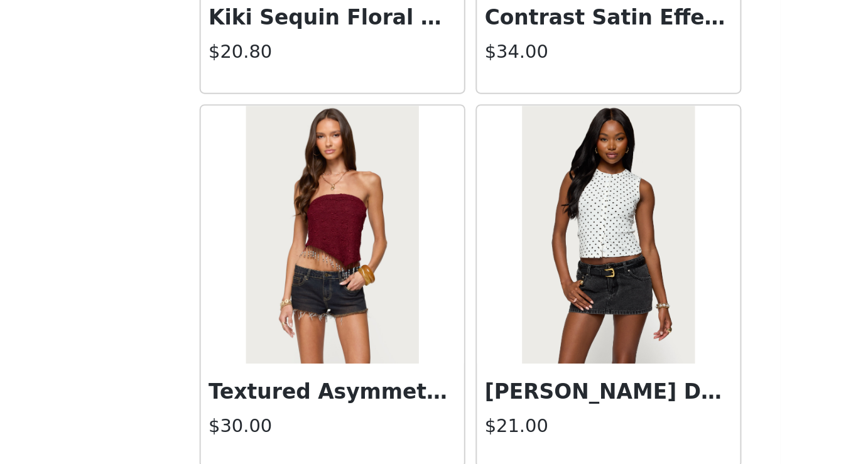
scroll to position [12386, 0]
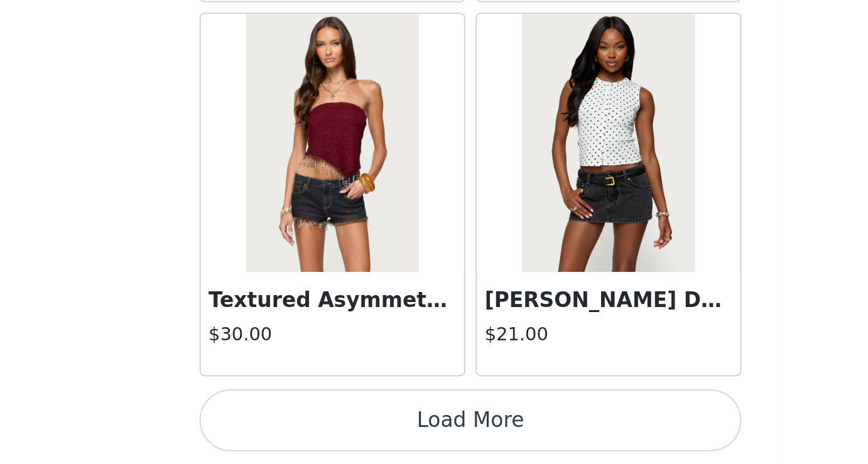
click at [537, 438] on button "Load More" at bounding box center [434, 443] width 264 height 30
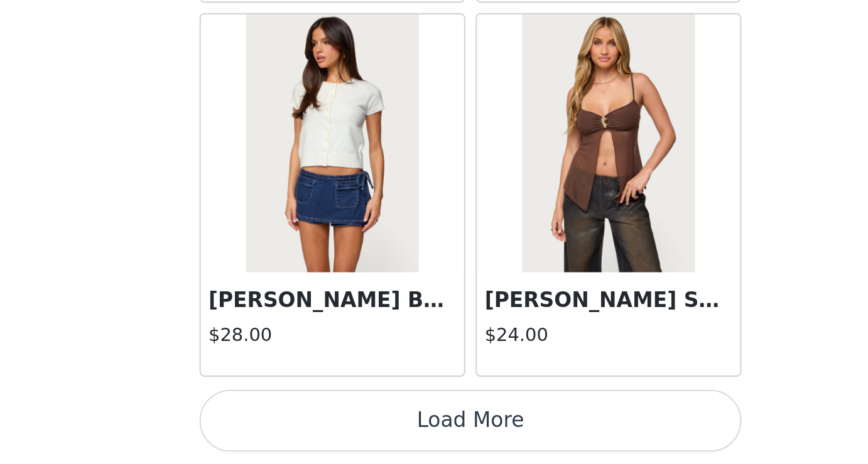
click at [539, 439] on button "Load More" at bounding box center [434, 443] width 264 height 30
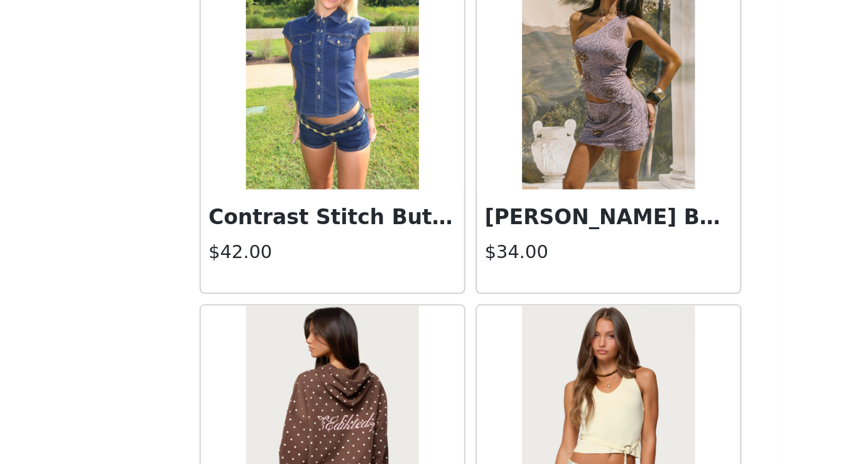
scroll to position [16028, 0]
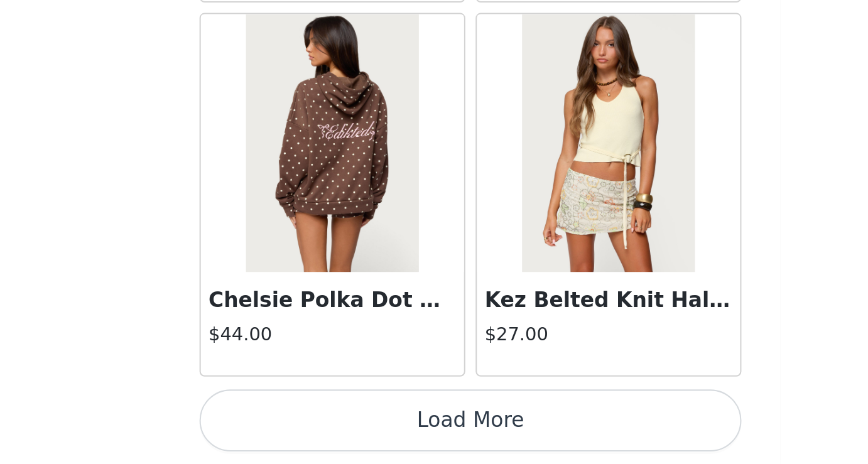
click at [531, 454] on button "Load More" at bounding box center [434, 443] width 264 height 30
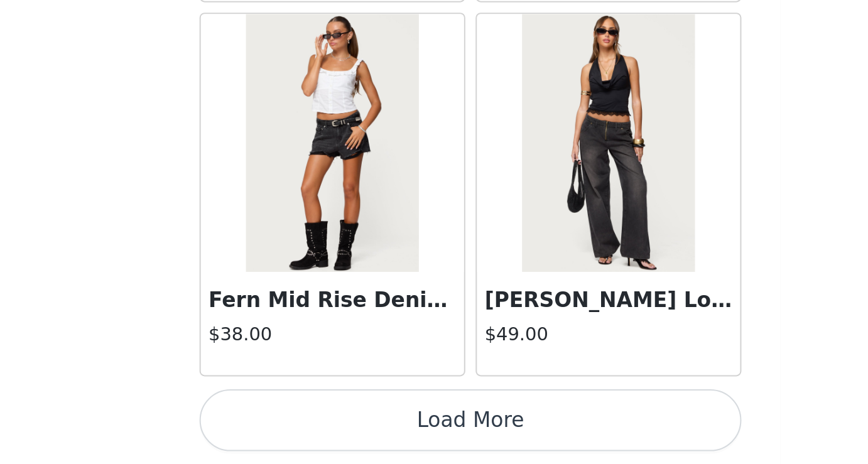
click at [543, 436] on button "Load More" at bounding box center [434, 443] width 264 height 30
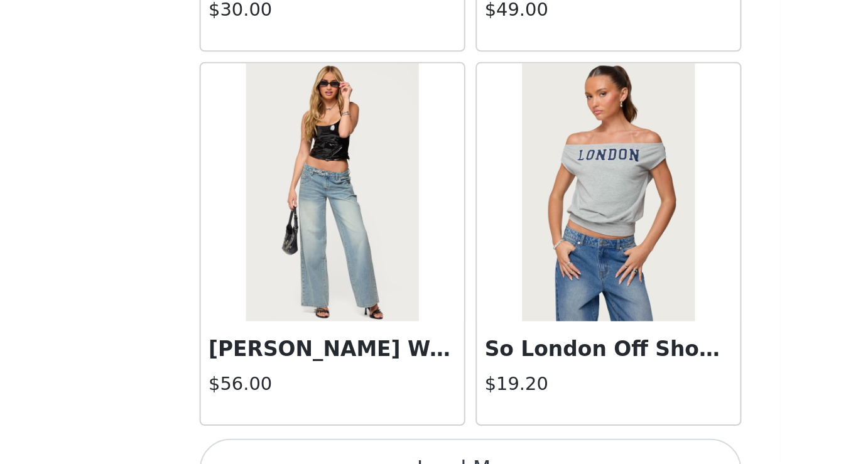
scroll to position [19647, 0]
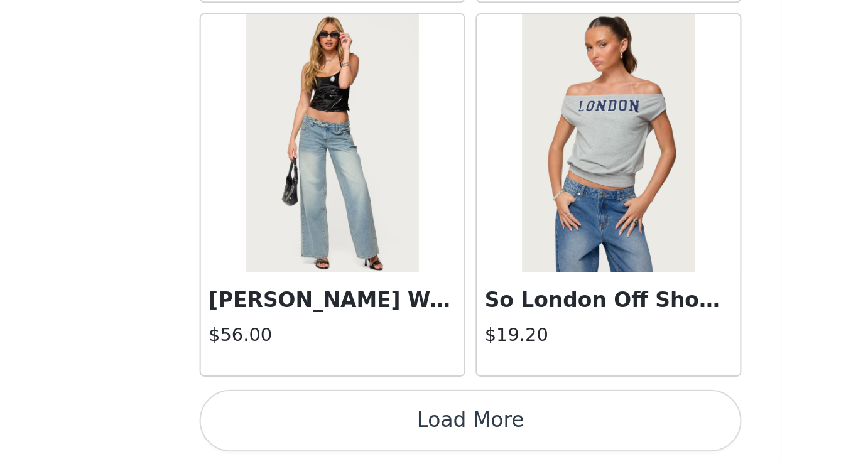
click at [529, 435] on button "Load More" at bounding box center [434, 443] width 264 height 30
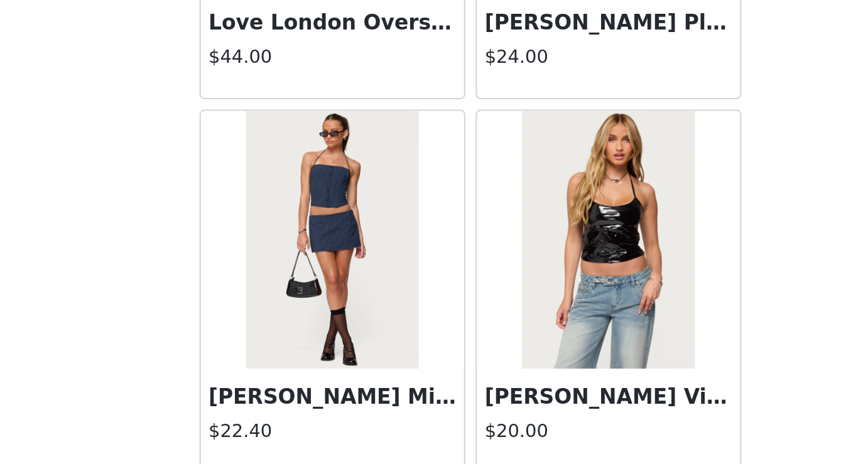
scroll to position [21492, 0]
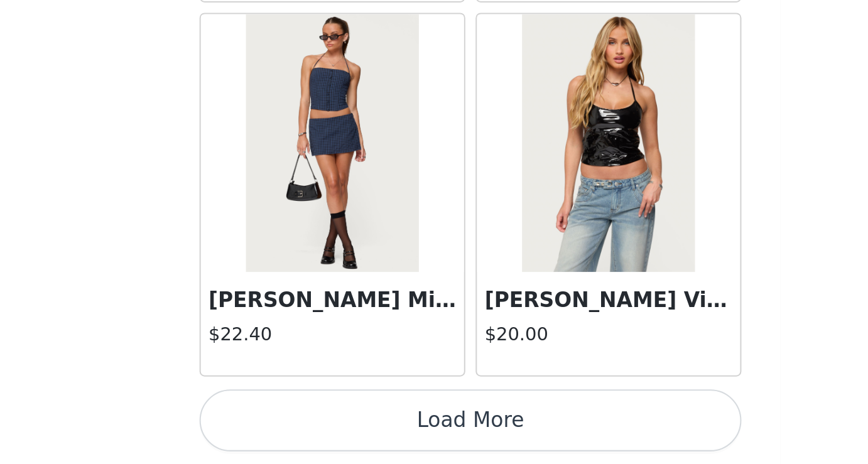
click at [527, 440] on button "Load More" at bounding box center [434, 443] width 264 height 30
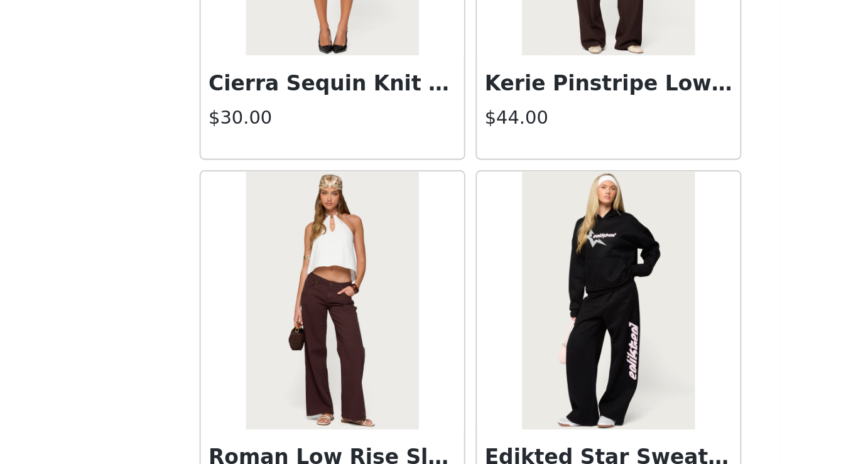
scroll to position [23314, 0]
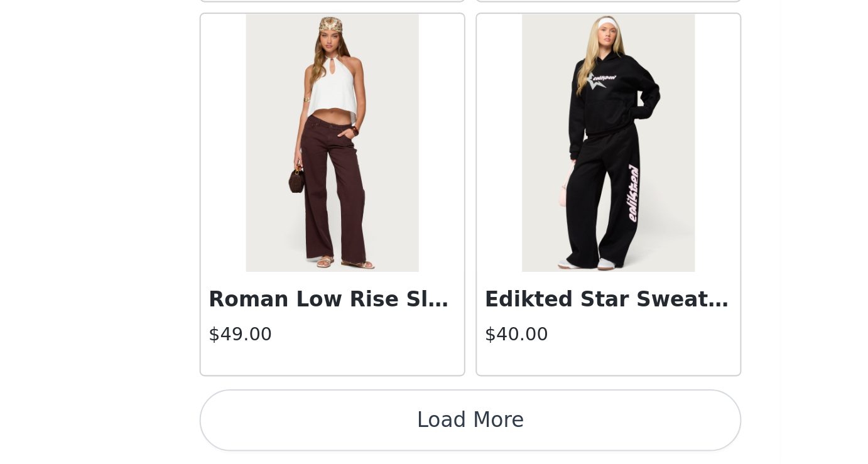
click at [517, 443] on button "Load More" at bounding box center [434, 443] width 264 height 30
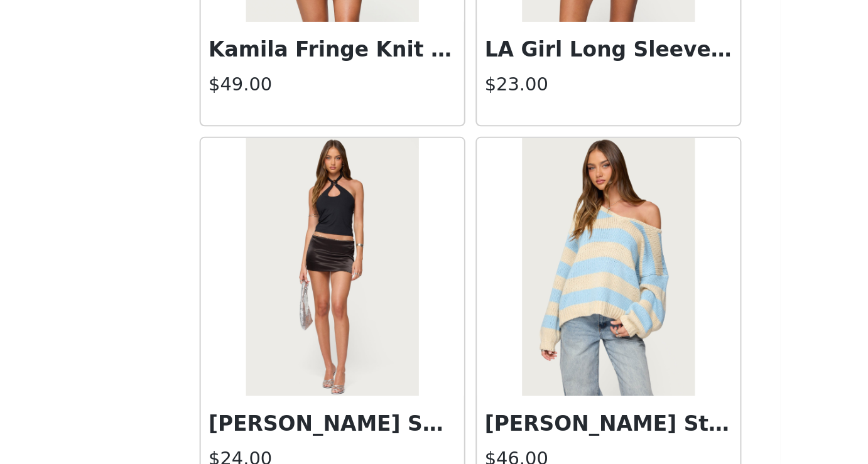
scroll to position [25135, 0]
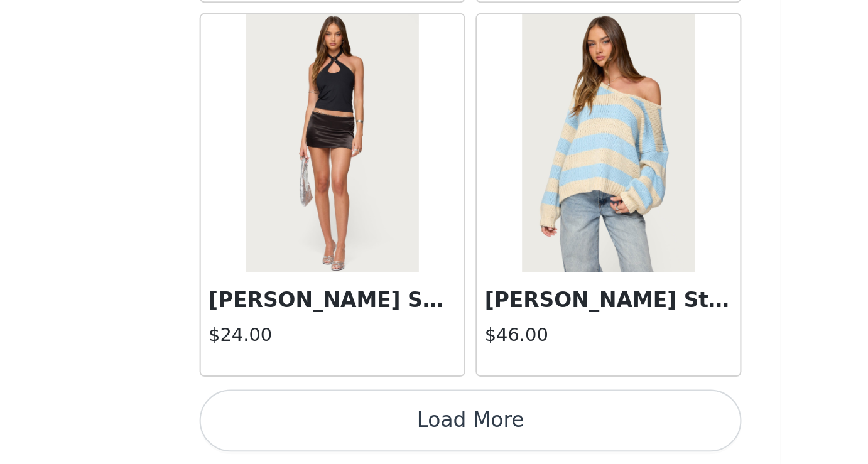
click at [518, 453] on button "Load More" at bounding box center [434, 443] width 264 height 30
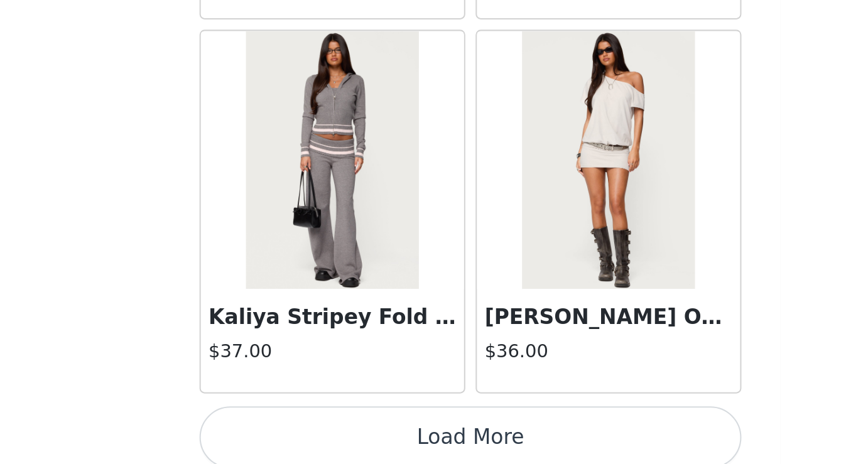
scroll to position [26950, 0]
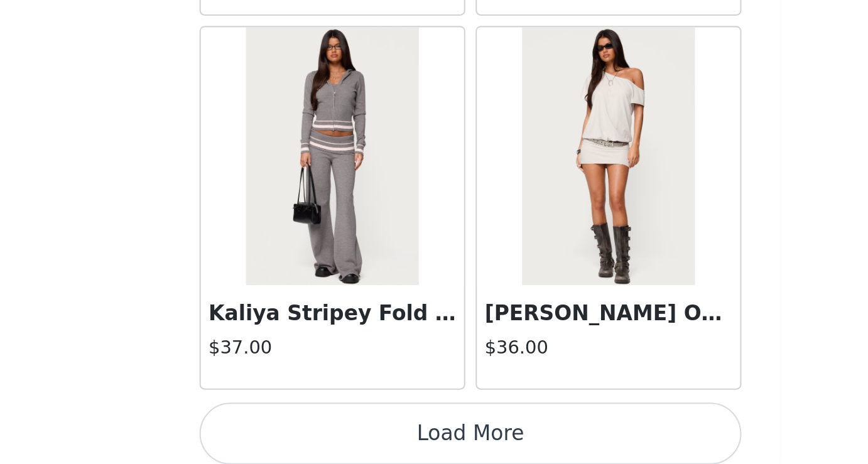
click at [528, 450] on button "Load More" at bounding box center [434, 449] width 264 height 30
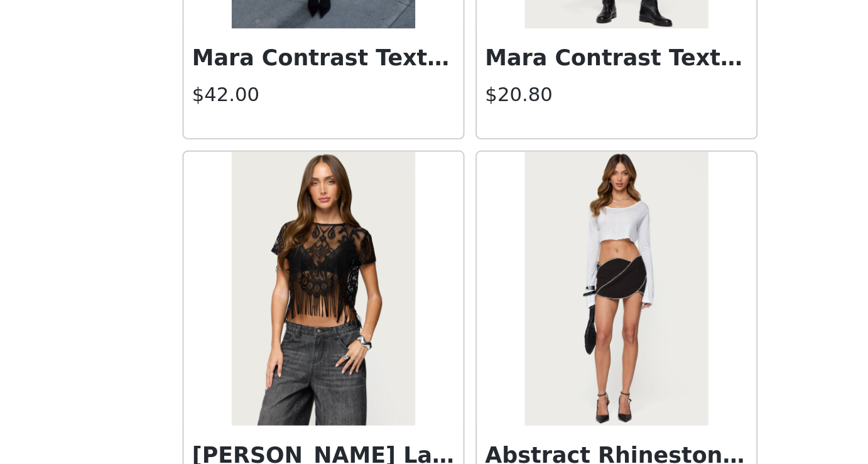
scroll to position [28778, 0]
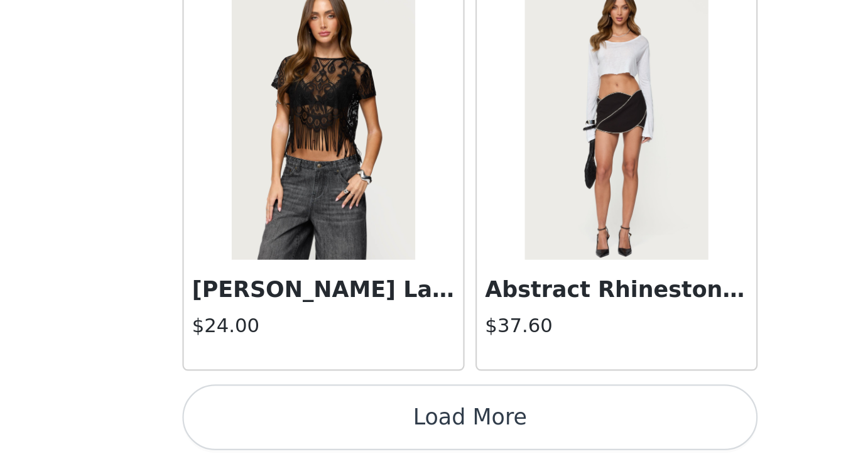
click at [521, 442] on button "Load More" at bounding box center [434, 443] width 264 height 30
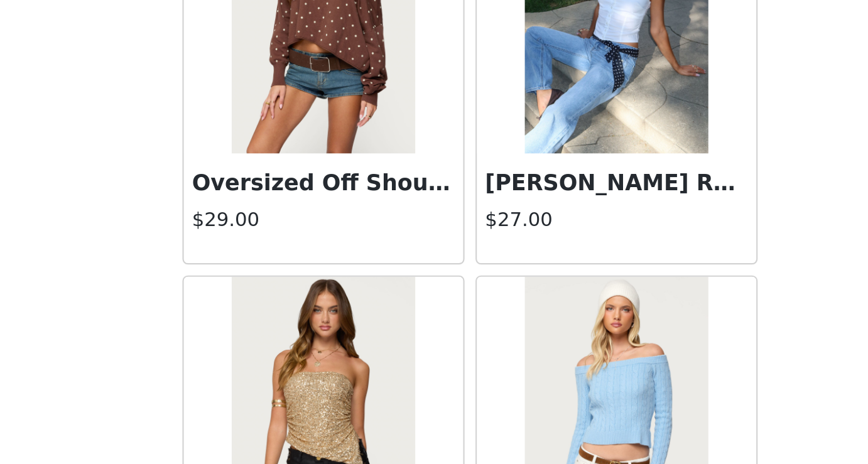
scroll to position [30103, 0]
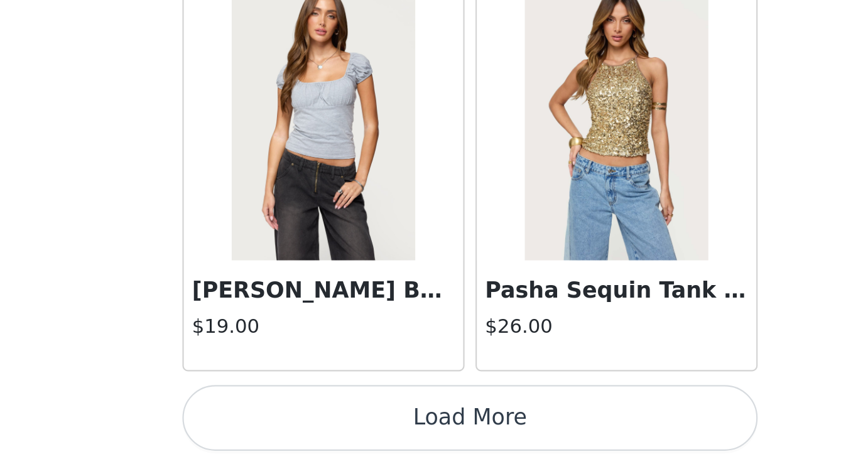
click at [534, 436] on button "Load More" at bounding box center [434, 443] width 264 height 30
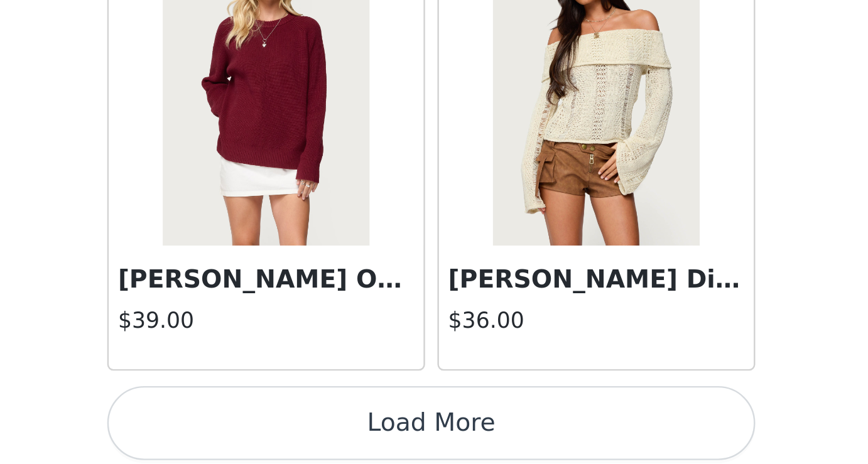
scroll to position [32420, 0]
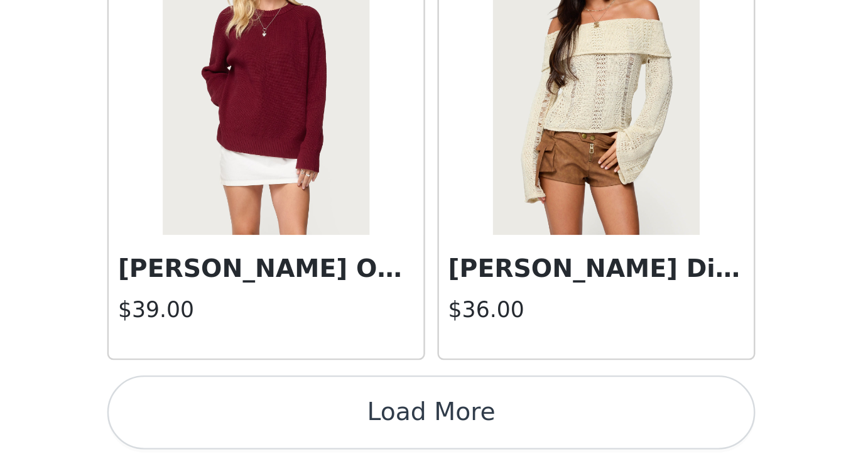
click at [442, 445] on button "Load More" at bounding box center [434, 443] width 264 height 30
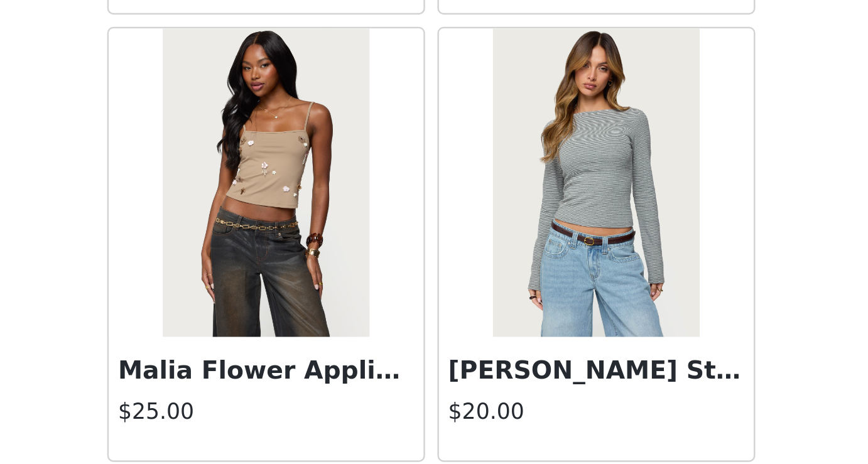
scroll to position [34224, 0]
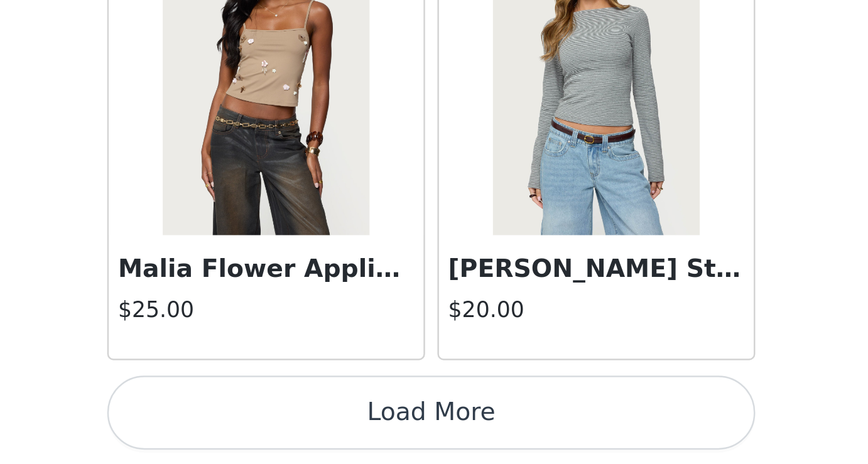
click at [530, 447] on button "Load More" at bounding box center [434, 443] width 264 height 30
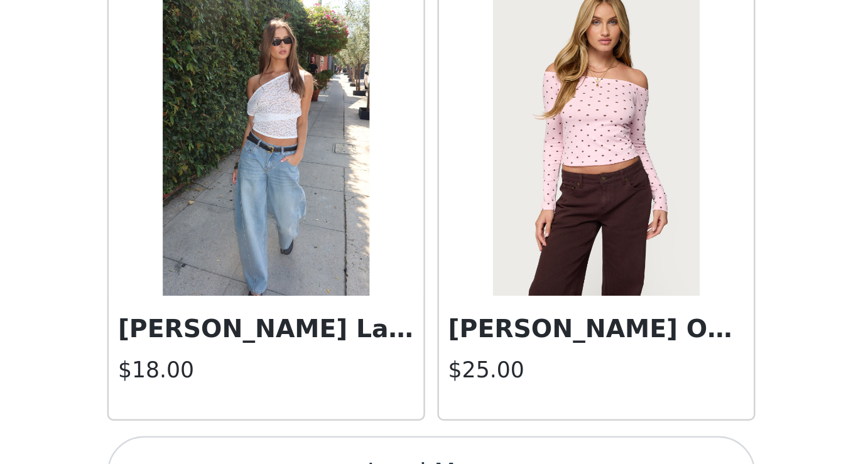
scroll to position [36056, 0]
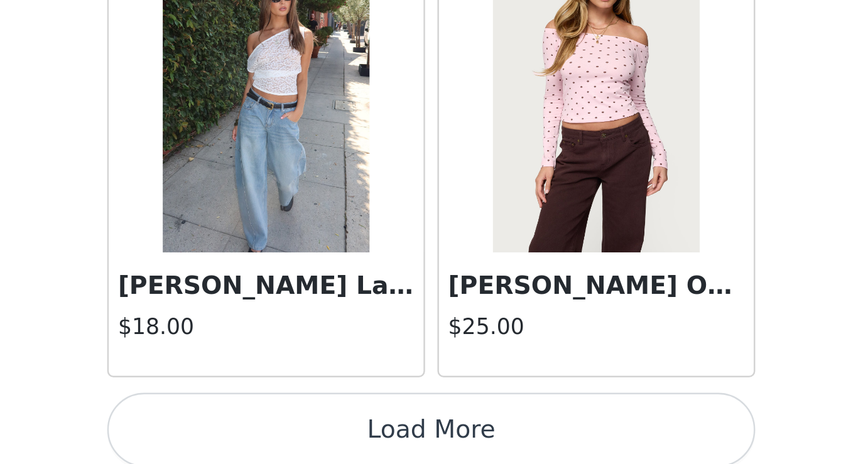
click at [504, 461] on button "Load More" at bounding box center [434, 450] width 264 height 30
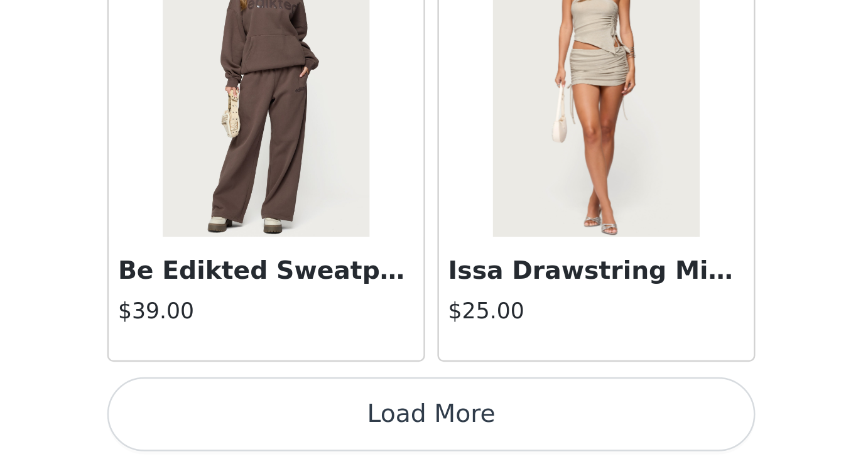
click at [523, 445] on button "Load More" at bounding box center [434, 443] width 264 height 30
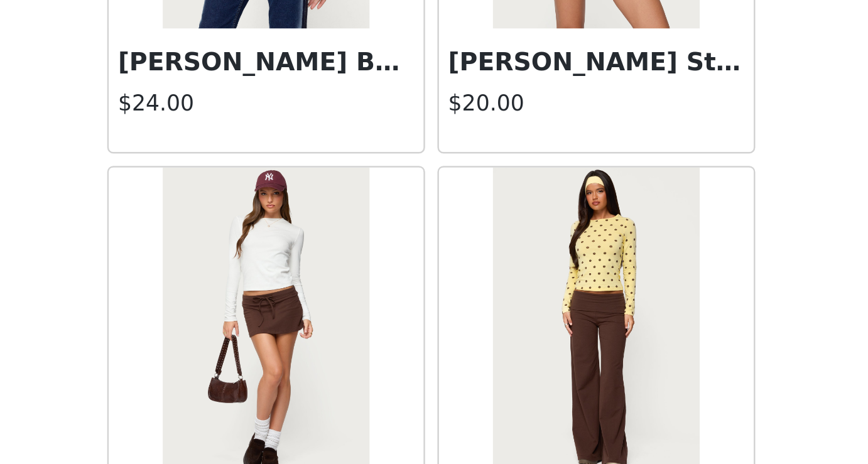
scroll to position [38571, 0]
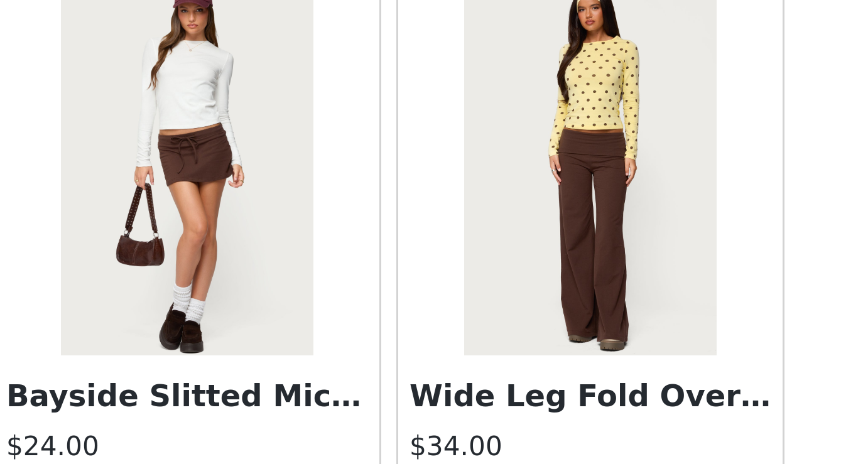
click at [523, 382] on img at bounding box center [501, 349] width 84 height 126
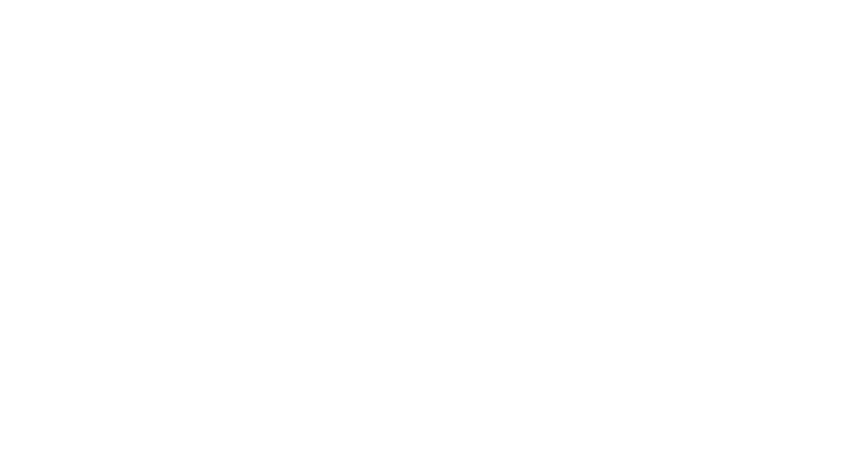
scroll to position [0, 0]
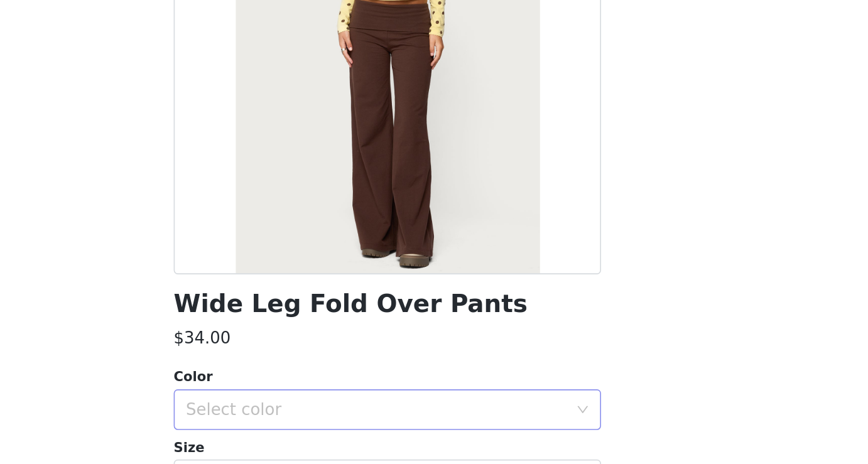
click at [425, 430] on div "Select color" at bounding box center [427, 429] width 235 height 13
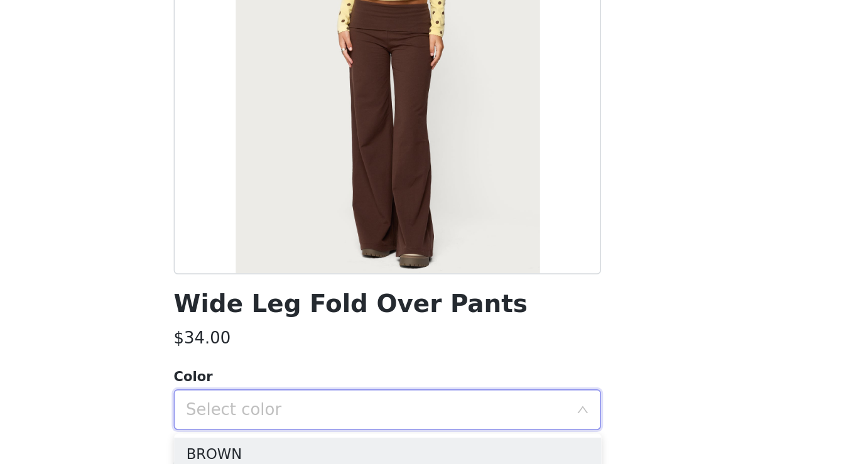
scroll to position [446, 0]
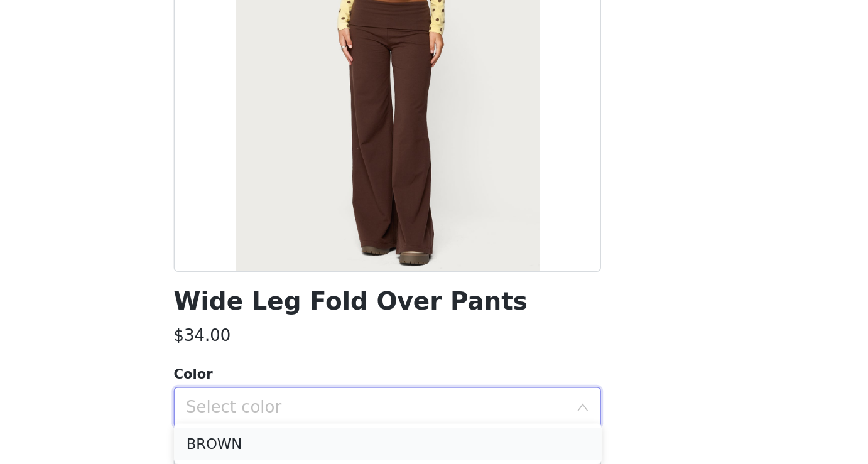
click at [403, 453] on li "BROWN" at bounding box center [434, 452] width 264 height 20
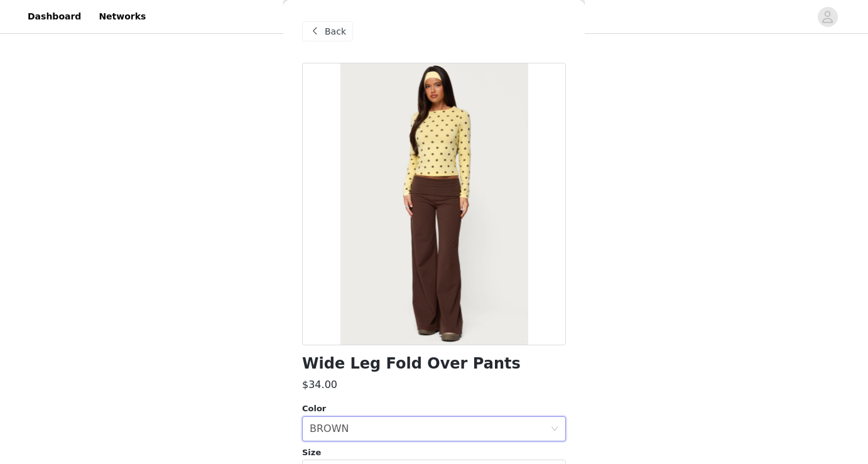
scroll to position [134, 0]
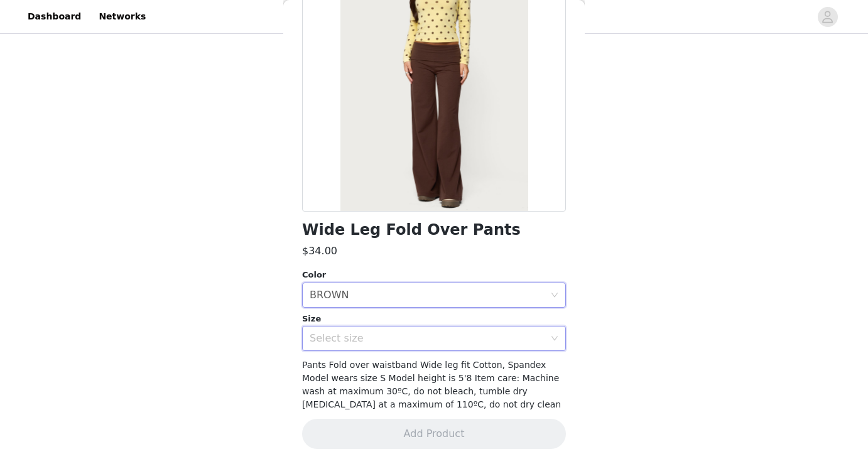
click at [514, 331] on div "Select size" at bounding box center [430, 339] width 241 height 24
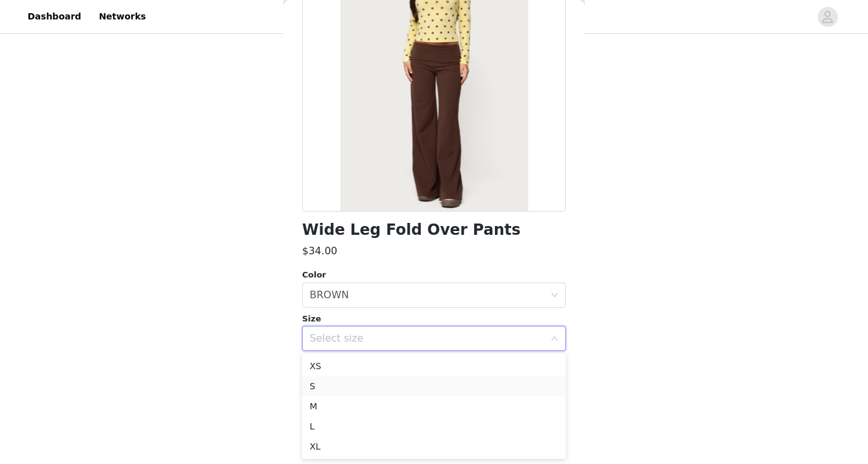
click at [322, 381] on li "S" at bounding box center [434, 386] width 264 height 20
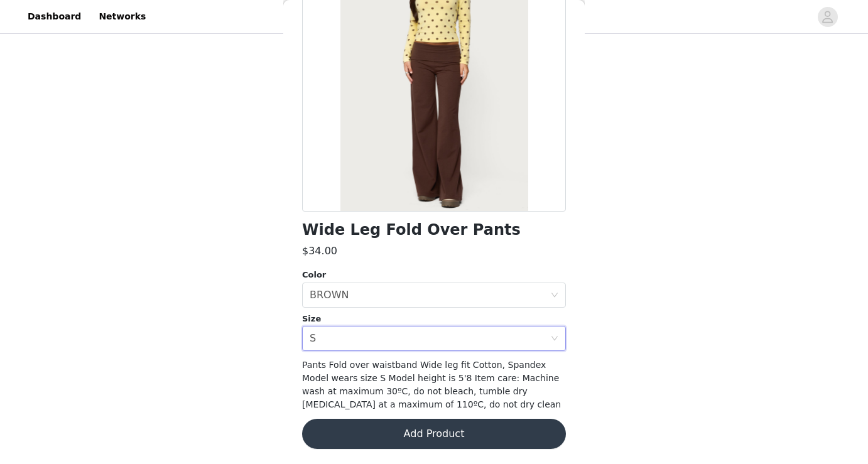
click at [439, 431] on button "Add Product" at bounding box center [434, 434] width 264 height 30
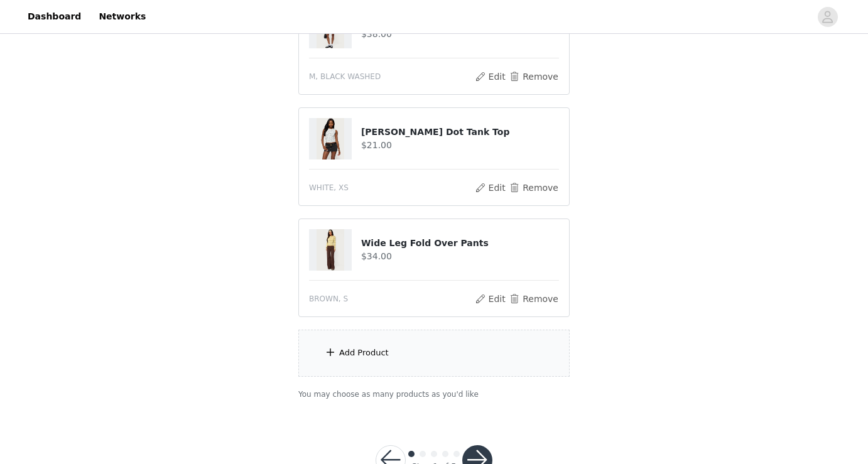
scroll to position [552, 0]
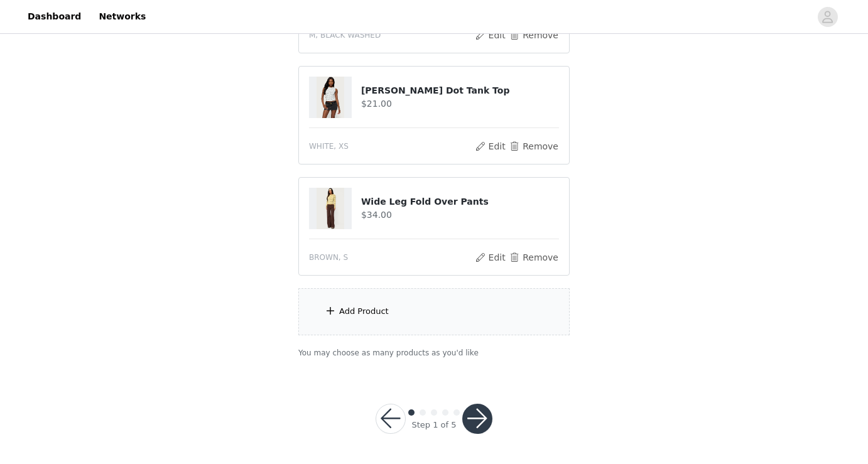
click at [479, 420] on button "button" at bounding box center [477, 419] width 30 height 30
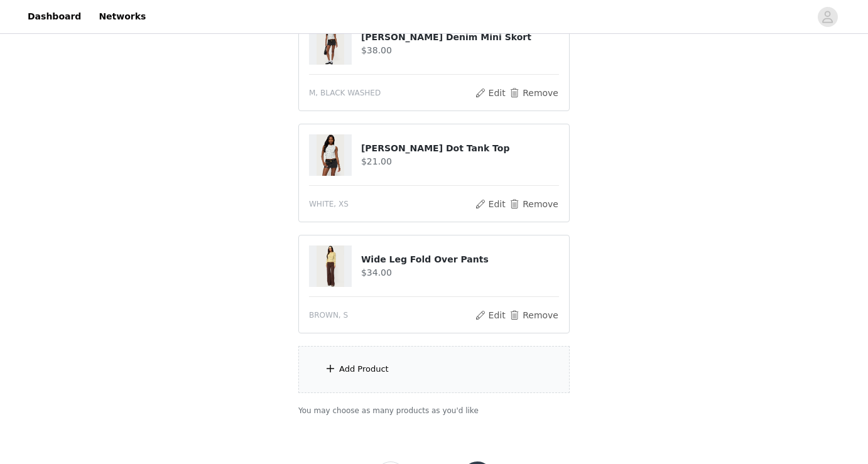
scroll to position [599, 0]
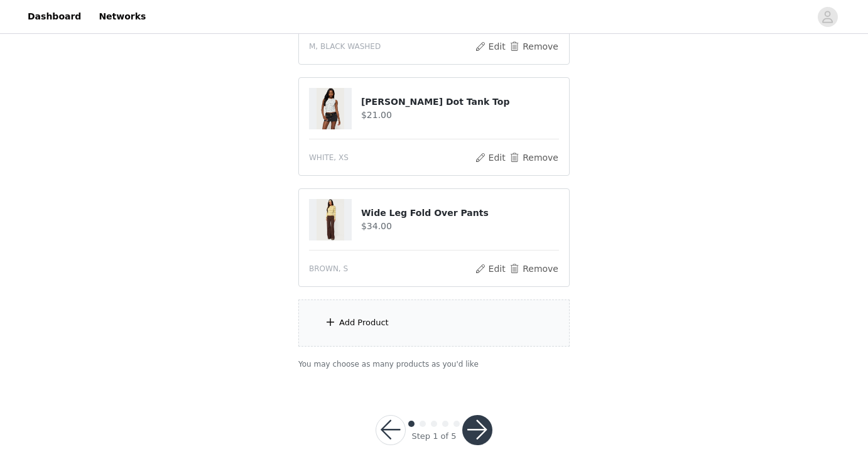
click at [478, 422] on button "button" at bounding box center [477, 430] width 30 height 30
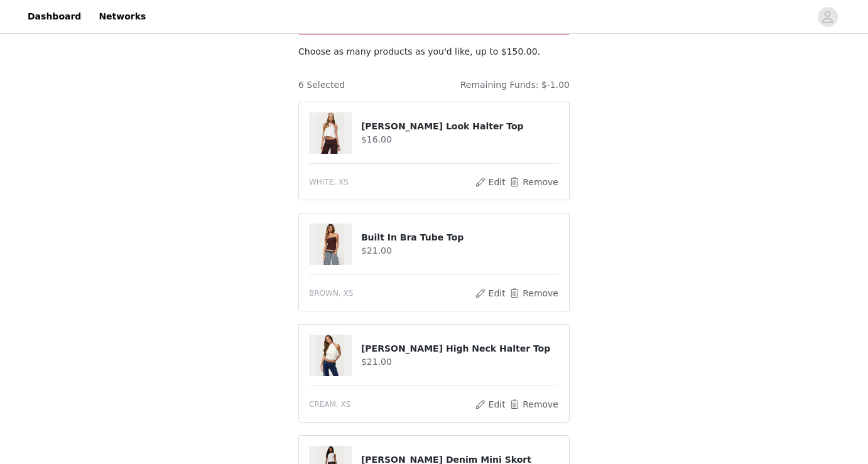
scroll to position [135, 0]
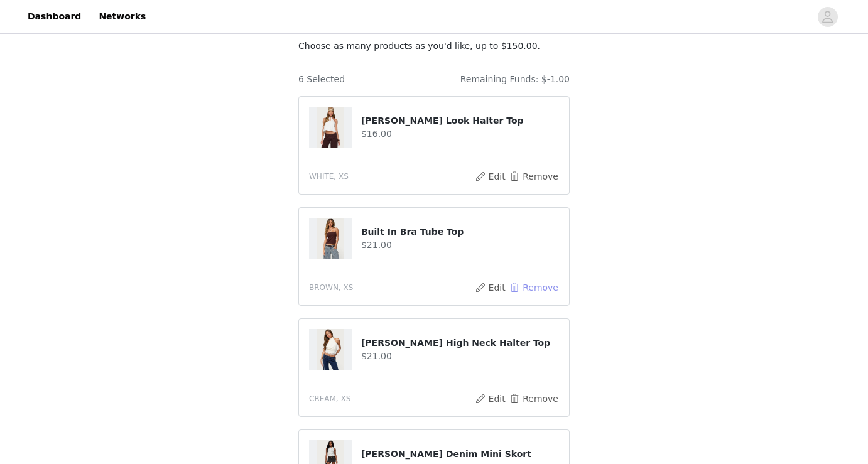
click at [529, 280] on button "Remove" at bounding box center [534, 287] width 50 height 15
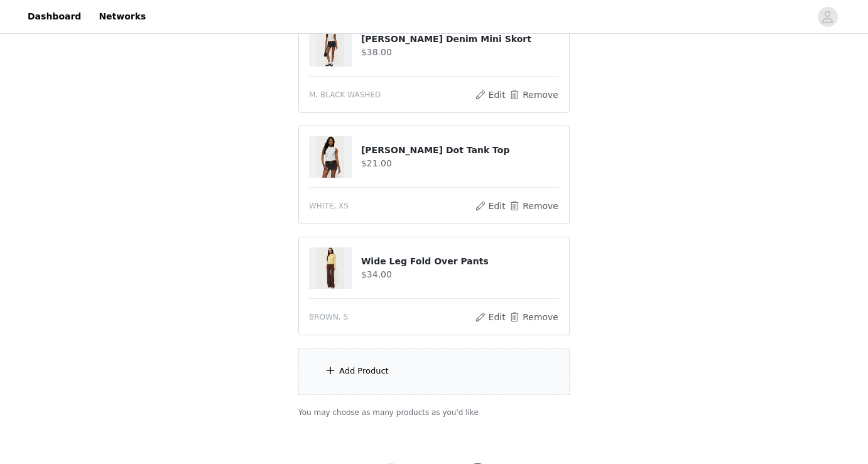
scroll to position [440, 0]
click at [479, 347] on div "Add Product" at bounding box center [433, 370] width 271 height 47
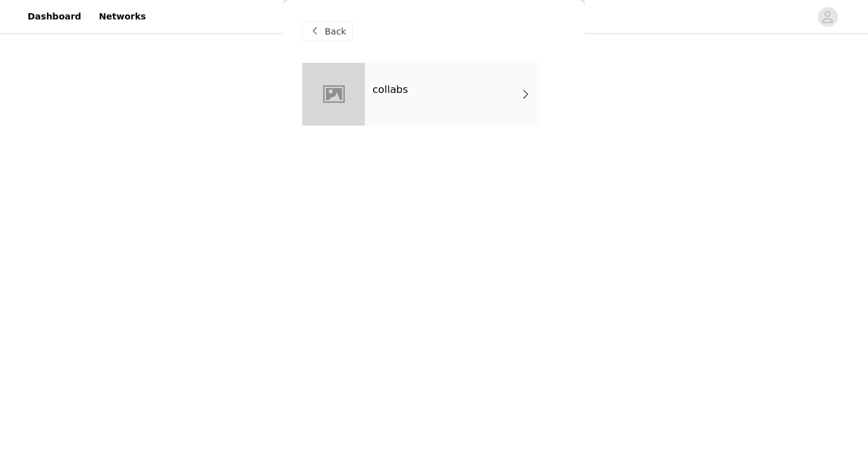
click at [487, 116] on div "collabs" at bounding box center [452, 94] width 175 height 63
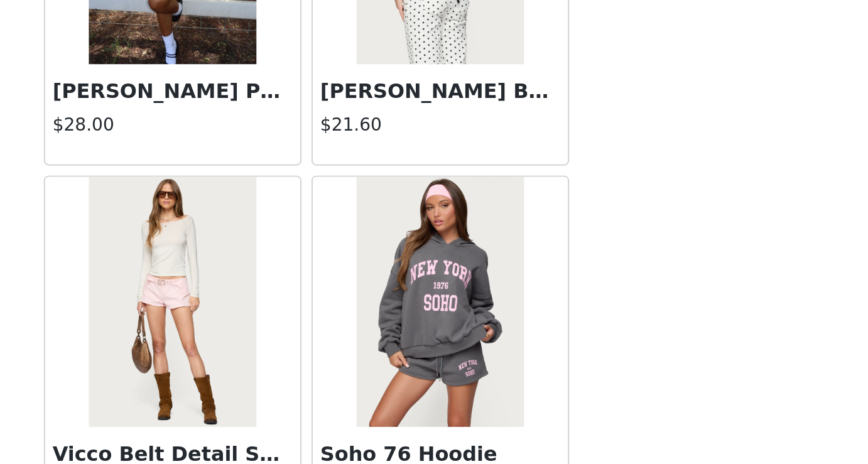
scroll to position [1458, 0]
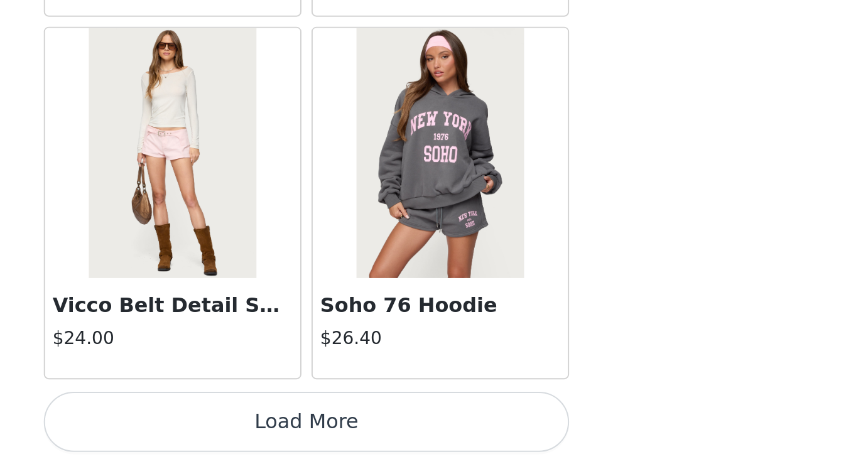
click at [505, 443] on button "Load More" at bounding box center [434, 443] width 264 height 30
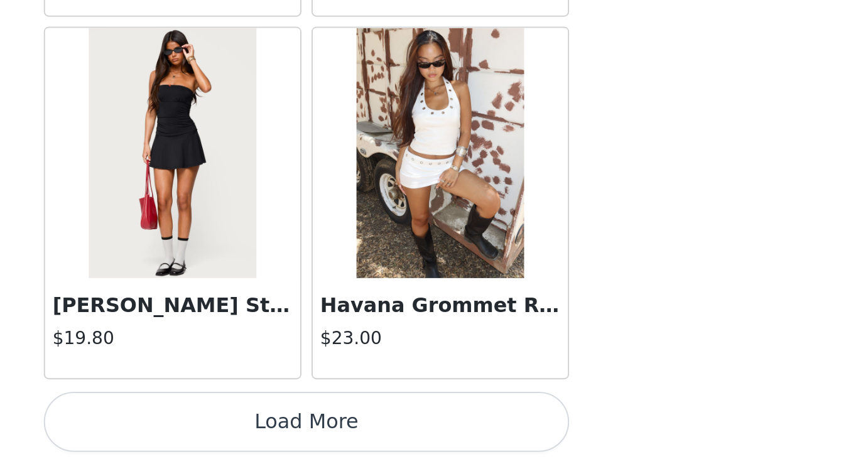
click at [508, 448] on button "Load More" at bounding box center [434, 443] width 264 height 30
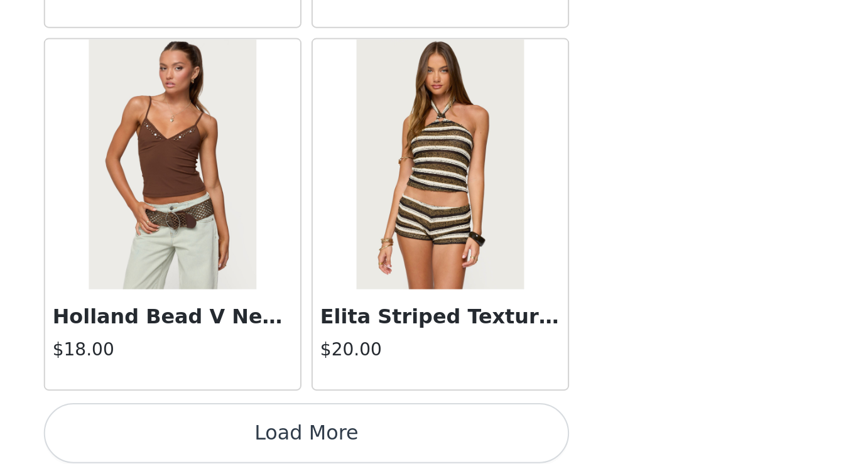
scroll to position [5100, 0]
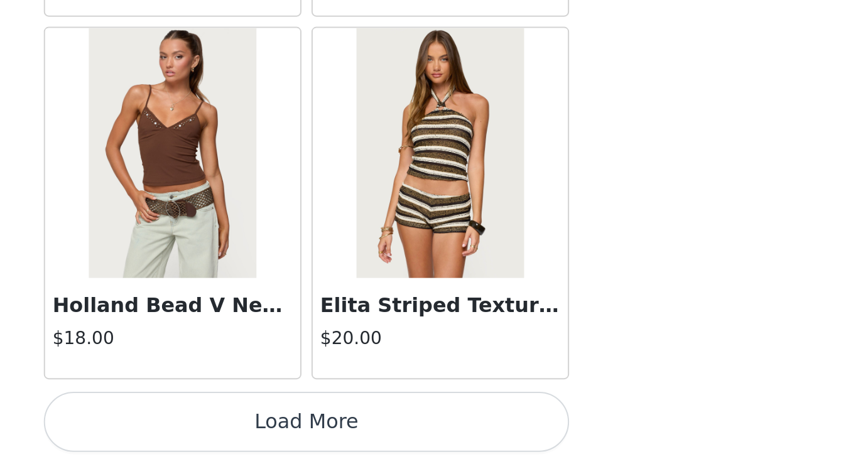
click at [520, 440] on button "Load More" at bounding box center [434, 443] width 264 height 30
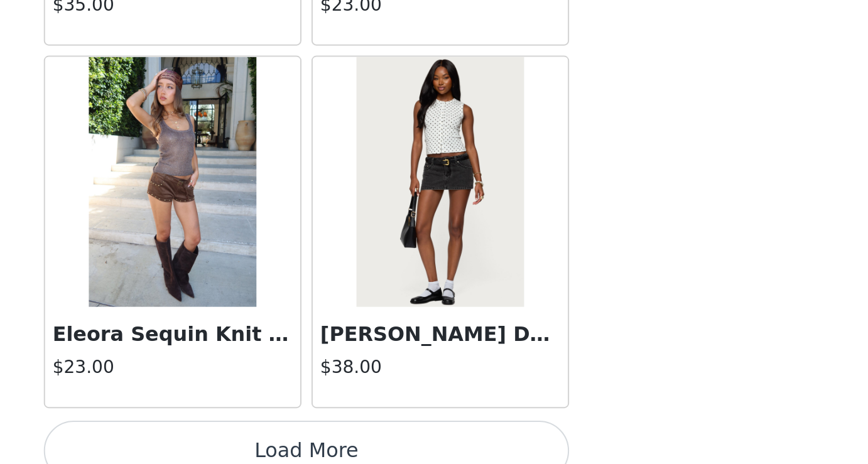
scroll to position [6919, 0]
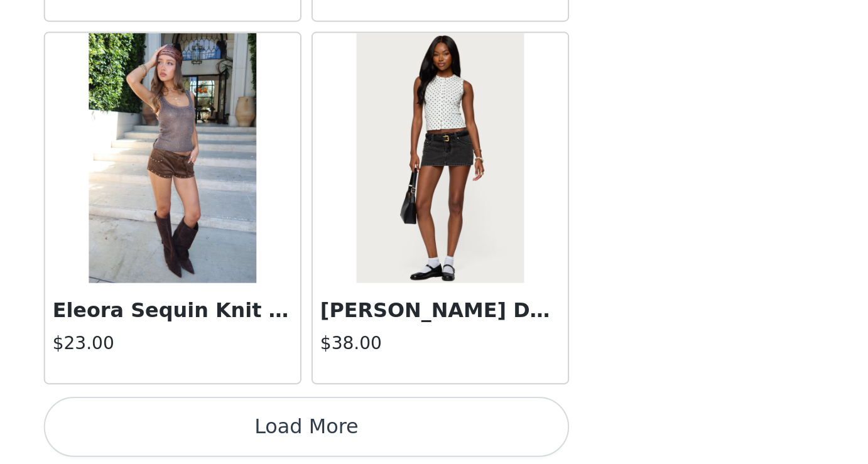
click at [474, 444] on button "Load More" at bounding box center [434, 445] width 264 height 30
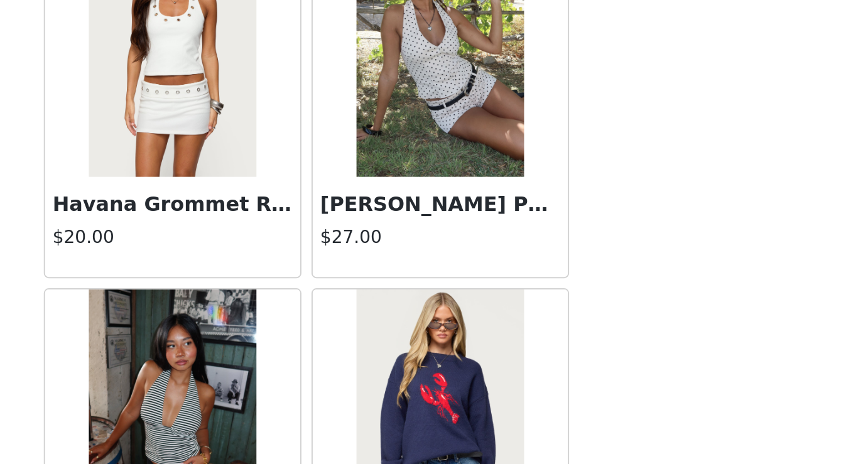
scroll to position [7329, 0]
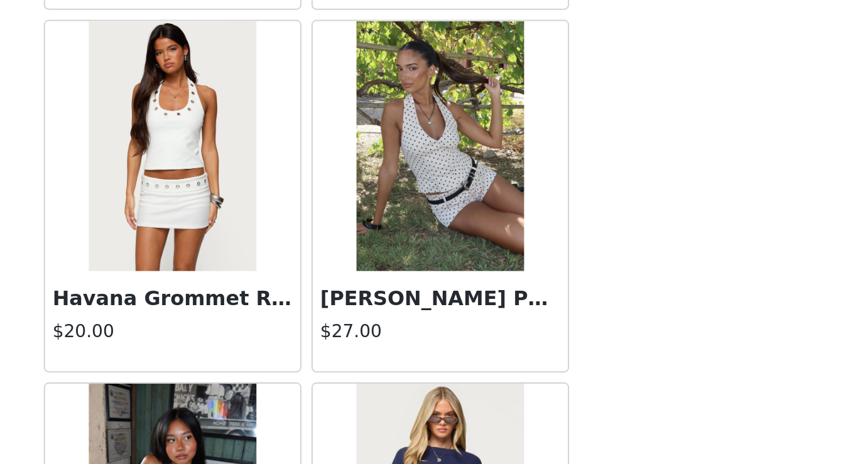
click at [369, 288] on img at bounding box center [367, 265] width 84 height 126
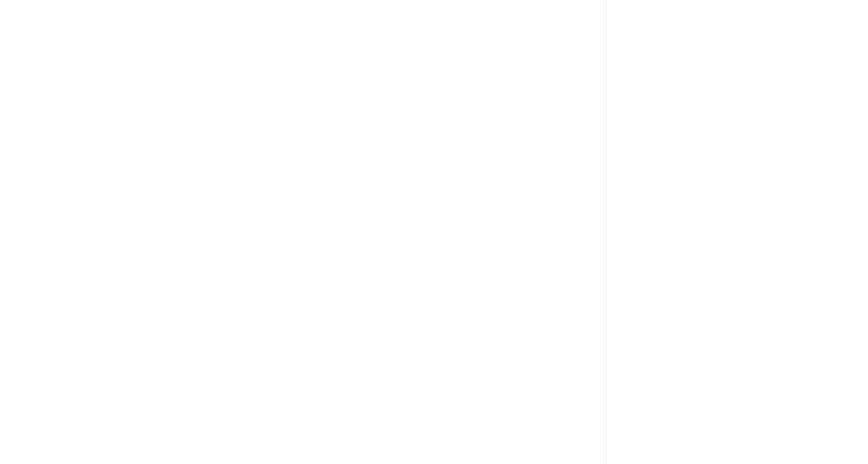
scroll to position [0, 0]
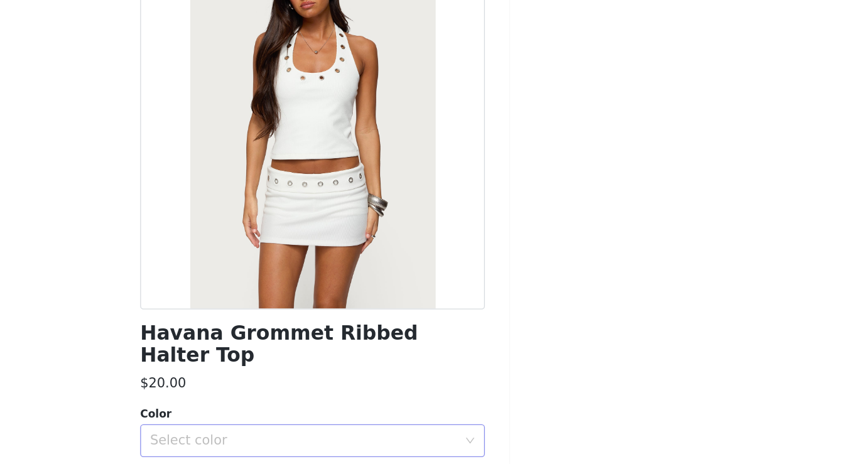
click at [382, 440] on div "Select color" at bounding box center [427, 446] width 235 height 13
click at [345, 457] on li "WHITE" at bounding box center [434, 457] width 264 height 20
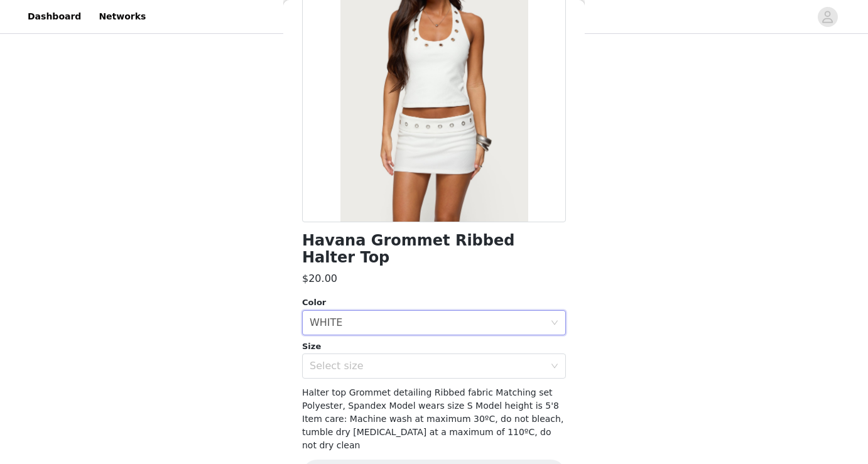
scroll to position [134, 0]
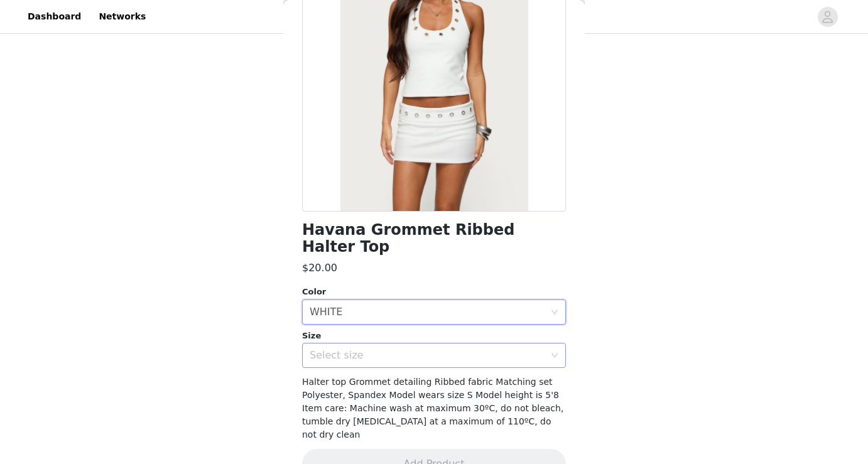
click at [358, 349] on div "Select size" at bounding box center [427, 355] width 235 height 13
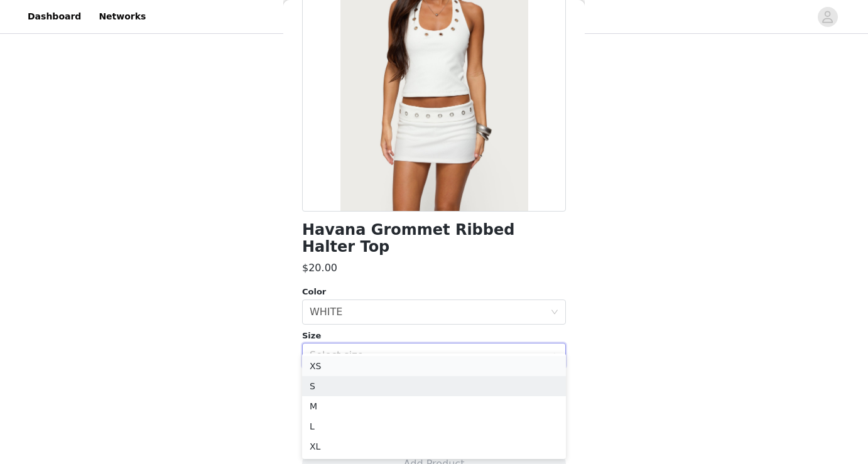
click at [322, 372] on li "XS" at bounding box center [434, 366] width 264 height 20
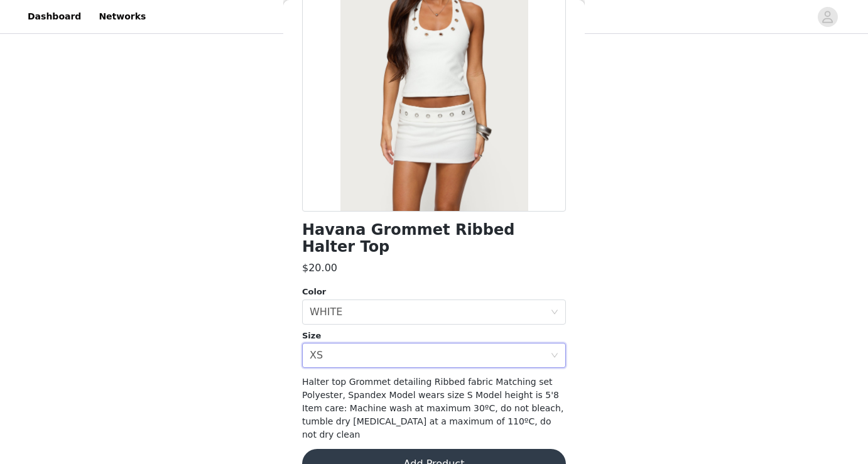
click at [355, 449] on button "Add Product" at bounding box center [434, 464] width 264 height 30
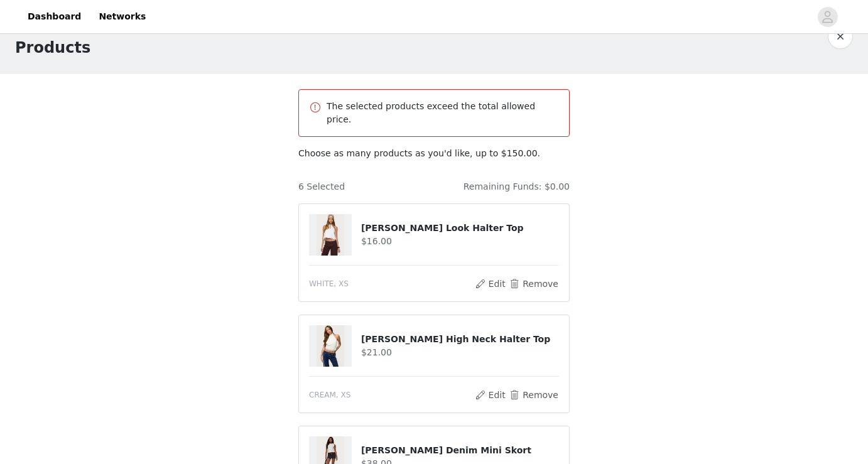
scroll to position [599, 0]
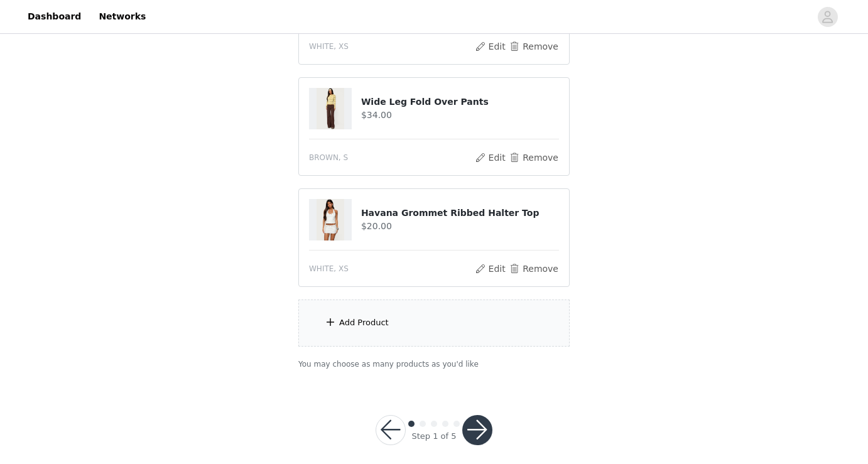
click at [477, 415] on button "button" at bounding box center [477, 430] width 30 height 30
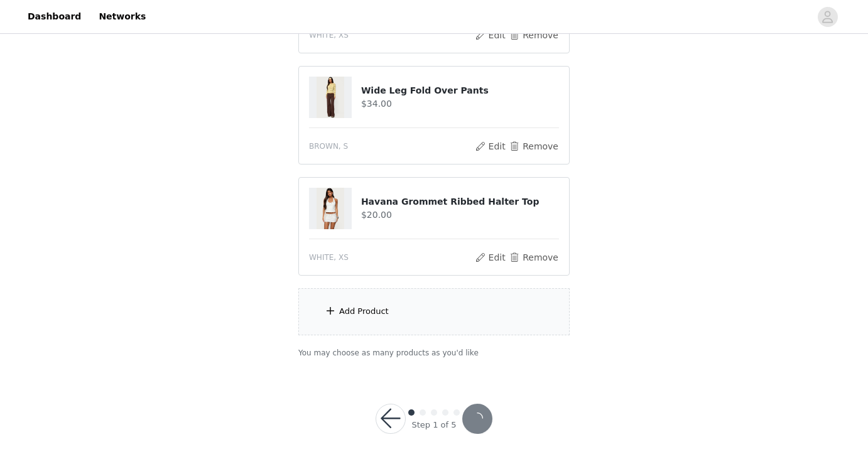
scroll to position [552, 0]
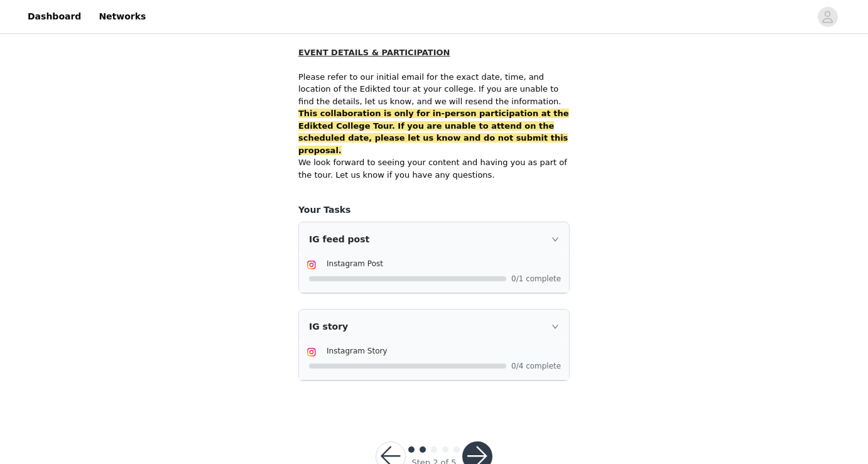
scroll to position [833, 0]
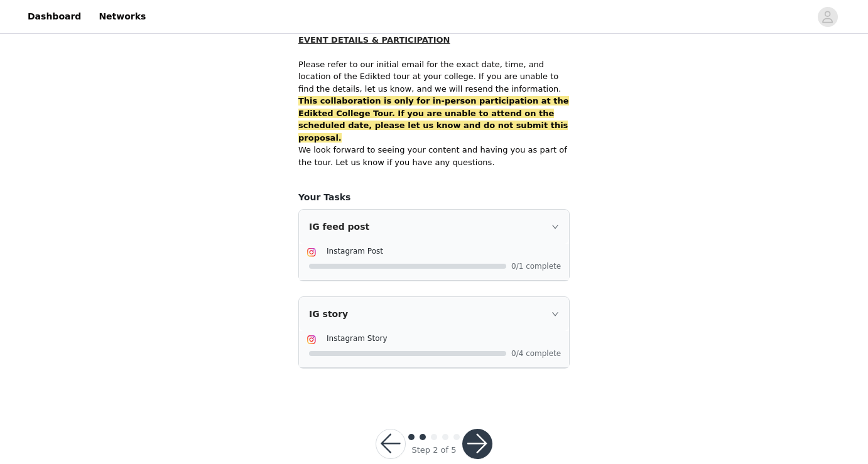
click at [478, 429] on button "button" at bounding box center [477, 444] width 30 height 30
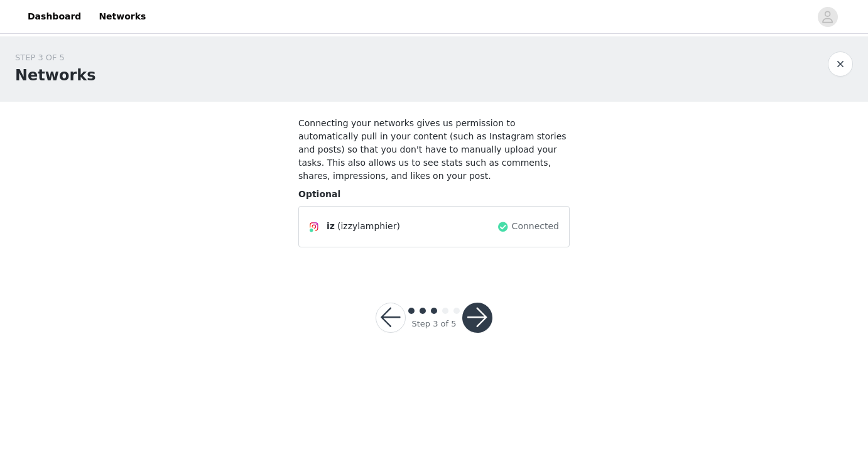
click at [469, 320] on button "button" at bounding box center [477, 318] width 30 height 30
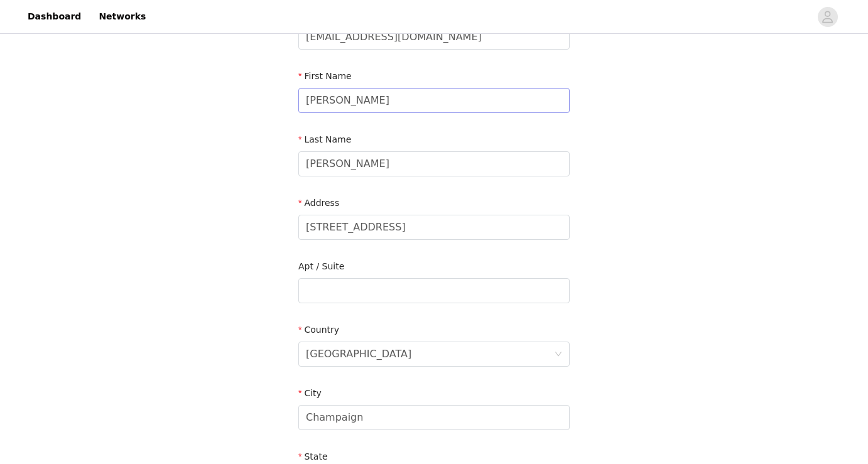
scroll to position [113, 0]
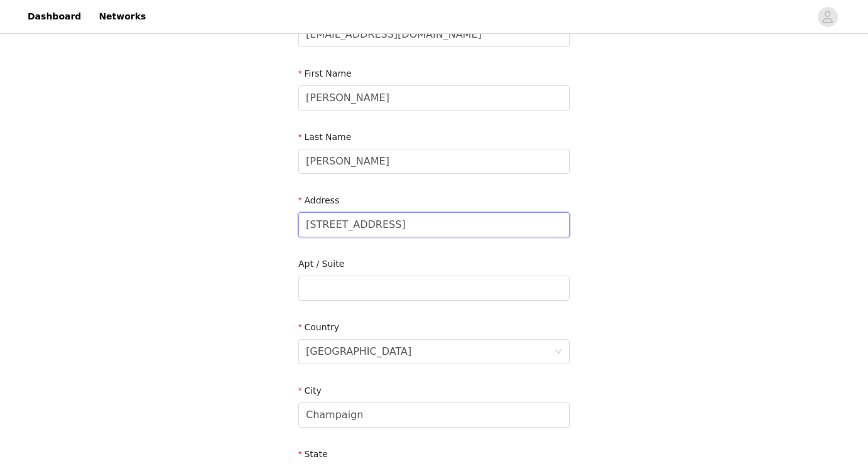
drag, startPoint x: 411, startPoint y: 222, endPoint x: 268, endPoint y: 225, distance: 142.6
click at [268, 225] on div "STEP 4 OF 5 Shipping Information Email isabellalamphier@yahoo.com First Name Is…" at bounding box center [434, 288] width 868 height 730
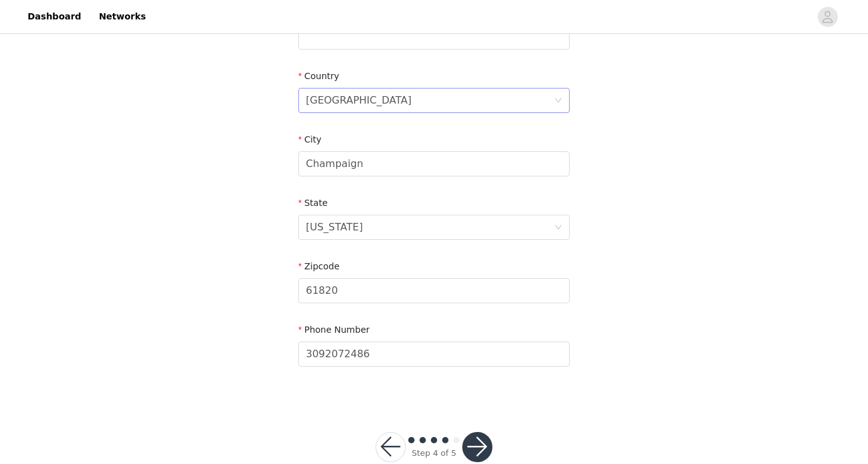
scroll to position [392, 0]
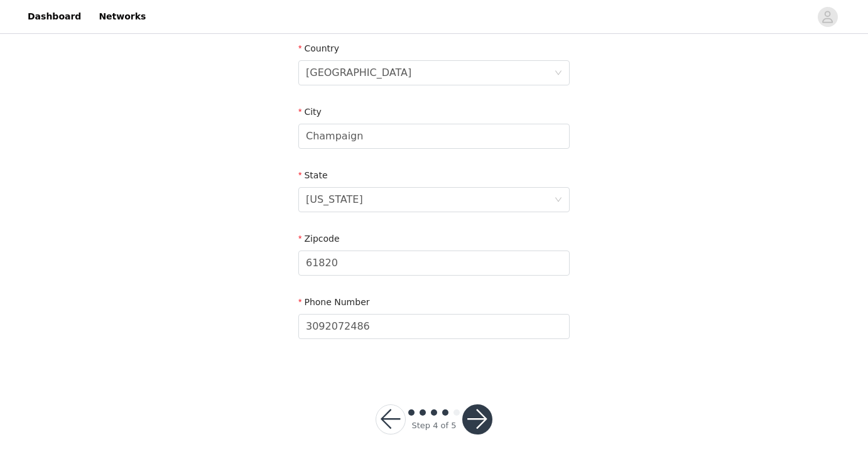
type input "611 E Daniel ST"
click at [477, 426] on button "button" at bounding box center [477, 419] width 30 height 30
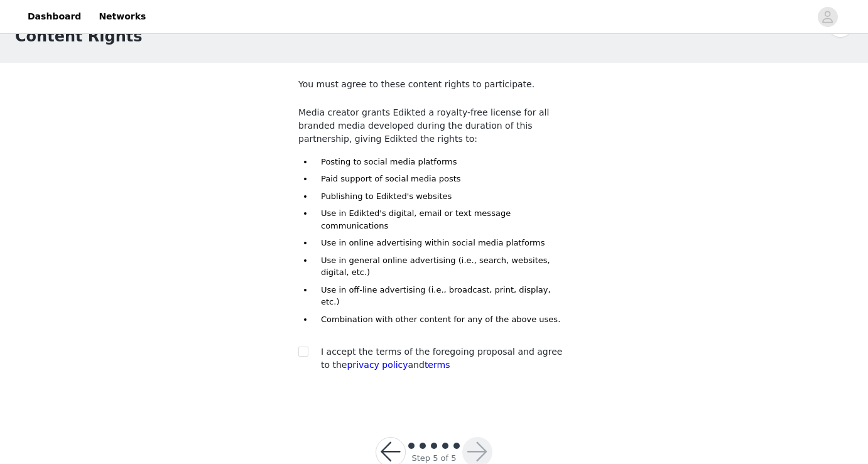
scroll to position [44, 0]
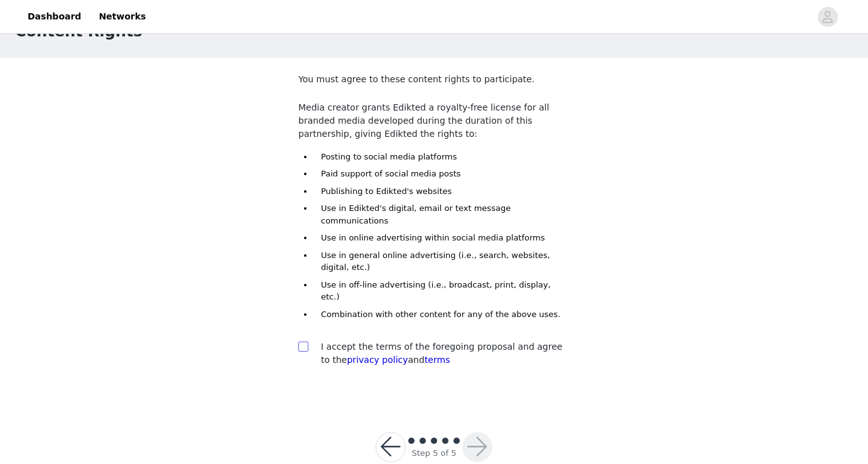
click at [304, 342] on input "checkbox" at bounding box center [302, 346] width 9 height 9
checkbox input "true"
click at [482, 432] on button "button" at bounding box center [477, 447] width 30 height 30
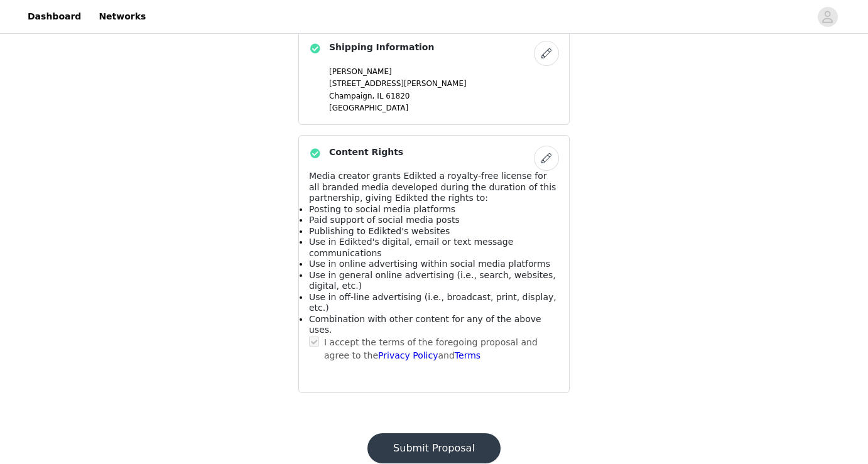
scroll to position [881, 0]
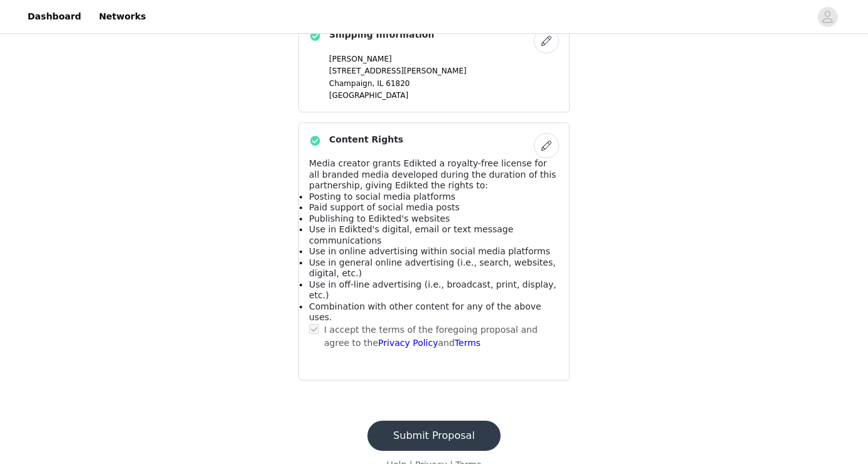
click at [431, 422] on button "Submit Proposal" at bounding box center [433, 436] width 133 height 30
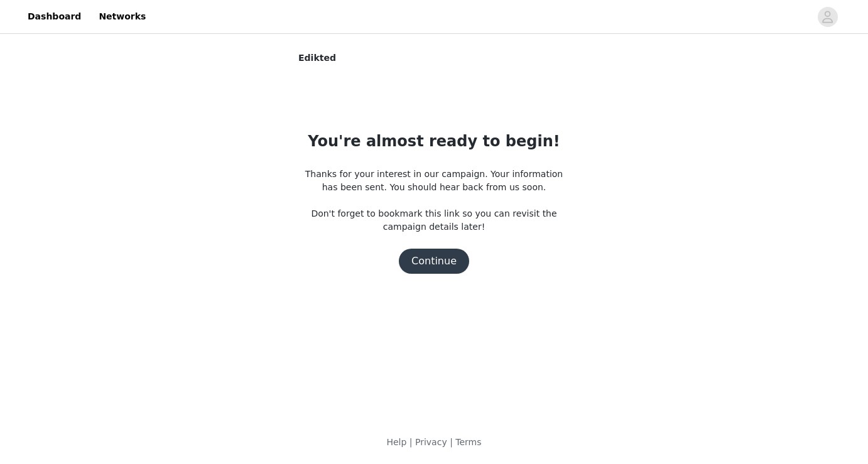
scroll to position [0, 0]
click at [443, 263] on button "Continue" at bounding box center [434, 261] width 70 height 25
